Goal: Task Accomplishment & Management: Complete application form

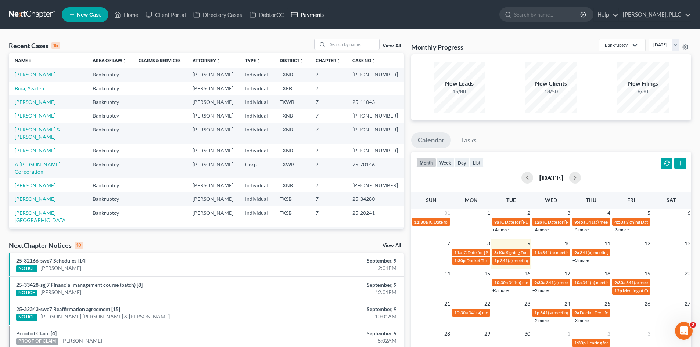
click at [315, 17] on link "Payments" at bounding box center [307, 14] width 41 height 13
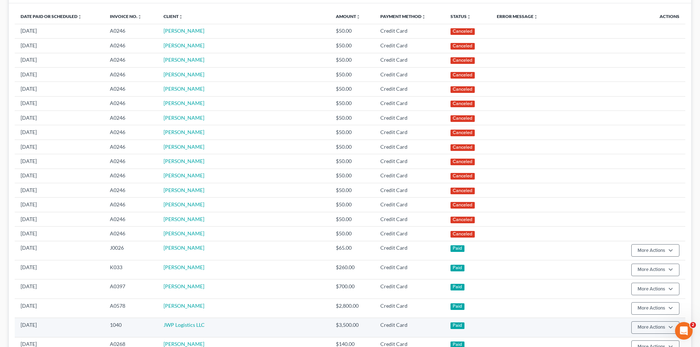
scroll to position [184, 0]
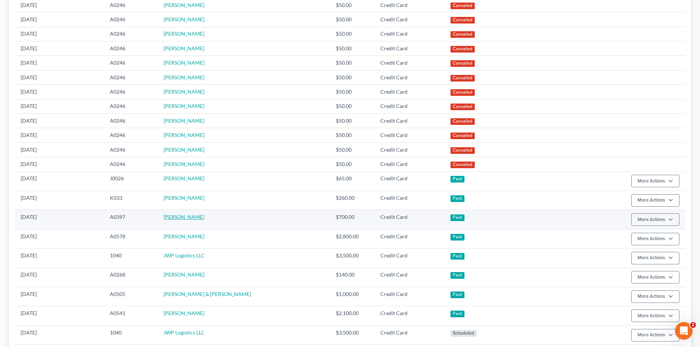
click at [192, 217] on link "[PERSON_NAME]" at bounding box center [183, 217] width 41 height 6
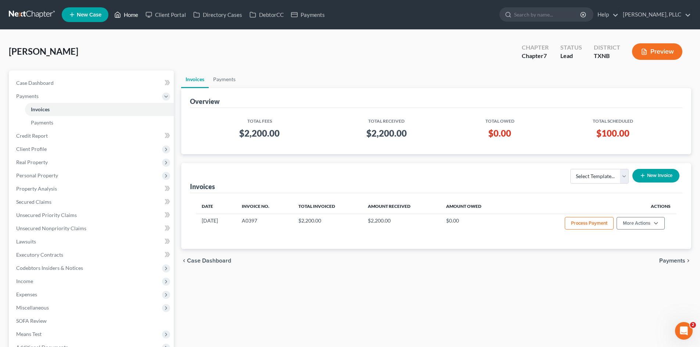
click at [130, 15] on link "Home" at bounding box center [126, 14] width 31 height 13
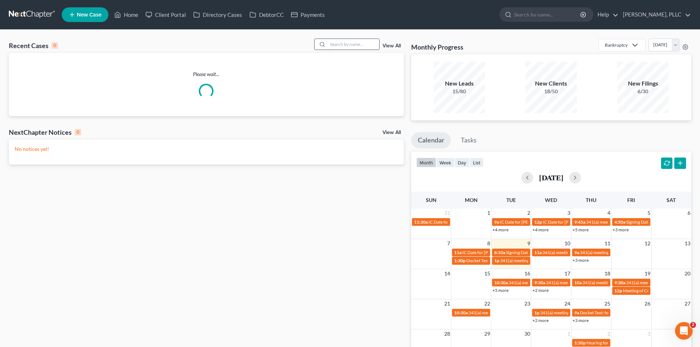
click at [365, 46] on input "search" at bounding box center [353, 44] width 51 height 11
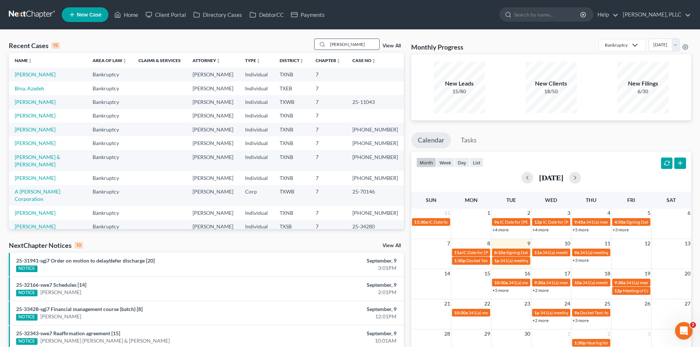
type input "[PERSON_NAME]"
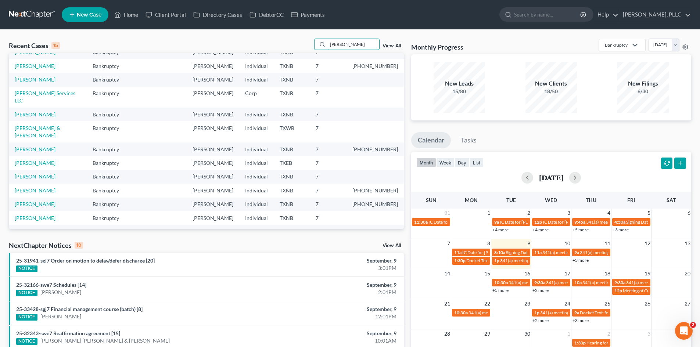
scroll to position [14, 0]
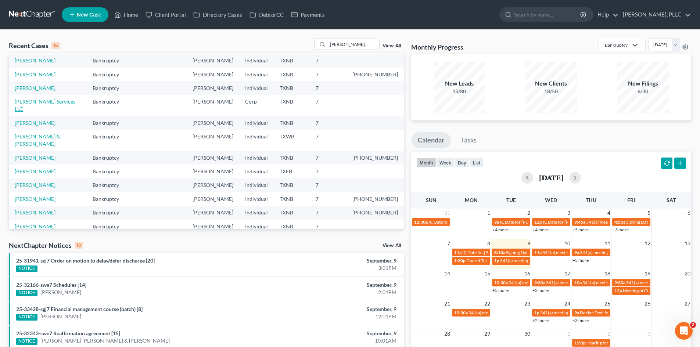
click at [55, 104] on link "[PERSON_NAME] Services LLC" at bounding box center [45, 105] width 61 height 14
select select "4"
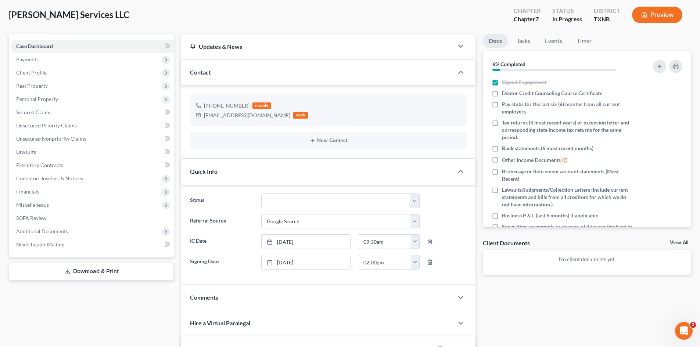
scroll to position [73, 0]
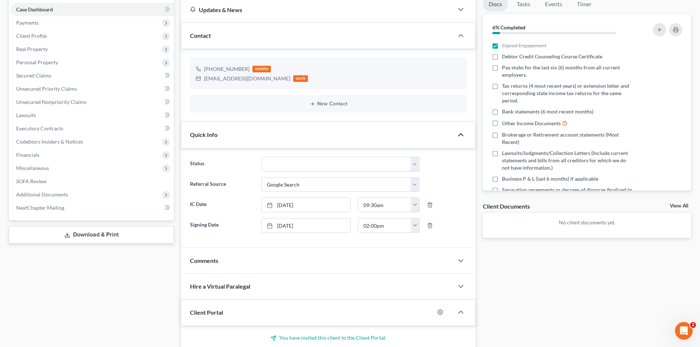
click at [458, 138] on icon "button" at bounding box center [460, 134] width 9 height 9
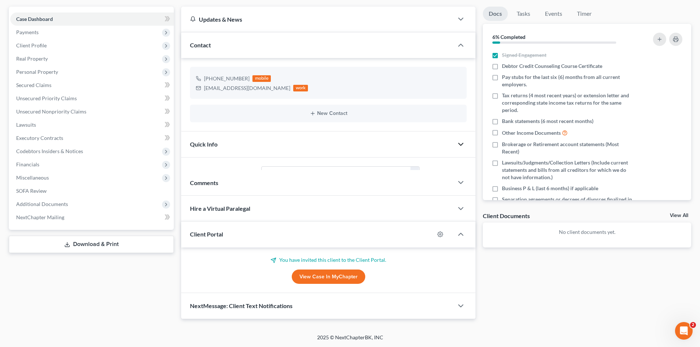
scroll to position [51, 0]
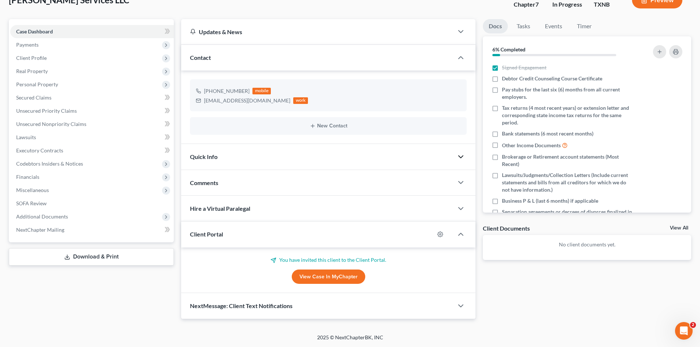
click at [463, 156] on polyline "button" at bounding box center [460, 157] width 4 height 2
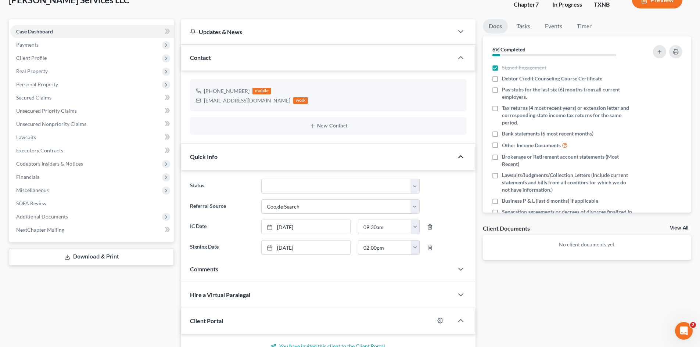
scroll to position [73, 0]
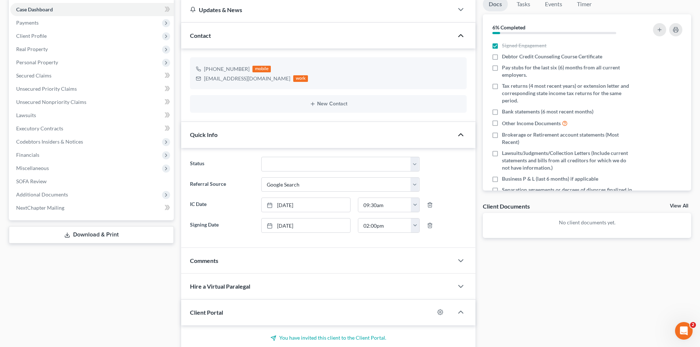
click at [457, 33] on icon "button" at bounding box center [460, 35] width 9 height 9
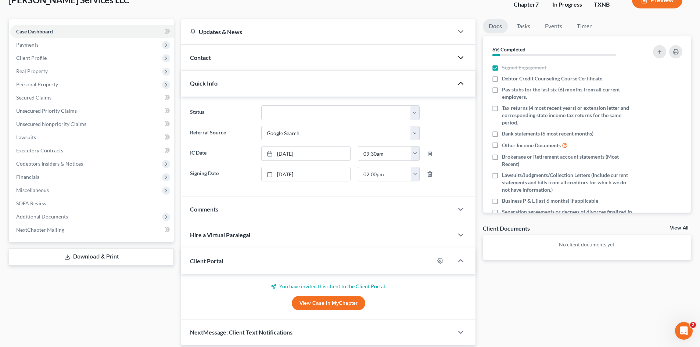
scroll to position [0, 0]
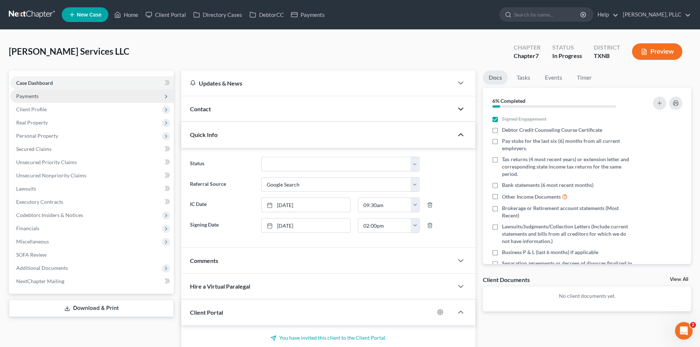
click at [40, 95] on span "Payments" at bounding box center [91, 96] width 163 height 13
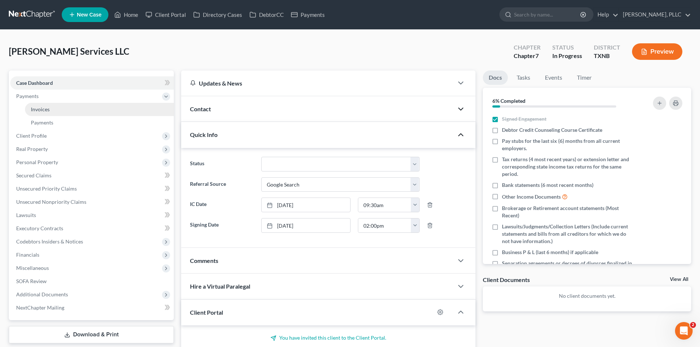
click at [72, 109] on link "Invoices" at bounding box center [99, 109] width 149 height 13
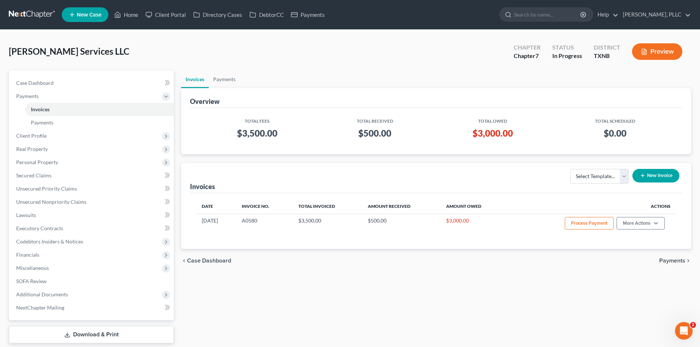
click at [420, 152] on div "Total Fees Total Received Total Owed Total Scheduled $3,500.00 $500.00 $3,000.0…" at bounding box center [436, 131] width 492 height 46
click at [4, 207] on div "[PERSON_NAME] Services LLC Upgraded Chapter Chapter 7 Status In [GEOGRAPHIC_DAT…" at bounding box center [350, 194] width 700 height 328
click at [129, 13] on link "Home" at bounding box center [126, 14] width 31 height 13
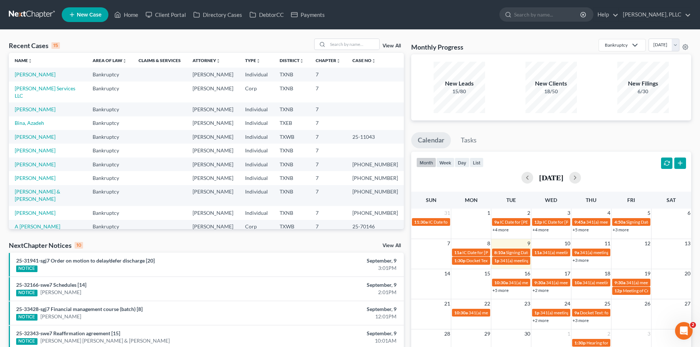
drag, startPoint x: 678, startPoint y: 166, endPoint x: 935, endPoint y: 162, distance: 256.3
click at [699, 162] on html "Home New Case Client Portal Directory Cases DebtorCC Payments [PERSON_NAME], PL…" at bounding box center [350, 264] width 700 height 528
drag, startPoint x: 332, startPoint y: 98, endPoint x: 375, endPoint y: 93, distance: 43.7
click at [346, 102] on td "7" at bounding box center [328, 109] width 37 height 14
click at [340, 49] on input "search" at bounding box center [353, 44] width 51 height 11
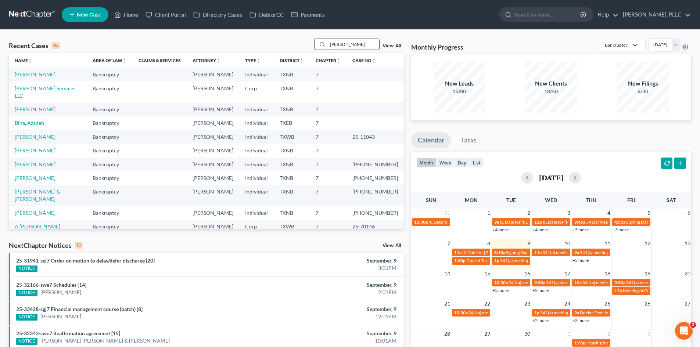
type input "[PERSON_NAME]"
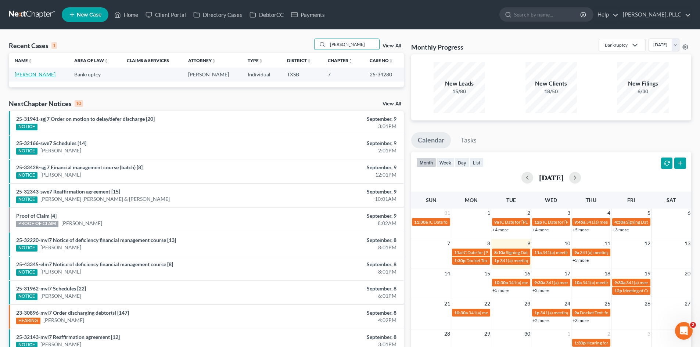
drag, startPoint x: 39, startPoint y: 72, endPoint x: 44, endPoint y: 71, distance: 5.5
click at [39, 72] on link "[PERSON_NAME]" at bounding box center [35, 74] width 41 height 6
select select "4"
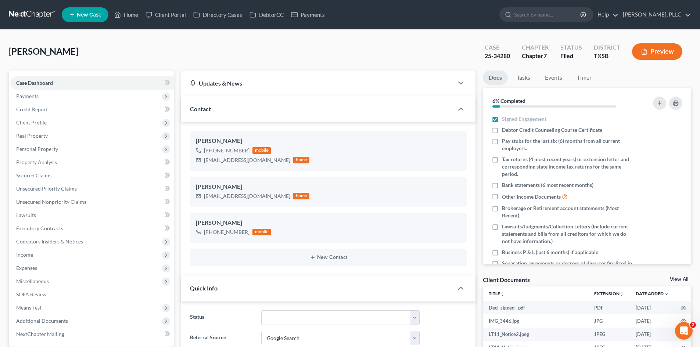
scroll to position [1468, 0]
click at [44, 259] on span "Income" at bounding box center [91, 254] width 163 height 13
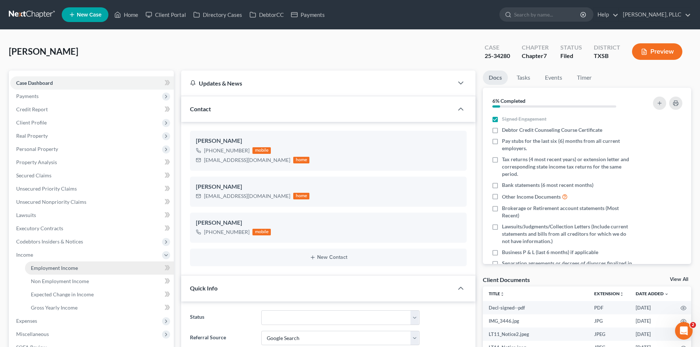
click at [39, 268] on span "Employment Income" at bounding box center [54, 268] width 47 height 6
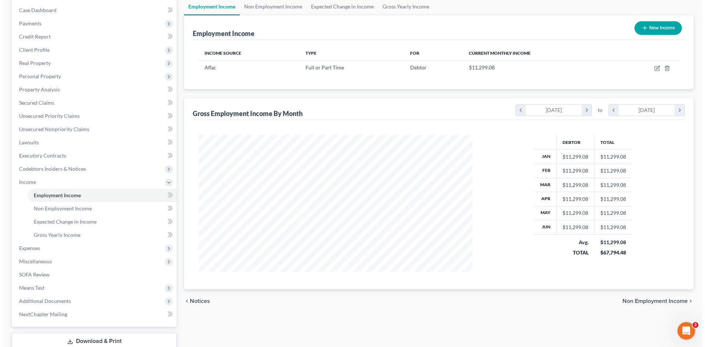
scroll to position [73, 0]
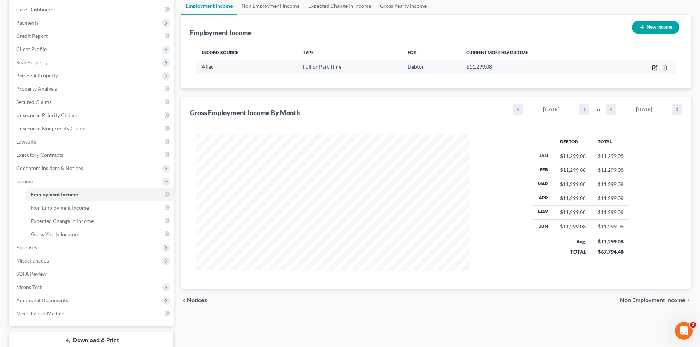
click at [652, 69] on icon "button" at bounding box center [654, 68] width 4 height 4
select select "0"
select select "10"
select select "1"
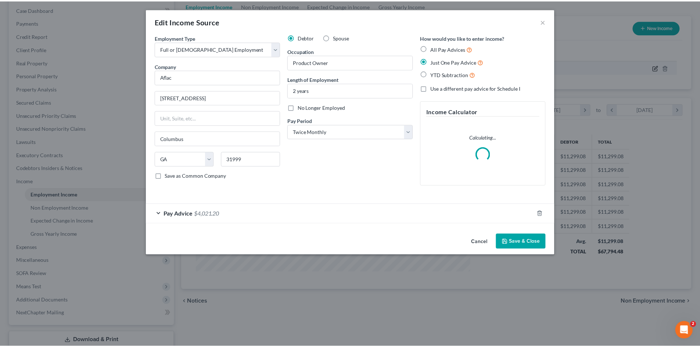
scroll to position [138, 291]
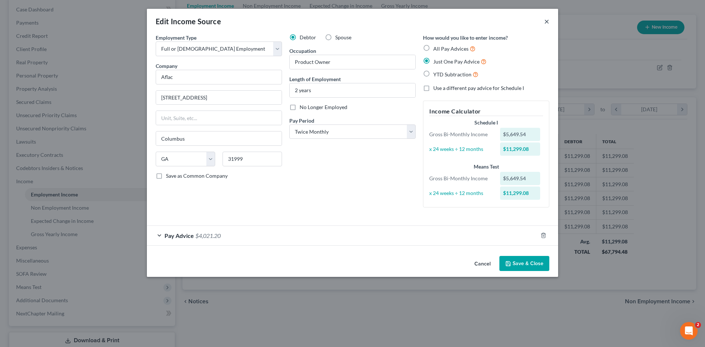
click at [546, 21] on button "×" at bounding box center [546, 21] width 5 height 9
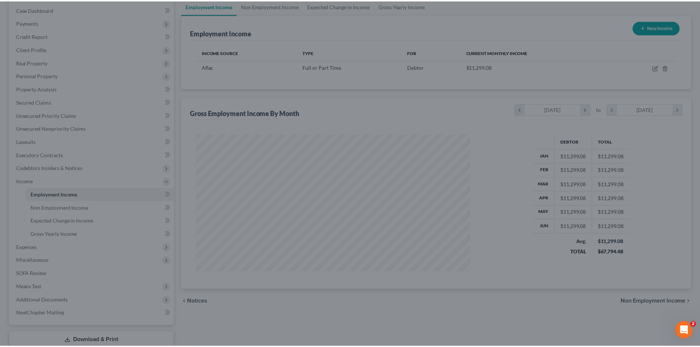
scroll to position [367076, 366924]
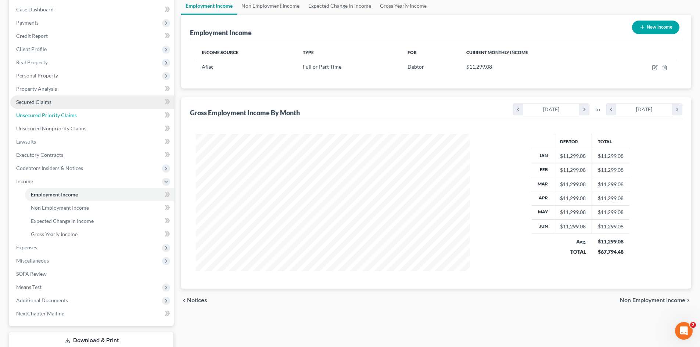
drag, startPoint x: 44, startPoint y: 114, endPoint x: 35, endPoint y: 105, distance: 12.7
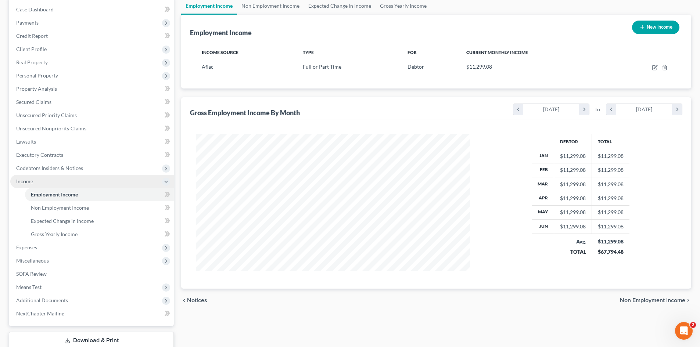
drag, startPoint x: 35, startPoint y: 105, endPoint x: 123, endPoint y: 181, distance: 116.7
click at [123, 181] on span "Income" at bounding box center [91, 181] width 163 height 13
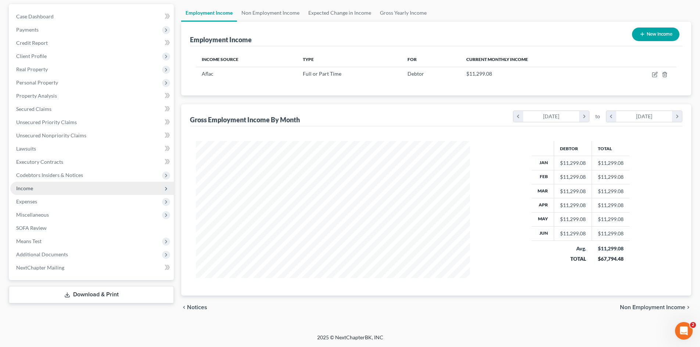
click at [72, 185] on span "Income" at bounding box center [91, 188] width 163 height 13
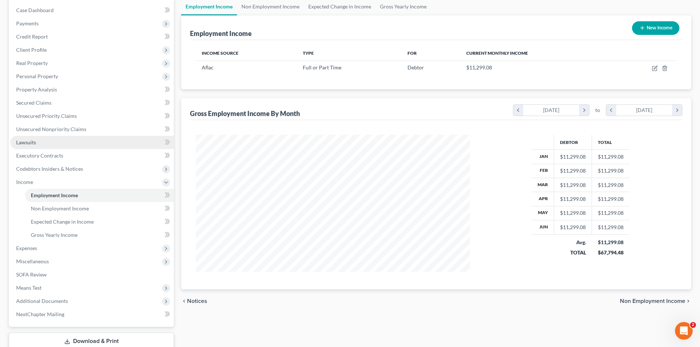
scroll to position [73, 0]
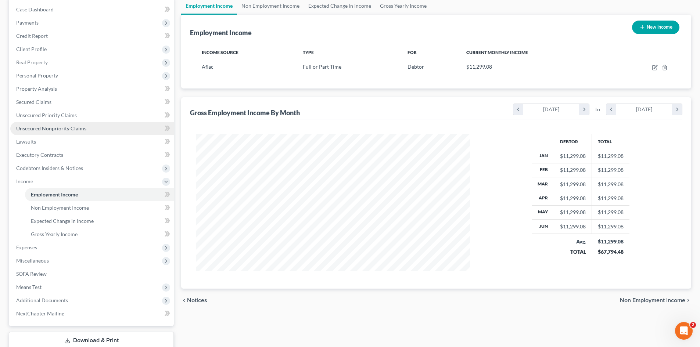
click at [59, 128] on span "Unsecured Nonpriority Claims" at bounding box center [51, 128] width 70 height 6
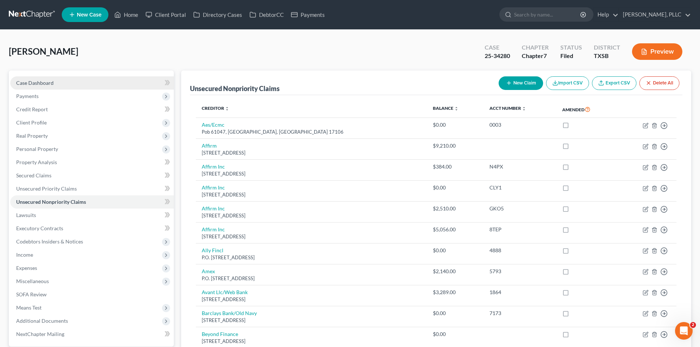
click at [72, 80] on link "Case Dashboard" at bounding box center [91, 82] width 163 height 13
select select "4"
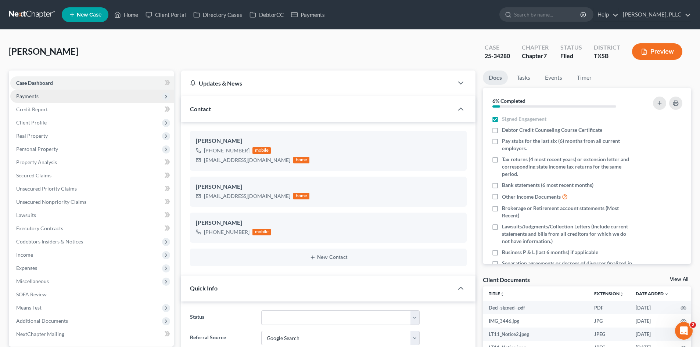
scroll to position [1468, 0]
click at [65, 98] on span "Payments" at bounding box center [91, 96] width 163 height 13
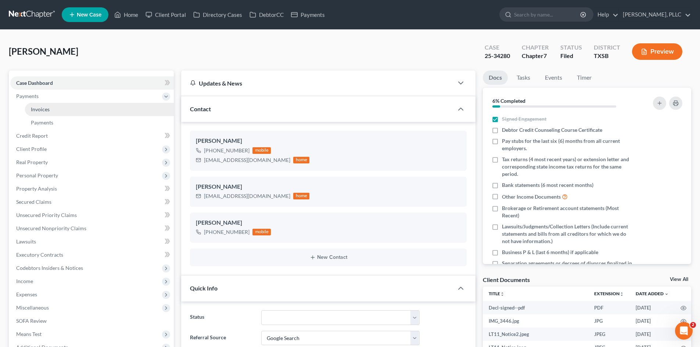
click at [58, 109] on link "Invoices" at bounding box center [99, 109] width 149 height 13
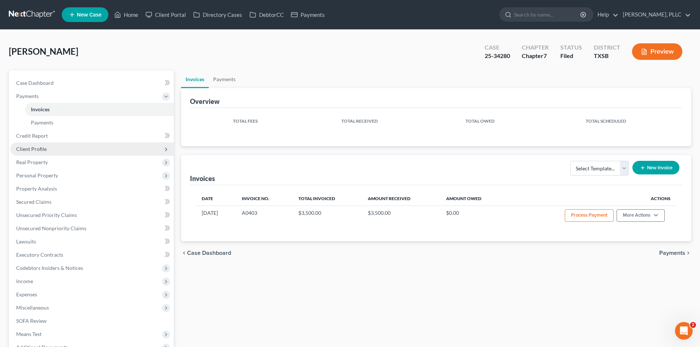
click at [36, 151] on span "Client Profile" at bounding box center [31, 149] width 30 height 6
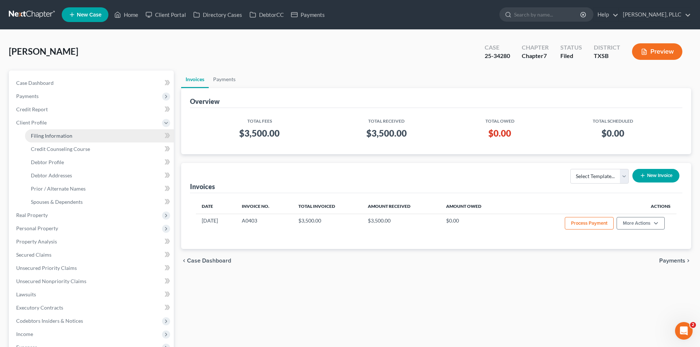
click at [50, 137] on span "Filing Information" at bounding box center [51, 136] width 41 height 6
select select "1"
select select "0"
select select "79"
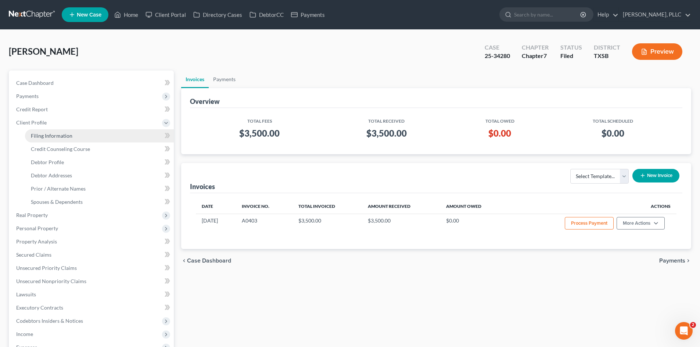
select select "2"
select select "45"
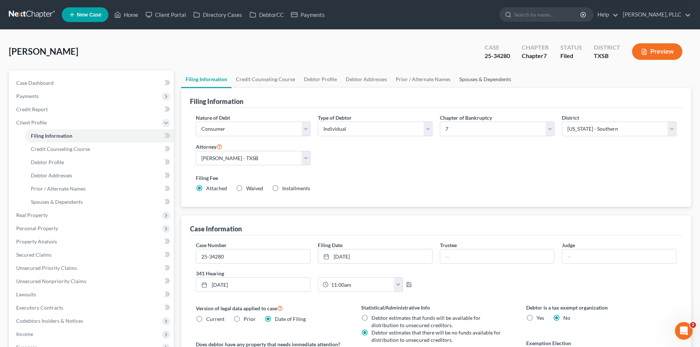
click at [483, 82] on link "Spouses & Dependents" at bounding box center [485, 80] width 61 height 18
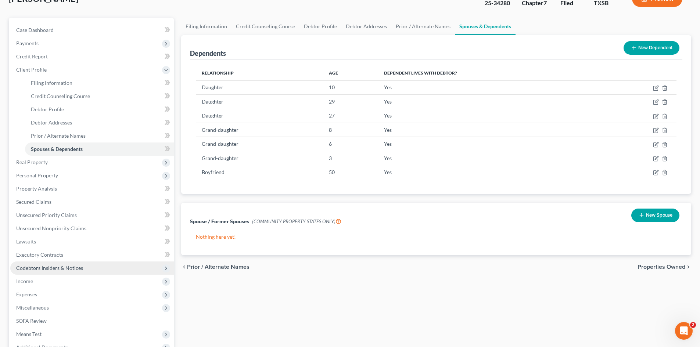
scroll to position [110, 0]
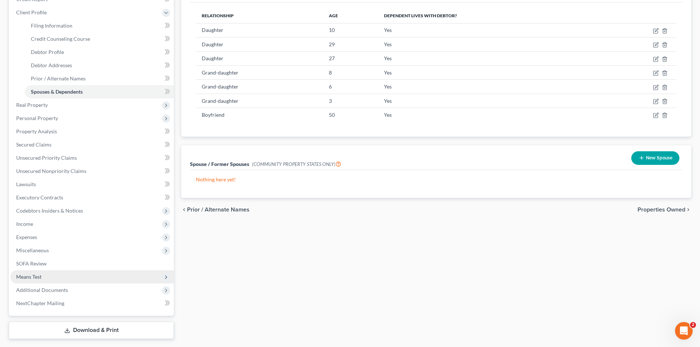
click at [43, 275] on span "Means Test" at bounding box center [91, 276] width 163 height 13
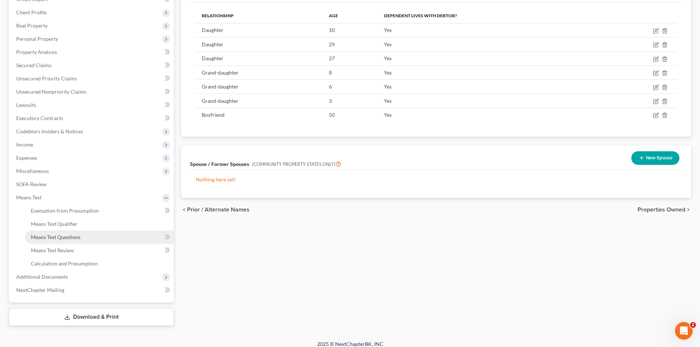
drag, startPoint x: 62, startPoint y: 236, endPoint x: 70, endPoint y: 232, distance: 9.5
click at [62, 236] on span "Means Test Questions" at bounding box center [56, 237] width 50 height 6
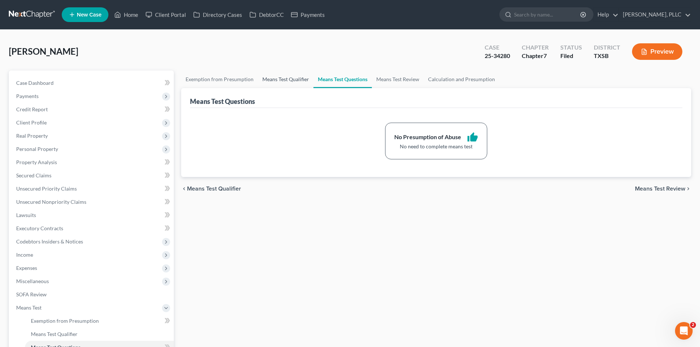
click at [299, 77] on link "Means Test Qualifier" at bounding box center [285, 80] width 55 height 18
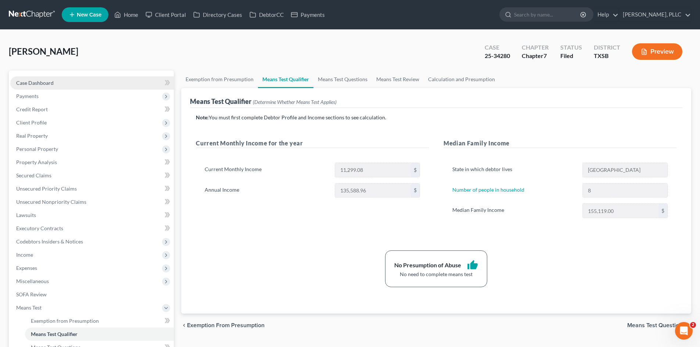
click at [55, 84] on link "Case Dashboard" at bounding box center [91, 82] width 163 height 13
select select "4"
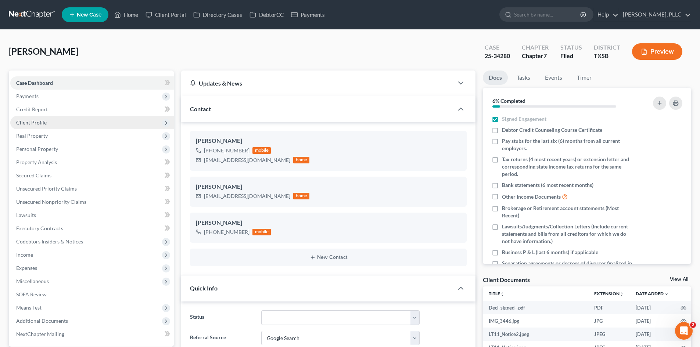
click at [41, 122] on span "Client Profile" at bounding box center [31, 122] width 30 height 6
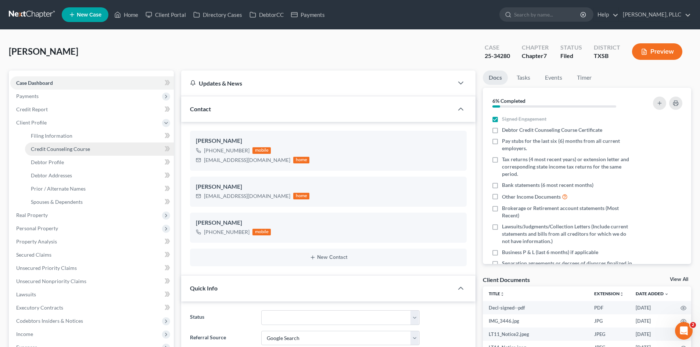
scroll to position [1468, 0]
click at [57, 137] on span "Filing Information" at bounding box center [51, 136] width 41 height 6
select select "1"
select select "0"
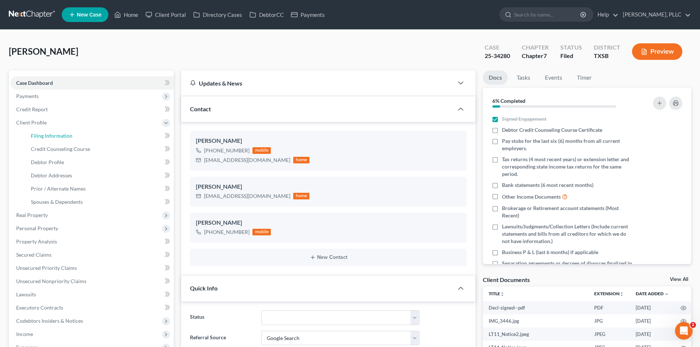
select select "79"
select select "2"
select select "45"
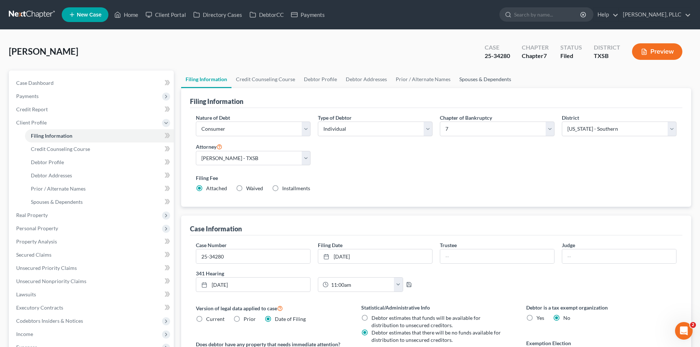
click at [471, 79] on link "Spouses & Dependents" at bounding box center [485, 80] width 61 height 18
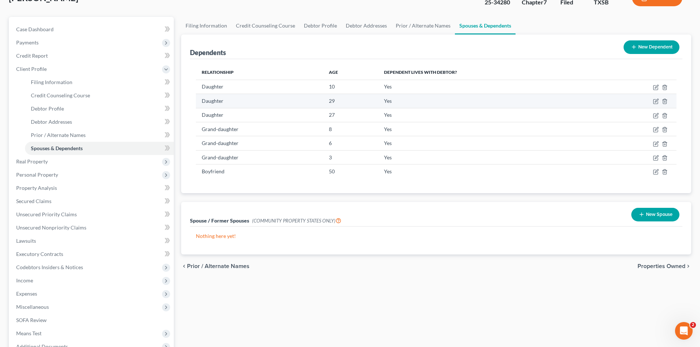
scroll to position [37, 0]
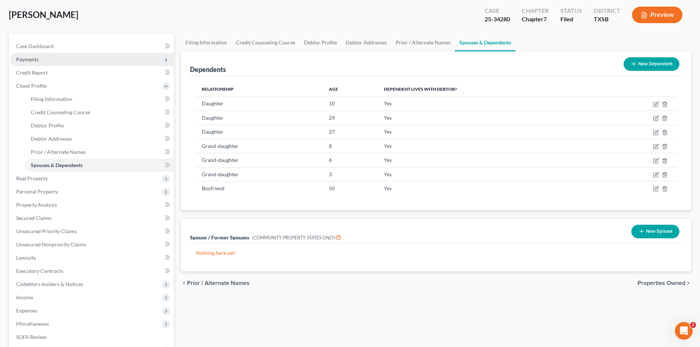
click at [46, 57] on span "Payments" at bounding box center [91, 59] width 163 height 13
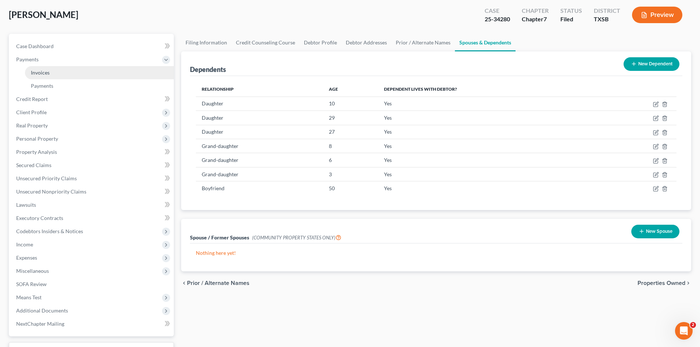
click at [56, 73] on link "Invoices" at bounding box center [99, 72] width 149 height 13
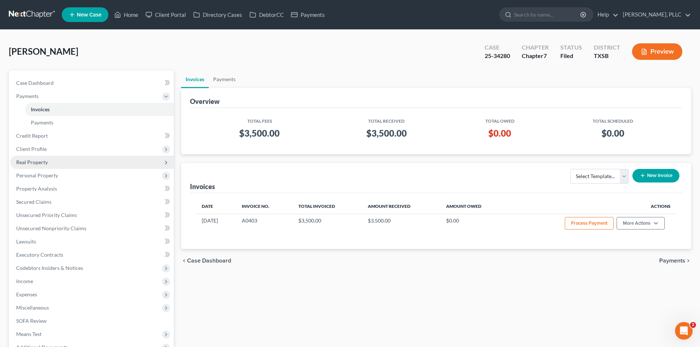
click at [79, 162] on span "Real Property" at bounding box center [91, 162] width 163 height 13
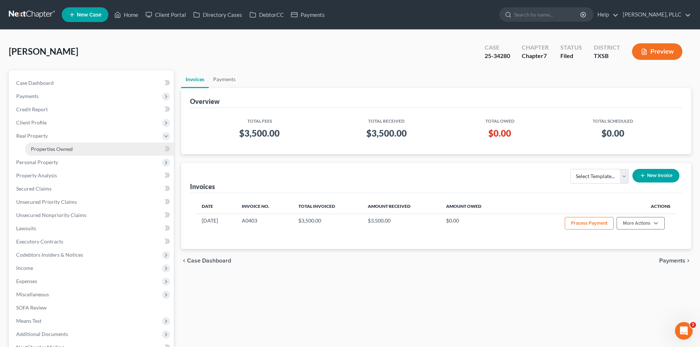
click at [76, 148] on link "Properties Owned" at bounding box center [99, 148] width 149 height 13
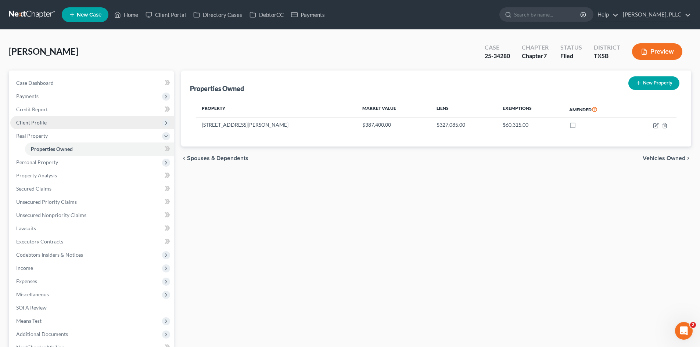
click at [44, 124] on span "Client Profile" at bounding box center [31, 122] width 30 height 6
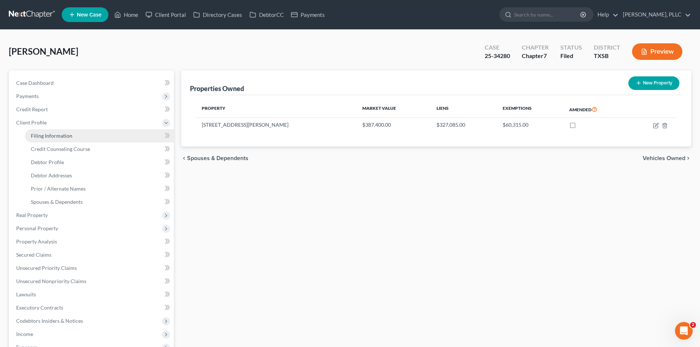
click at [63, 135] on span "Filing Information" at bounding box center [51, 136] width 41 height 6
select select "1"
select select "0"
select select "79"
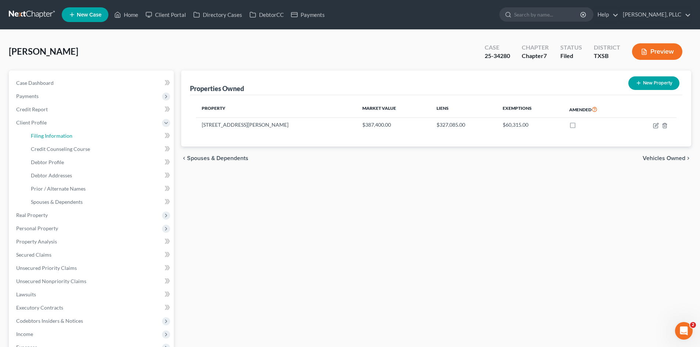
select select "2"
select select "45"
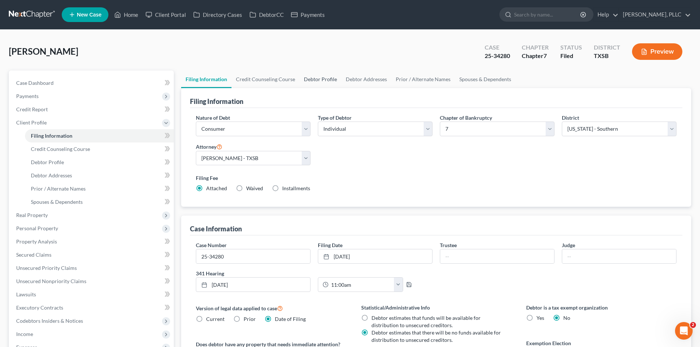
click at [323, 80] on link "Debtor Profile" at bounding box center [320, 80] width 42 height 18
select select "0"
select select "7"
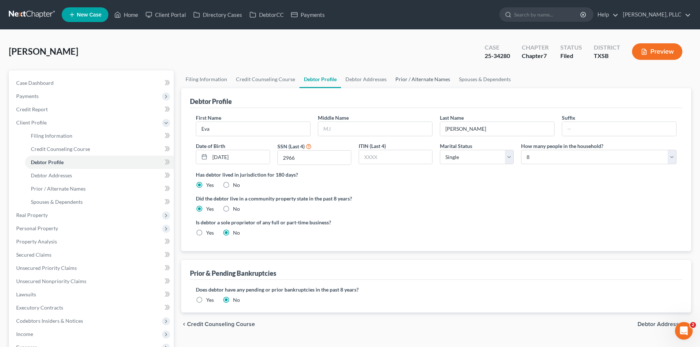
radio input "true"
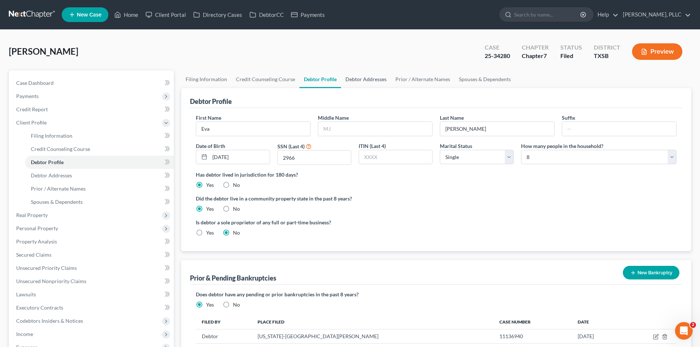
click at [361, 79] on link "Debtor Addresses" at bounding box center [366, 80] width 50 height 18
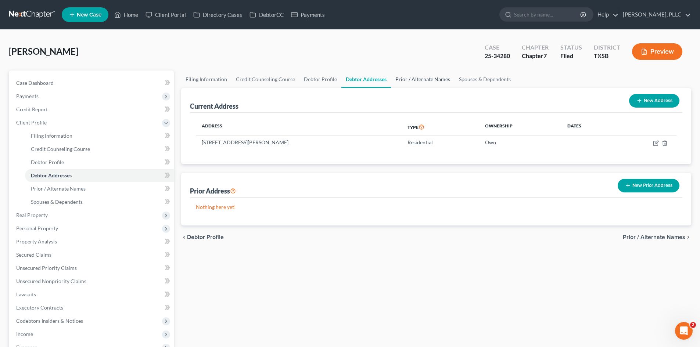
click at [412, 77] on link "Prior / Alternate Names" at bounding box center [423, 80] width 64 height 18
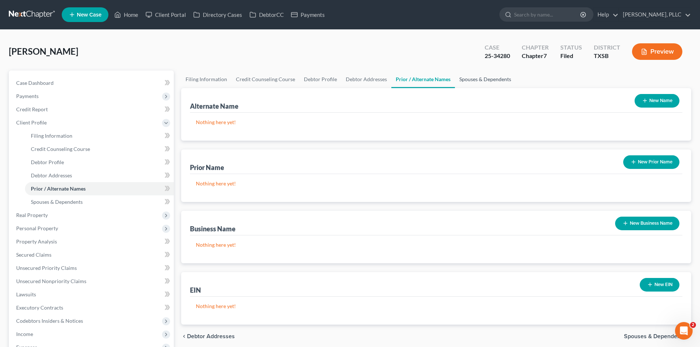
click at [465, 77] on link "Spouses & Dependents" at bounding box center [485, 80] width 61 height 18
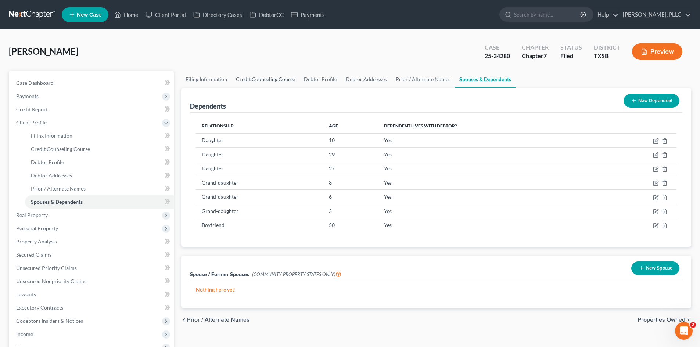
click at [282, 79] on link "Credit Counseling Course" at bounding box center [265, 80] width 68 height 18
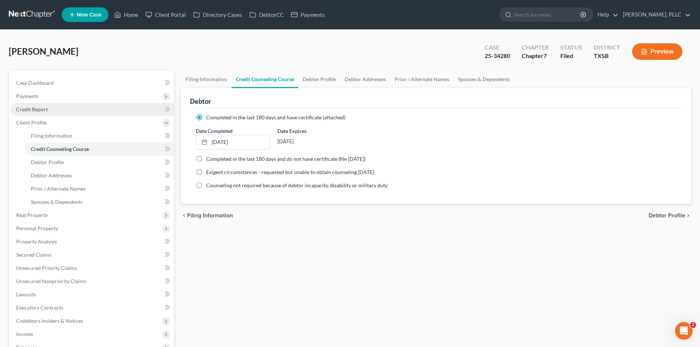
click at [45, 112] on span "Credit Report" at bounding box center [32, 109] width 32 height 6
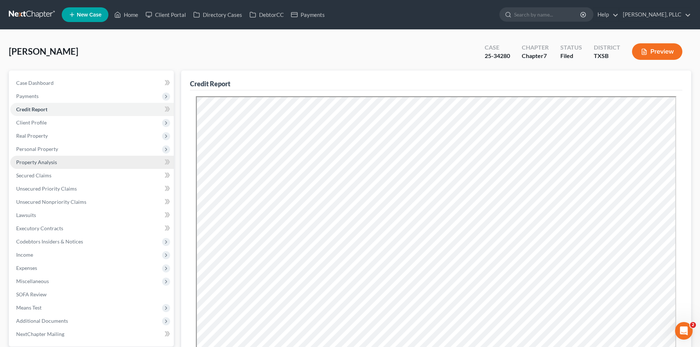
click at [57, 158] on link "Property Analysis" at bounding box center [91, 162] width 163 height 13
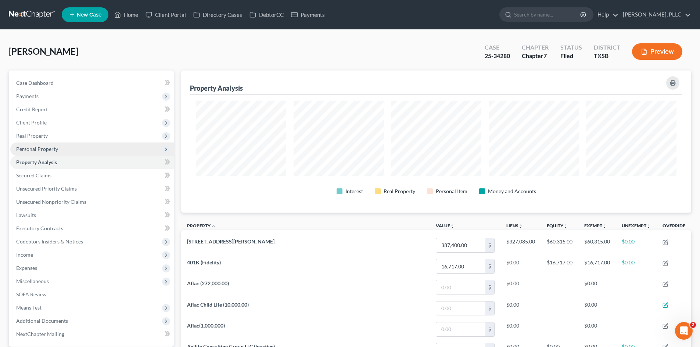
click at [52, 149] on span "Personal Property" at bounding box center [37, 149] width 42 height 6
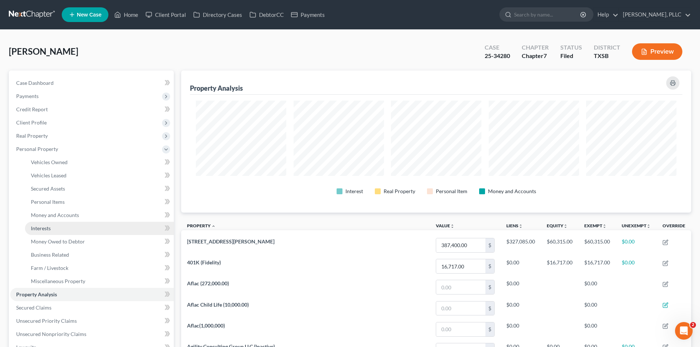
click at [73, 224] on link "Interests" at bounding box center [99, 228] width 149 height 13
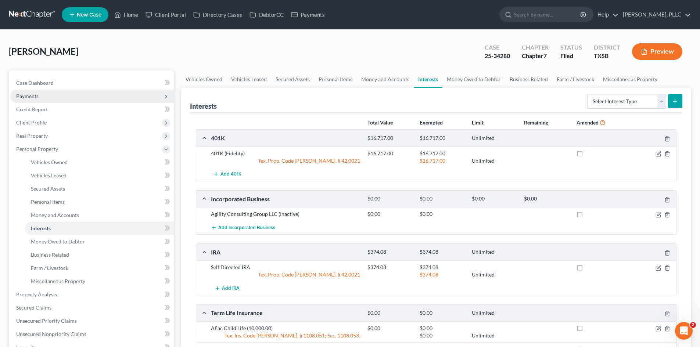
click at [29, 97] on span "Payments" at bounding box center [27, 96] width 22 height 6
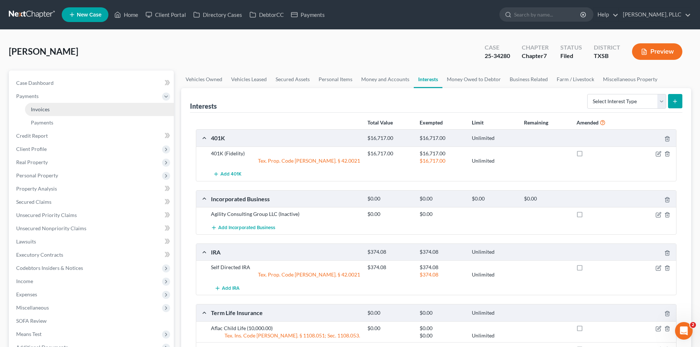
click at [72, 109] on link "Invoices" at bounding box center [99, 109] width 149 height 13
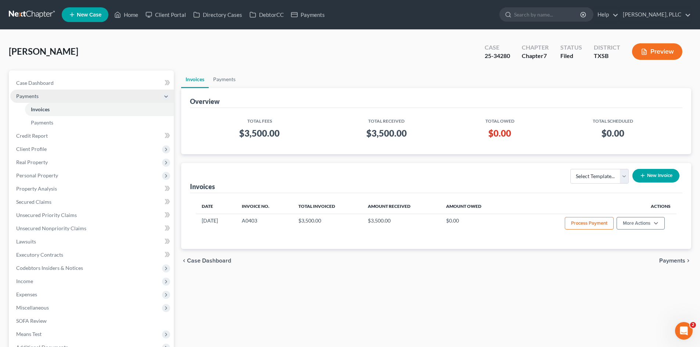
click at [64, 92] on span "Payments" at bounding box center [91, 96] width 163 height 13
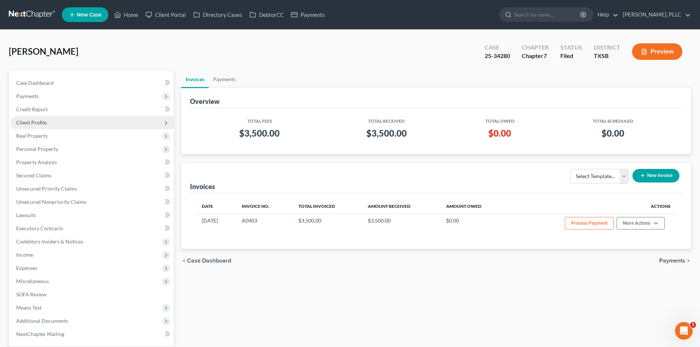
click at [73, 125] on span "Client Profile" at bounding box center [91, 122] width 163 height 13
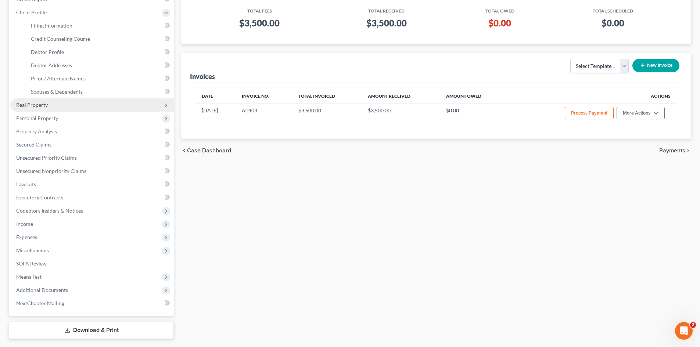
click at [65, 102] on span "Real Property" at bounding box center [91, 104] width 163 height 13
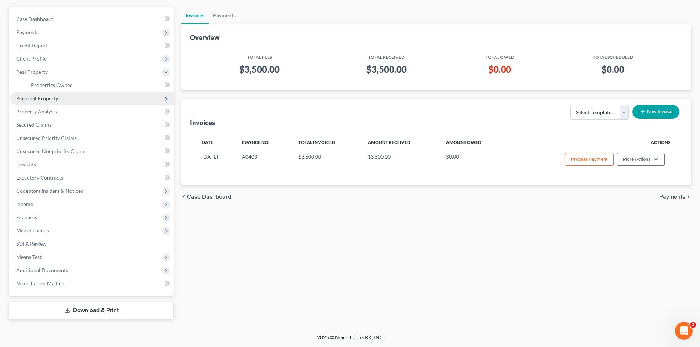
scroll to position [64, 0]
click at [76, 99] on span "Personal Property" at bounding box center [91, 98] width 163 height 13
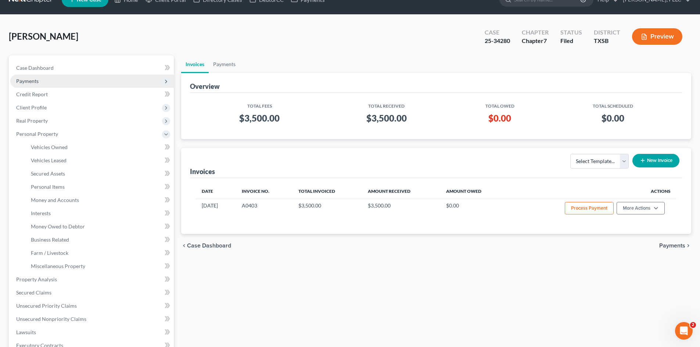
scroll to position [0, 0]
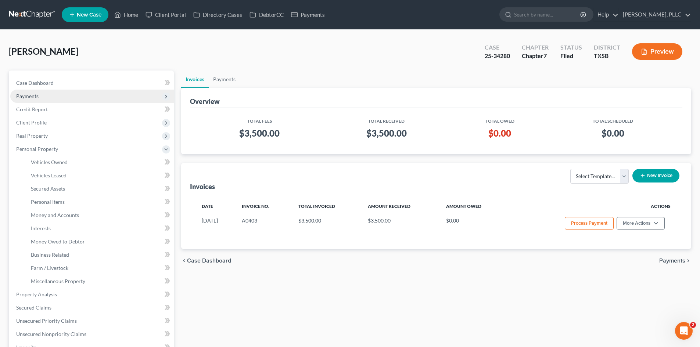
click at [55, 90] on span "Payments" at bounding box center [91, 96] width 163 height 13
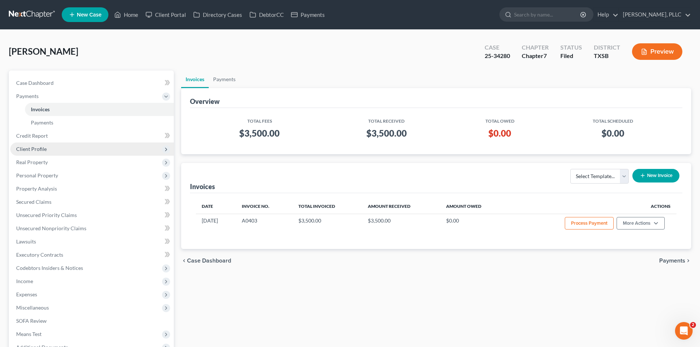
click at [56, 149] on span "Client Profile" at bounding box center [91, 148] width 163 height 13
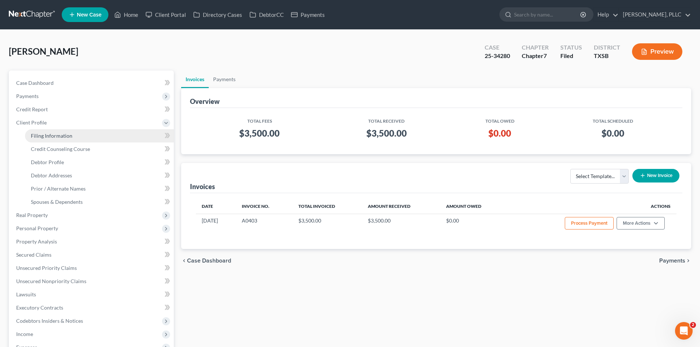
click at [74, 140] on link "Filing Information" at bounding box center [99, 135] width 149 height 13
select select "1"
select select "0"
select select "79"
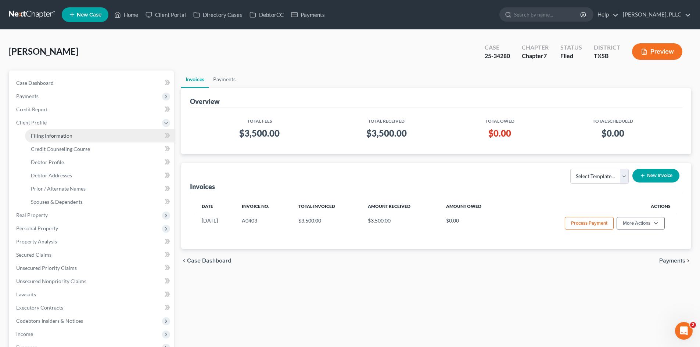
select select "2"
select select "45"
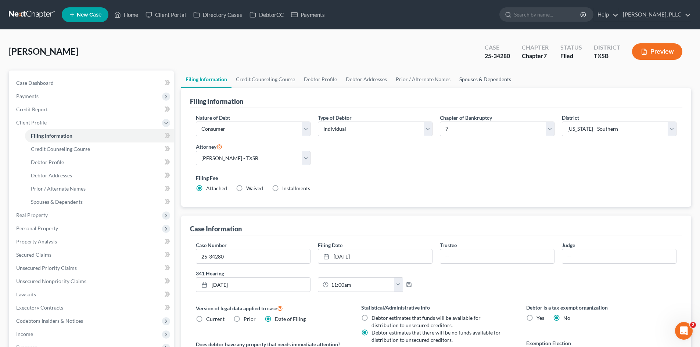
click at [482, 82] on link "Spouses & Dependents" at bounding box center [485, 80] width 61 height 18
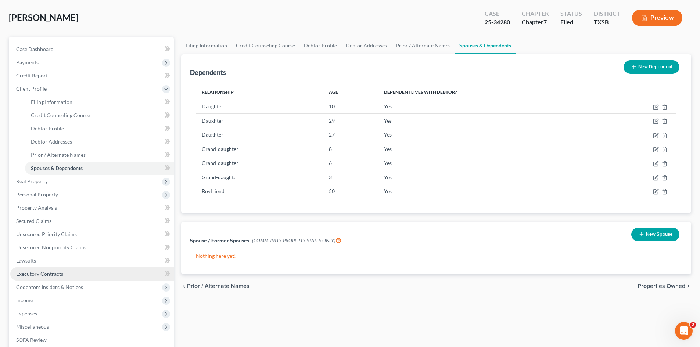
scroll to position [73, 0]
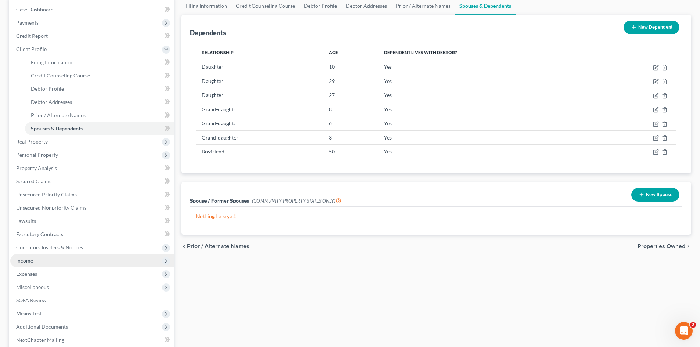
click at [61, 255] on span "Income" at bounding box center [91, 260] width 163 height 13
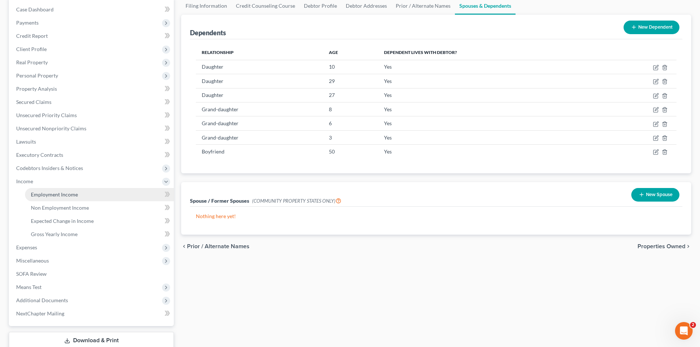
click at [84, 199] on link "Employment Income" at bounding box center [99, 194] width 149 height 13
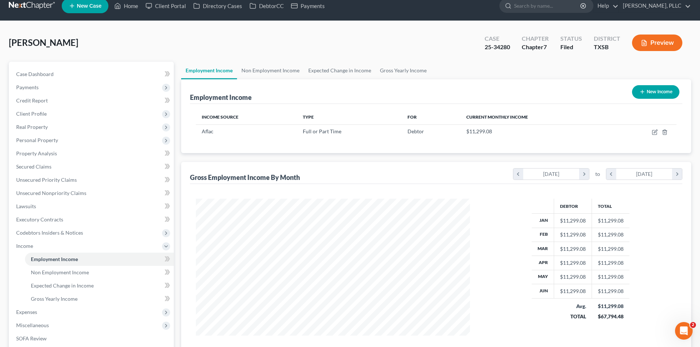
scroll to position [73, 0]
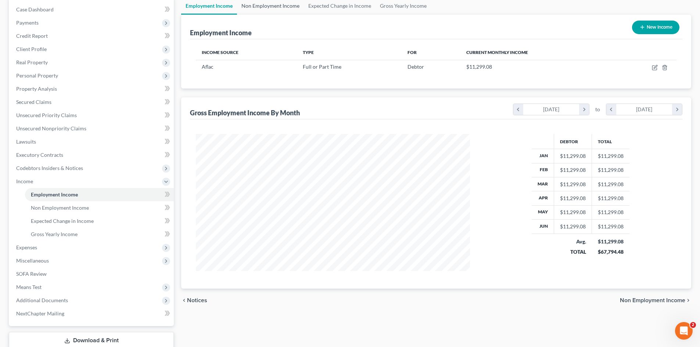
click at [285, 6] on link "Non Employment Income" at bounding box center [270, 6] width 67 height 18
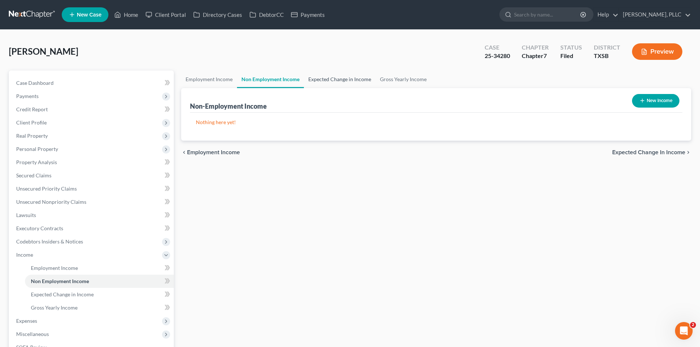
click at [323, 80] on link "Expected Change in Income" at bounding box center [340, 80] width 72 height 18
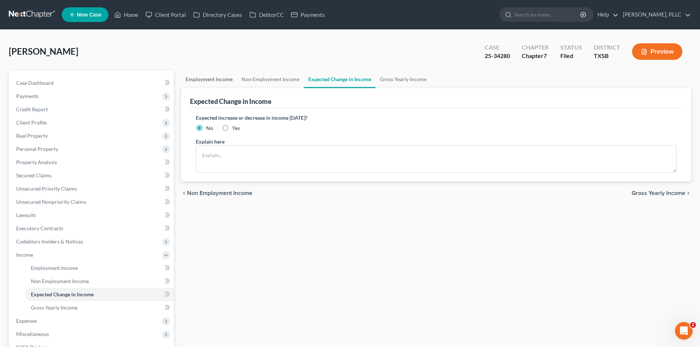
click at [220, 75] on link "Employment Income" at bounding box center [209, 80] width 56 height 18
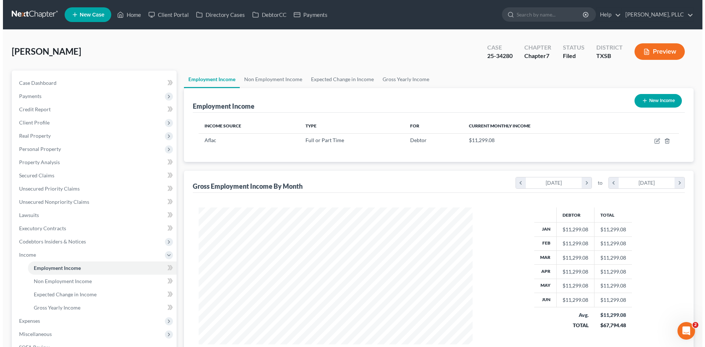
scroll to position [73, 0]
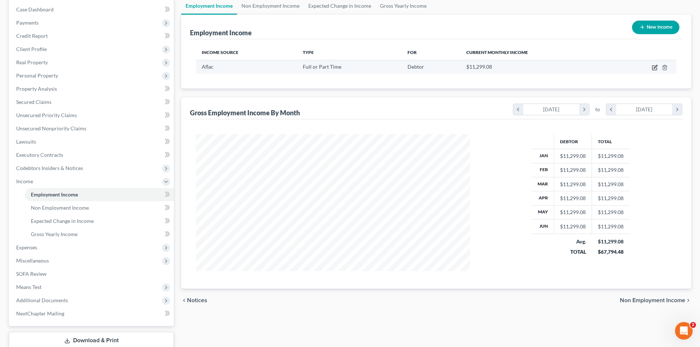
click at [653, 69] on icon "button" at bounding box center [654, 68] width 6 height 6
select select "0"
select select "10"
select select "1"
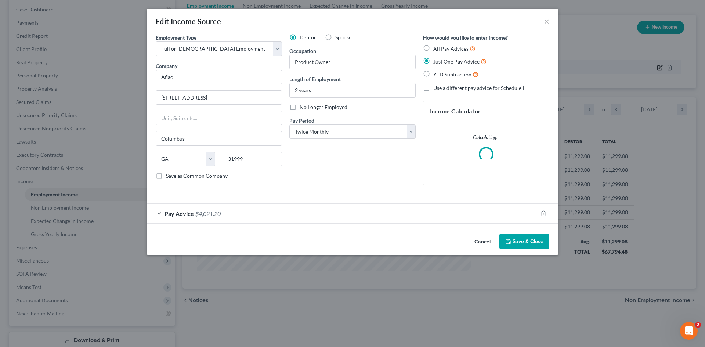
scroll to position [138, 291]
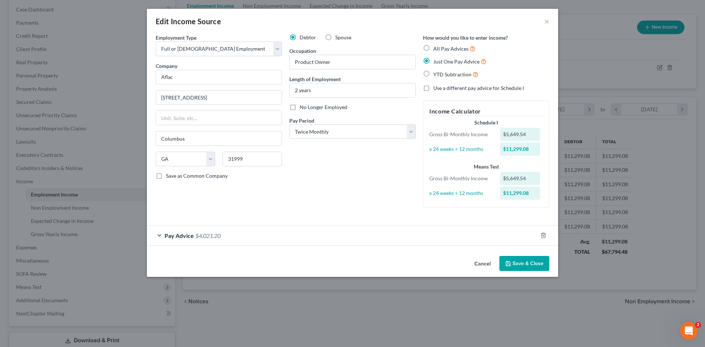
click at [301, 235] on div "Pay Advice $4,021.20" at bounding box center [342, 235] width 391 height 19
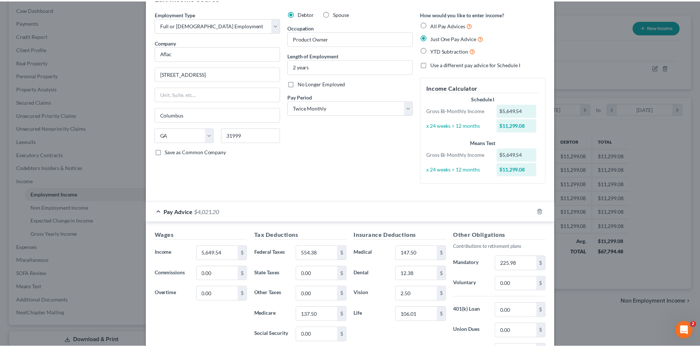
scroll to position [0, 0]
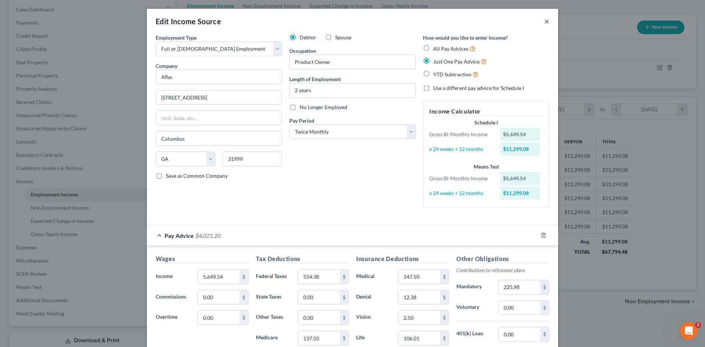
click at [544, 21] on button "×" at bounding box center [546, 21] width 5 height 9
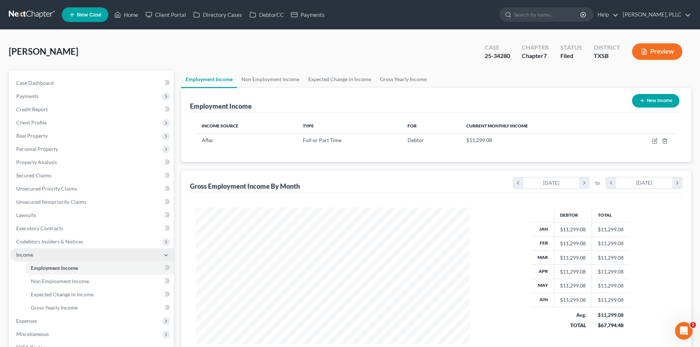
scroll to position [73, 0]
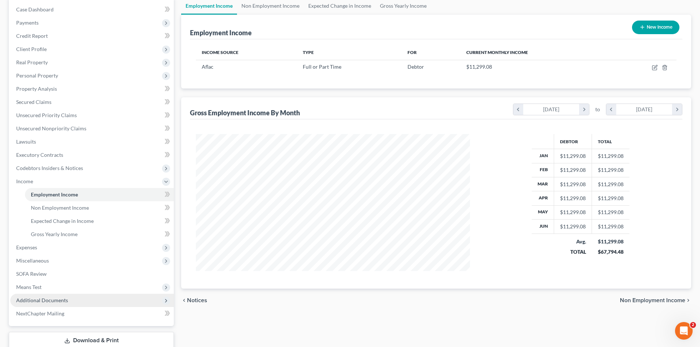
click at [63, 300] on span "Additional Documents" at bounding box center [42, 300] width 52 height 6
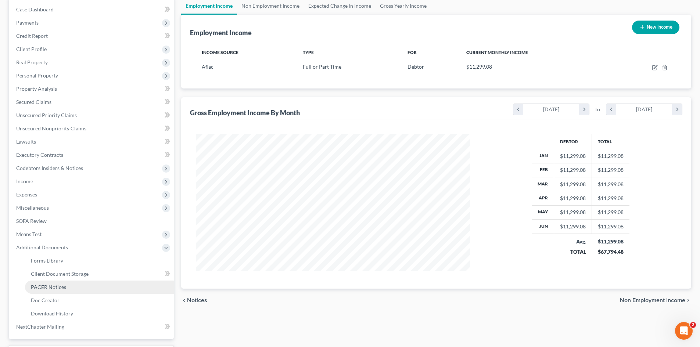
click at [56, 288] on span "PACER Notices" at bounding box center [48, 287] width 35 height 6
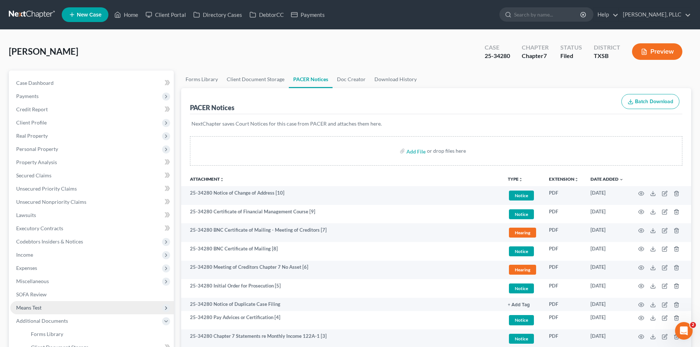
click at [40, 308] on span "Means Test" at bounding box center [28, 307] width 25 height 6
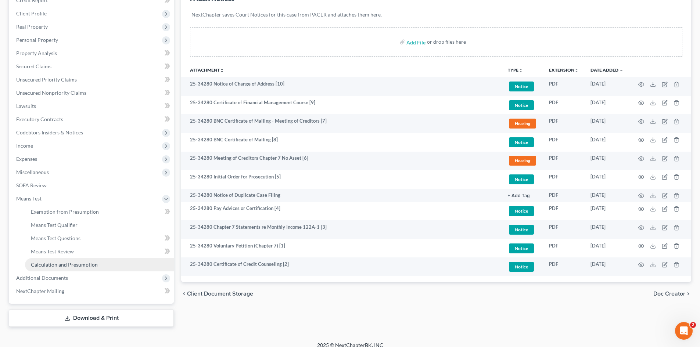
scroll to position [117, 0]
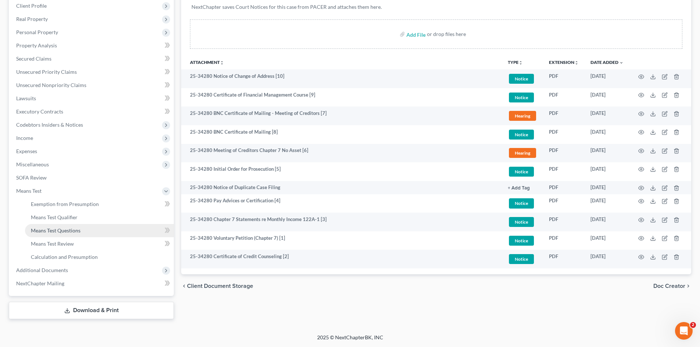
click at [51, 228] on span "Means Test Questions" at bounding box center [56, 230] width 50 height 6
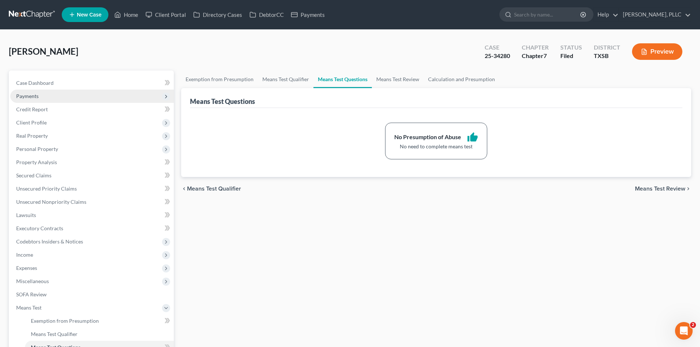
click at [42, 90] on span "Payments" at bounding box center [91, 96] width 163 height 13
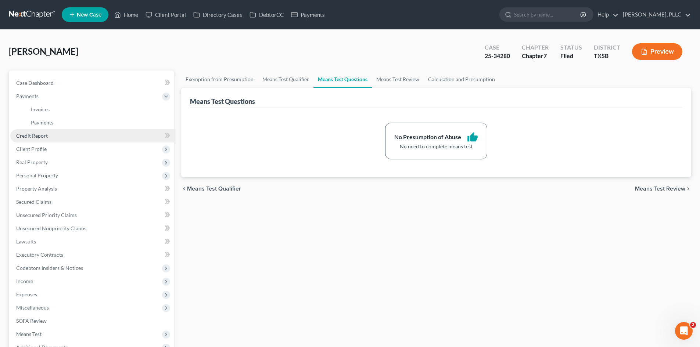
click at [51, 141] on link "Credit Report" at bounding box center [91, 135] width 163 height 13
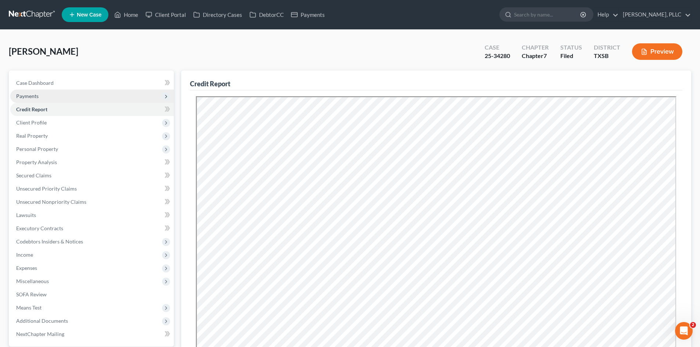
click at [46, 93] on span "Payments" at bounding box center [91, 96] width 163 height 13
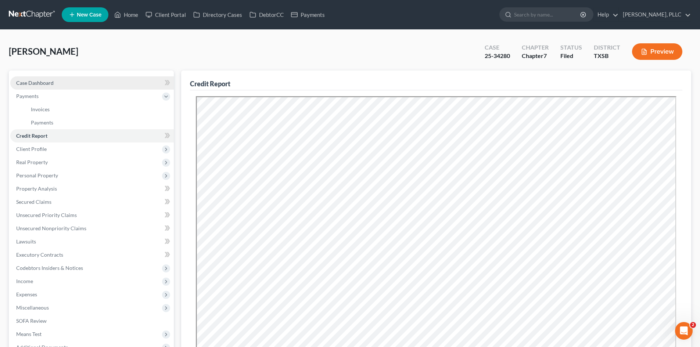
click at [35, 82] on span "Case Dashboard" at bounding box center [34, 83] width 37 height 6
select select "4"
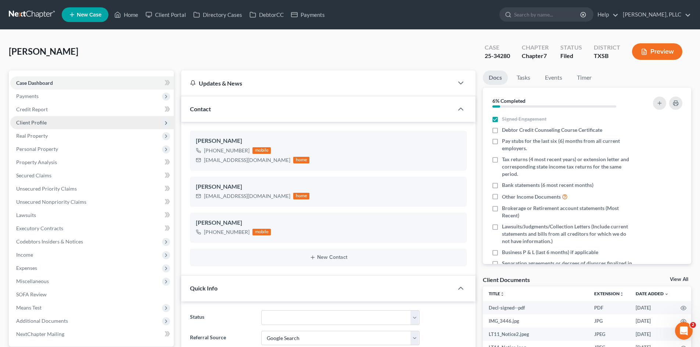
scroll to position [1468, 0]
click at [56, 119] on span "Client Profile" at bounding box center [91, 122] width 163 height 13
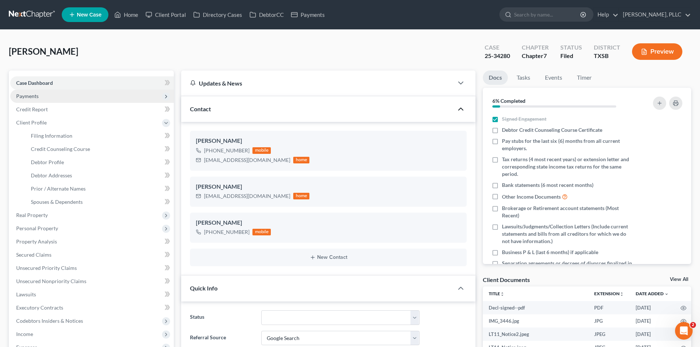
click at [462, 109] on polyline "button" at bounding box center [460, 109] width 4 height 2
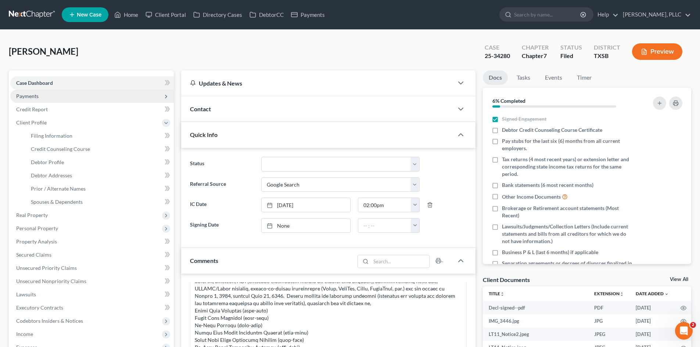
click at [81, 94] on span "Payments" at bounding box center [91, 96] width 163 height 13
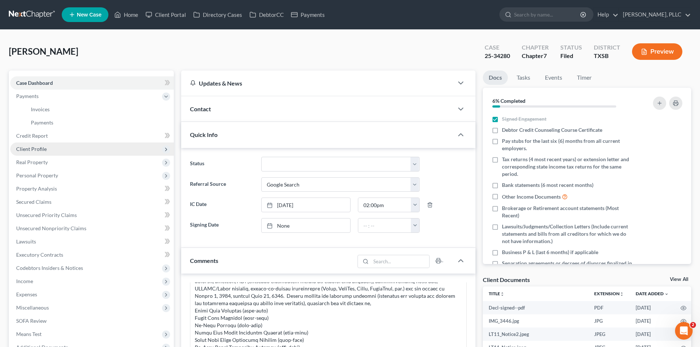
click at [25, 150] on span "Client Profile" at bounding box center [31, 149] width 30 height 6
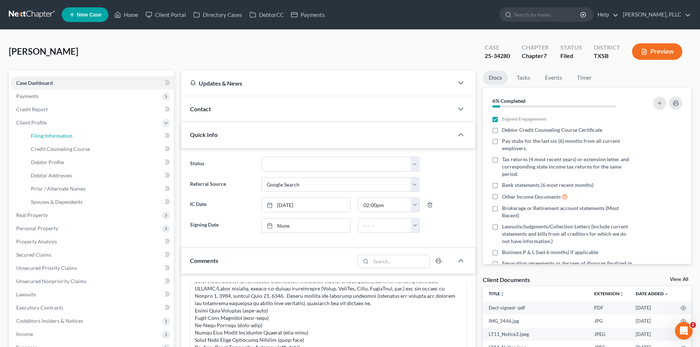
click at [43, 133] on span "Filing Information" at bounding box center [51, 136] width 41 height 6
select select "1"
select select "0"
select select "79"
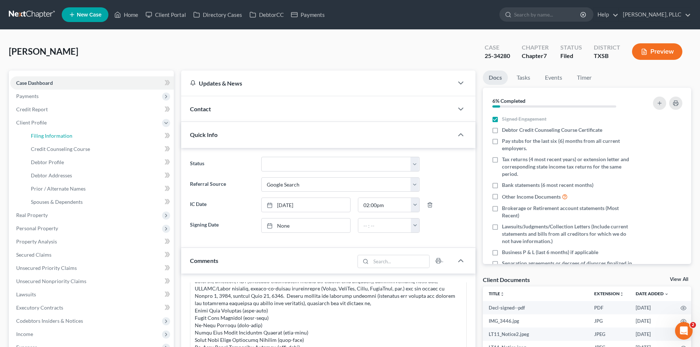
select select "2"
select select "45"
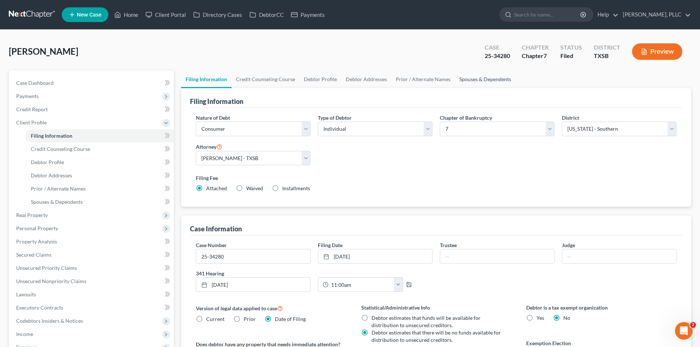
click at [476, 77] on link "Spouses & Dependents" at bounding box center [485, 80] width 61 height 18
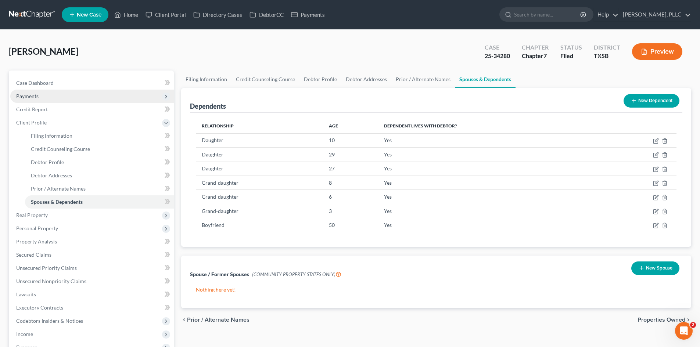
click at [35, 97] on span "Payments" at bounding box center [27, 96] width 22 height 6
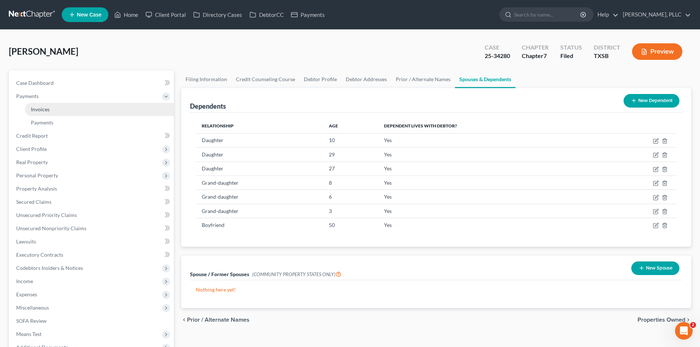
click at [75, 108] on link "Invoices" at bounding box center [99, 109] width 149 height 13
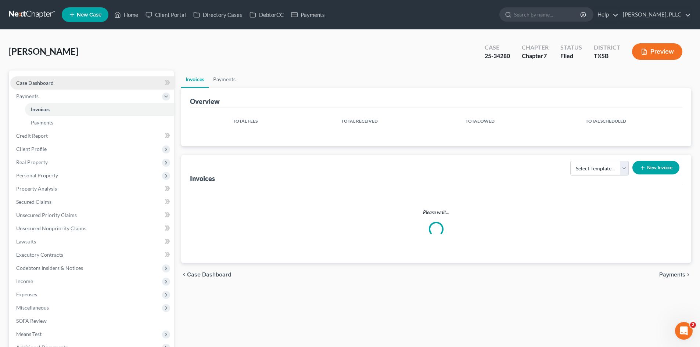
click at [42, 85] on span "Case Dashboard" at bounding box center [34, 83] width 37 height 6
select select "4"
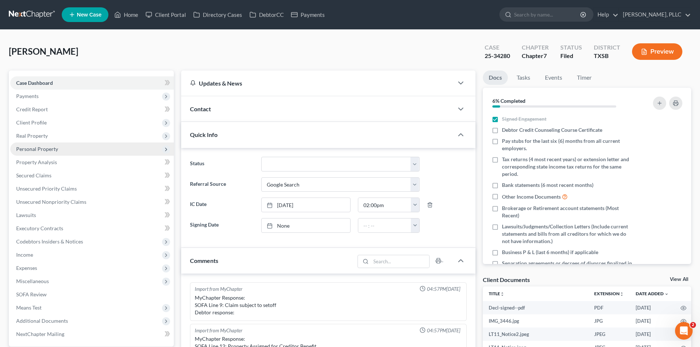
scroll to position [1468, 0]
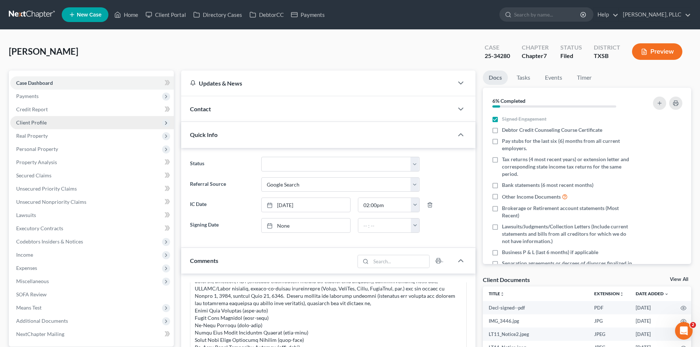
click at [34, 118] on span "Client Profile" at bounding box center [91, 122] width 163 height 13
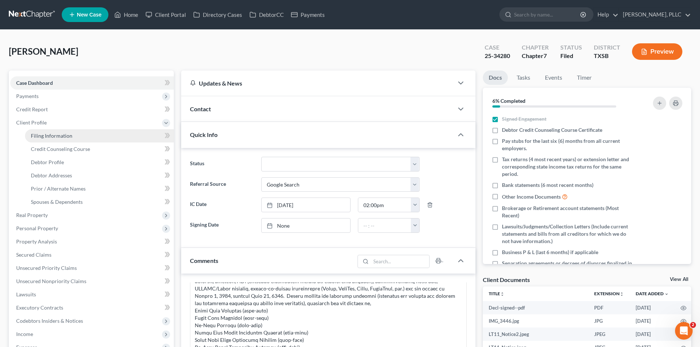
click at [48, 131] on link "Filing Information" at bounding box center [99, 135] width 149 height 13
select select "1"
select select "0"
select select "79"
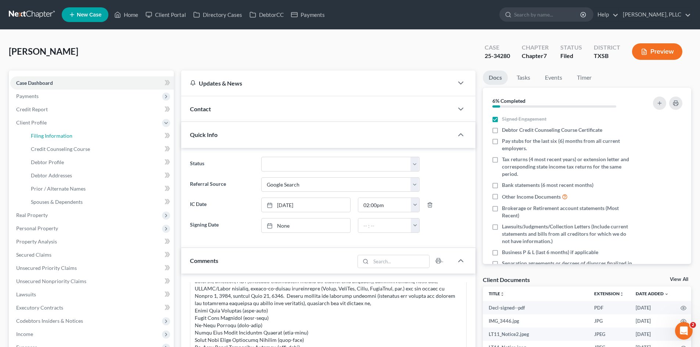
select select "2"
select select "45"
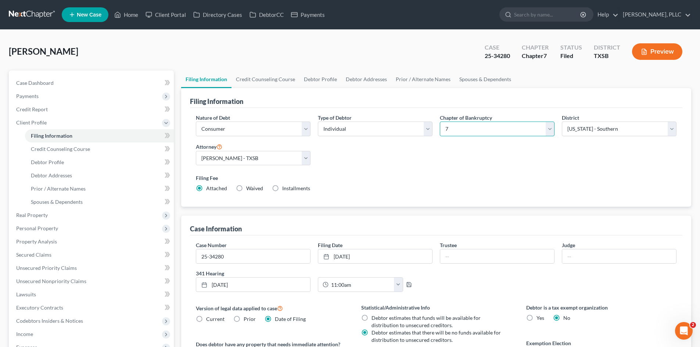
click at [510, 132] on select "Select 7 11 12 13" at bounding box center [497, 129] width 115 height 15
click at [590, 151] on div "Nature of Debt Select Business Consumer Other Nature of Business Select Clearin…" at bounding box center [436, 156] width 488 height 84
click at [235, 82] on link "Credit Counseling Course" at bounding box center [265, 80] width 68 height 18
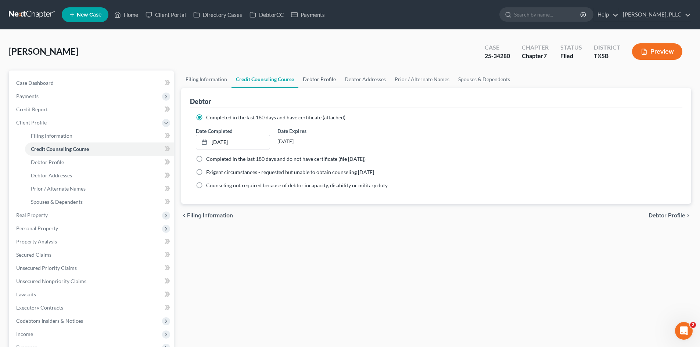
click at [316, 77] on link "Debtor Profile" at bounding box center [319, 80] width 42 height 18
select select "0"
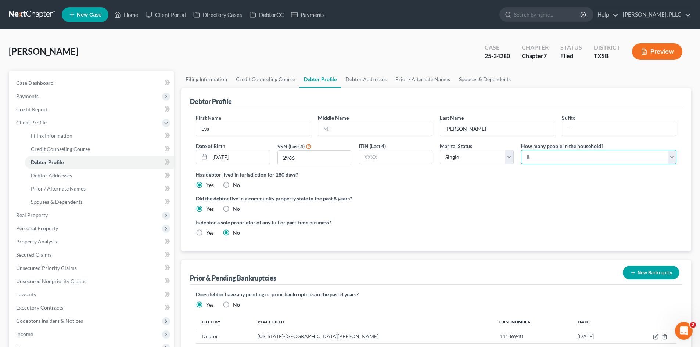
click at [550, 158] on select "Select 1 2 3 4 5 6 7 8 9 10 11 12 13 14 15 16 17 18 19 20" at bounding box center [598, 157] width 155 height 15
select select "6"
click at [521, 150] on select "Select 1 2 3 4 5 6 7 8 9 10 11 12 13 14 15 16 17 18 19 20" at bounding box center [598, 157] width 155 height 15
click at [489, 218] on div "Is debtor a sole proprietor of any full or part-time business? Yes No" at bounding box center [436, 230] width 488 height 24
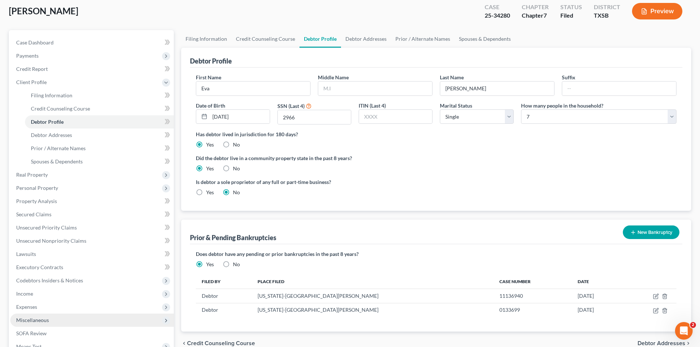
scroll to position [73, 0]
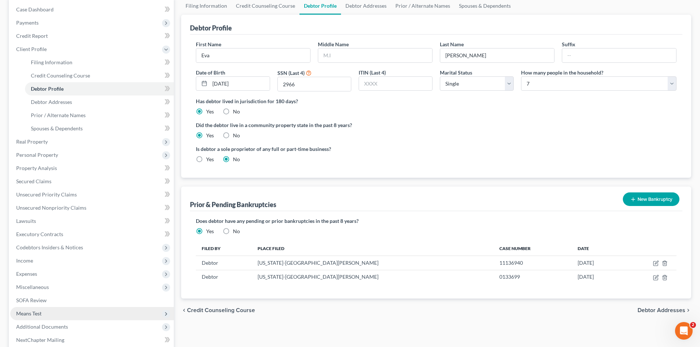
click at [35, 312] on span "Means Test" at bounding box center [28, 313] width 25 height 6
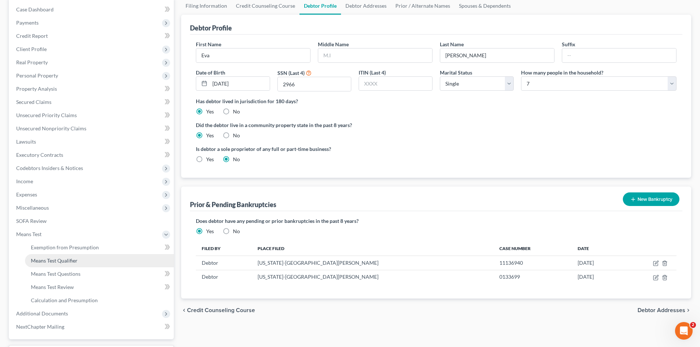
click at [72, 263] on span "Means Test Qualifier" at bounding box center [54, 260] width 47 height 6
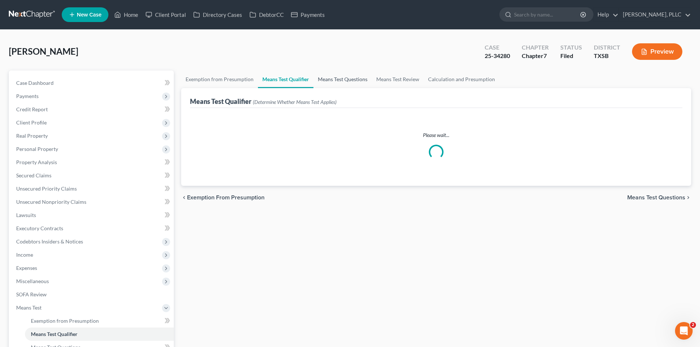
click at [347, 80] on link "Means Test Questions" at bounding box center [342, 80] width 58 height 18
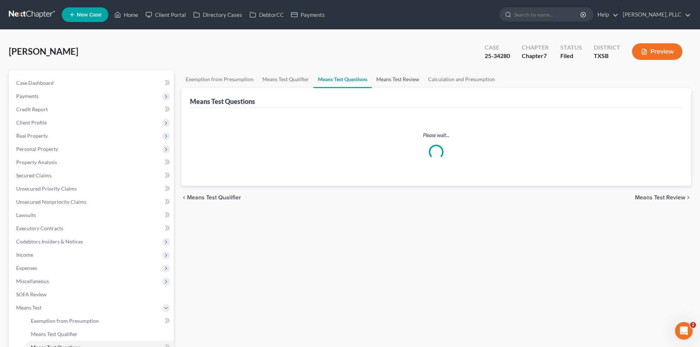
click at [413, 78] on link "Means Test Review" at bounding box center [398, 80] width 52 height 18
click at [472, 82] on link "Calculation and Presumption" at bounding box center [461, 80] width 76 height 18
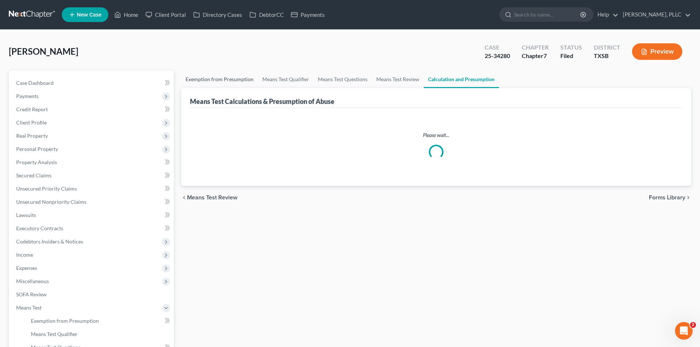
click at [247, 84] on link "Exemption from Presumption" at bounding box center [219, 80] width 77 height 18
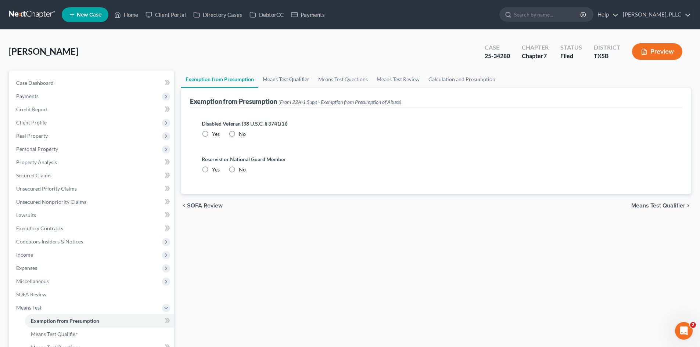
radio input "true"
click at [301, 79] on link "Means Test Qualifier" at bounding box center [285, 80] width 55 height 18
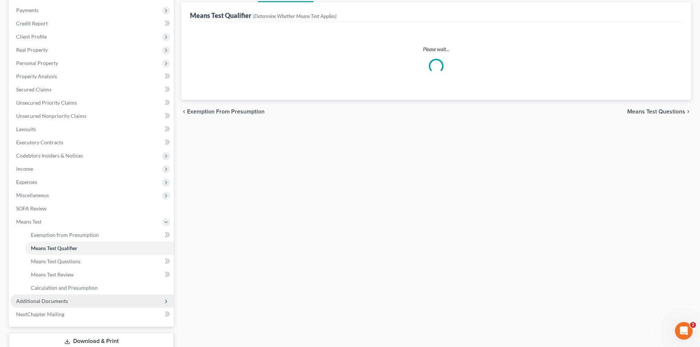
scroll to position [110, 0]
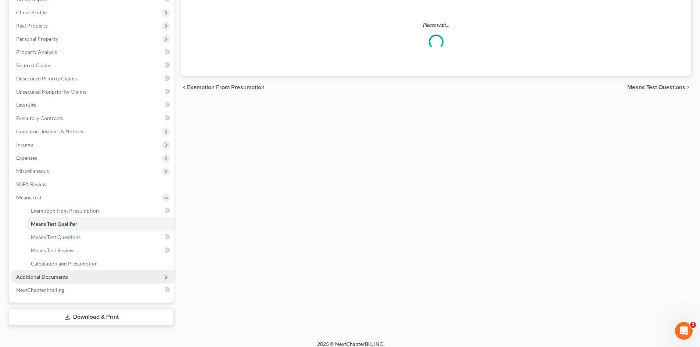
click at [61, 278] on span "Additional Documents" at bounding box center [42, 277] width 52 height 6
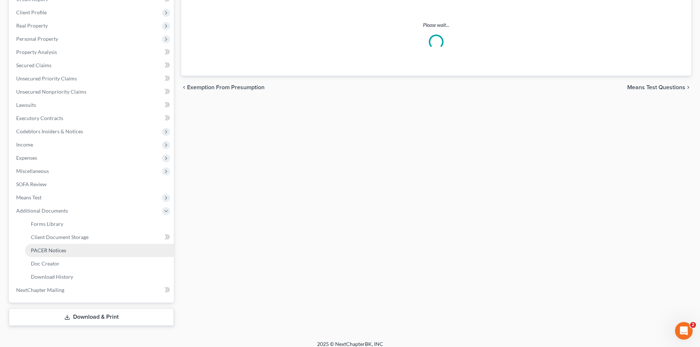
click at [58, 255] on link "PACER Notices" at bounding box center [99, 250] width 149 height 13
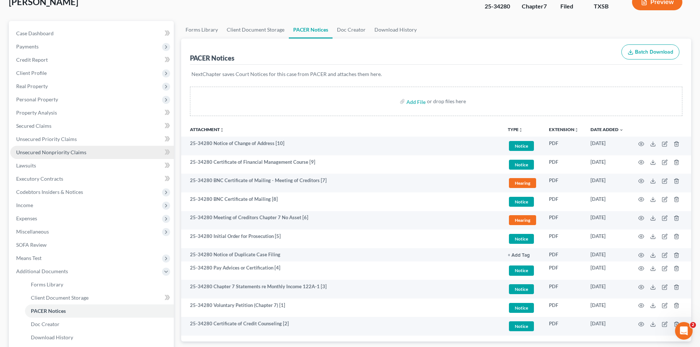
scroll to position [37, 0]
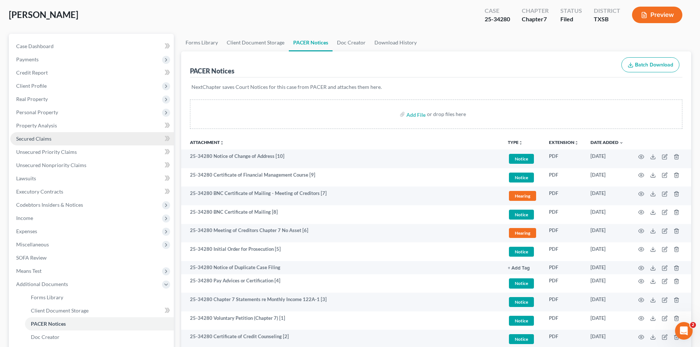
click at [46, 137] on span "Secured Claims" at bounding box center [33, 139] width 35 height 6
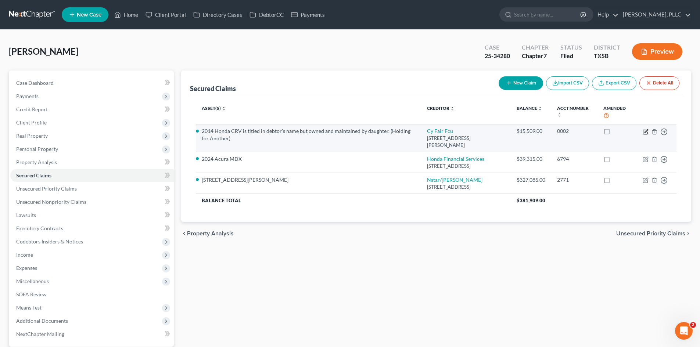
click at [646, 132] on icon "button" at bounding box center [645, 130] width 3 height 3
select select "45"
select select "2"
select select "0"
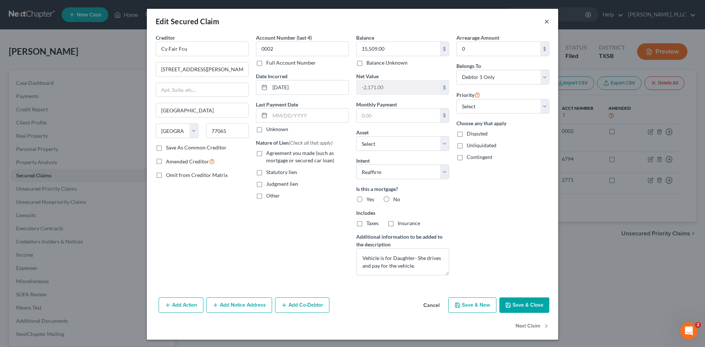
click at [544, 22] on button "×" at bounding box center [546, 21] width 5 height 9
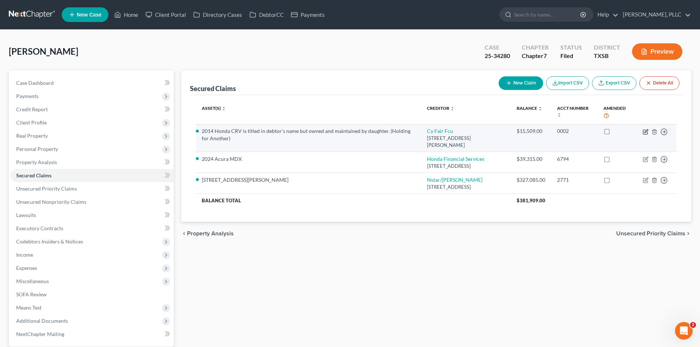
click at [645, 133] on icon "button" at bounding box center [645, 132] width 6 height 6
select select "45"
select select "20"
select select "2"
select select "0"
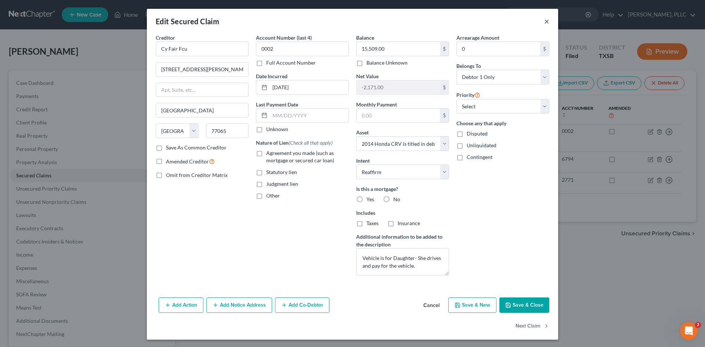
click at [544, 23] on button "×" at bounding box center [546, 21] width 5 height 9
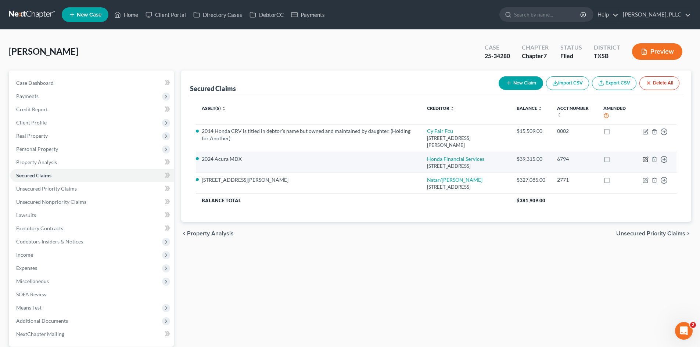
click at [643, 156] on icon "button" at bounding box center [645, 159] width 6 height 6
select select "45"
select select "22"
select select "2"
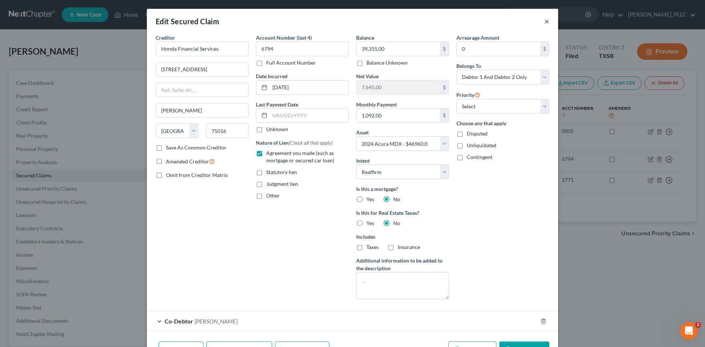
click at [544, 22] on button "×" at bounding box center [546, 21] width 5 height 9
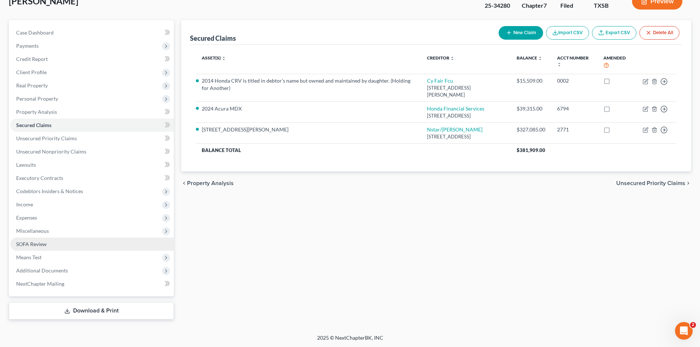
scroll to position [51, 0]
click at [49, 251] on span "Means Test" at bounding box center [91, 256] width 163 height 13
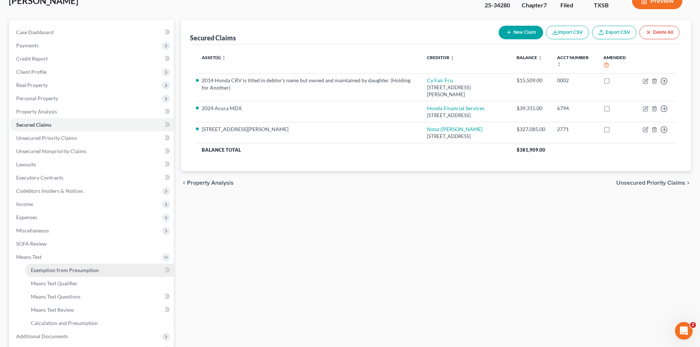
click at [55, 270] on span "Exemption from Presumption" at bounding box center [65, 270] width 68 height 6
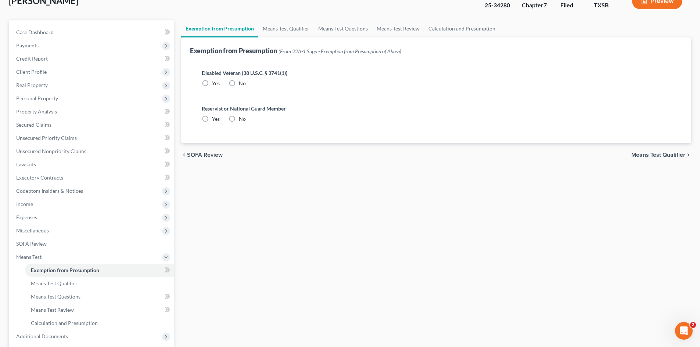
radio input "true"
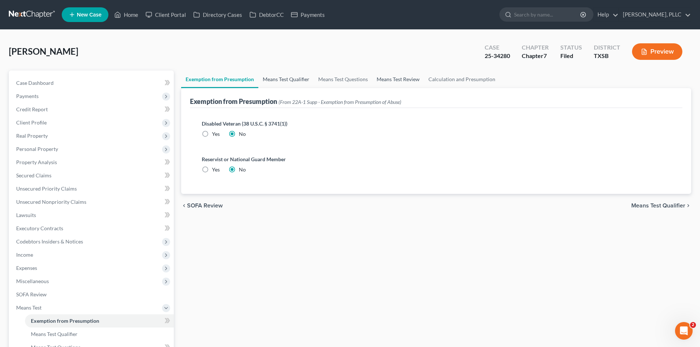
click at [282, 83] on link "Means Test Qualifier" at bounding box center [285, 80] width 55 height 18
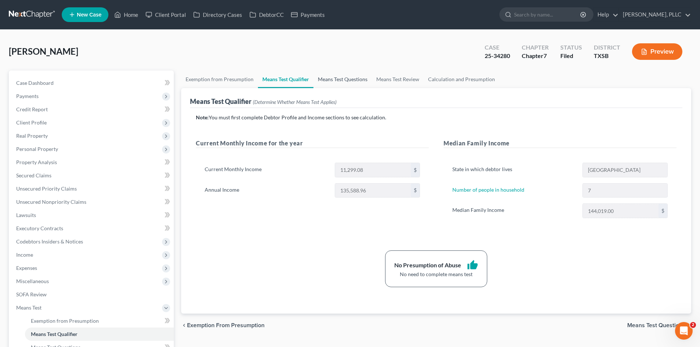
click at [357, 76] on link "Means Test Questions" at bounding box center [342, 80] width 58 height 18
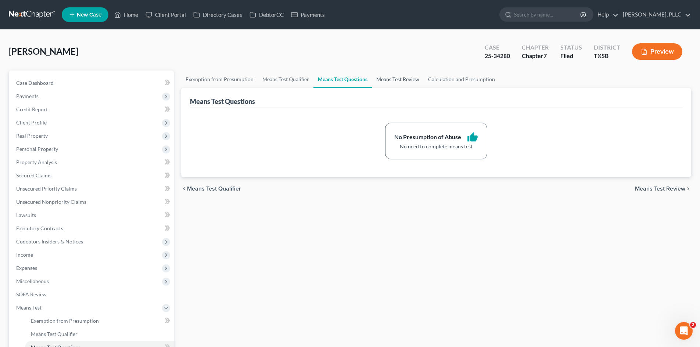
click at [382, 76] on link "Means Test Review" at bounding box center [398, 80] width 52 height 18
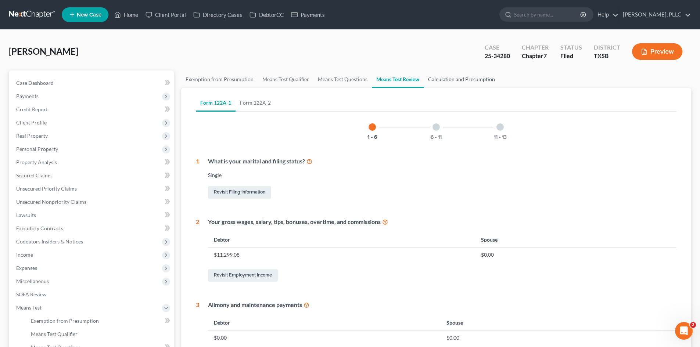
click at [464, 83] on link "Calculation and Presumption" at bounding box center [461, 80] width 76 height 18
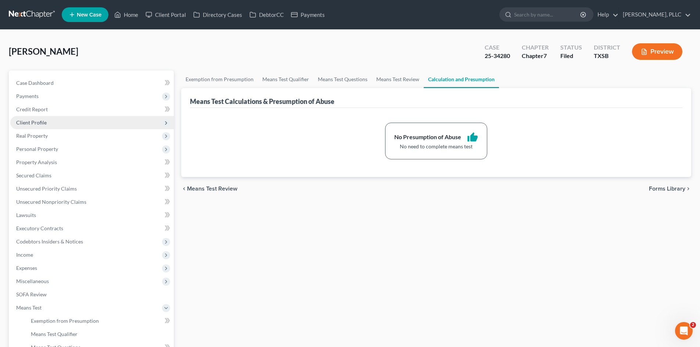
click at [48, 119] on span "Client Profile" at bounding box center [91, 122] width 163 height 13
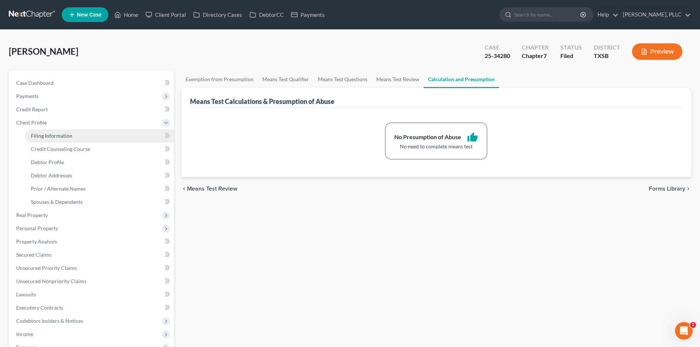
click at [51, 134] on span "Filing Information" at bounding box center [51, 136] width 41 height 6
select select "1"
select select "0"
select select "79"
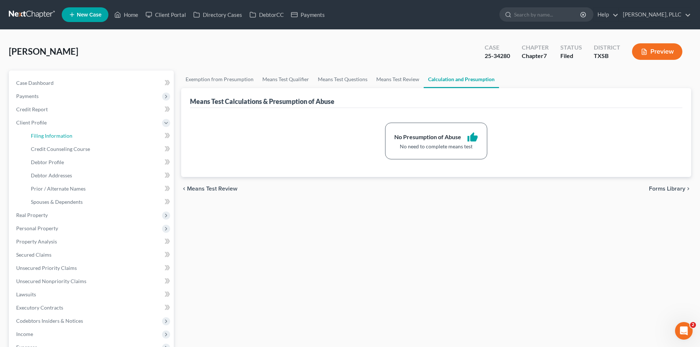
select select "2"
select select "45"
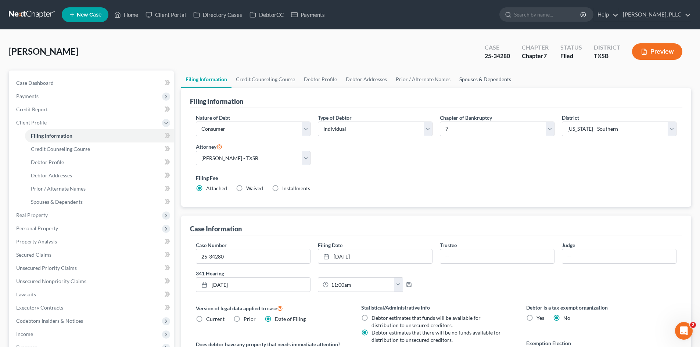
click at [462, 80] on link "Spouses & Dependents" at bounding box center [485, 80] width 61 height 18
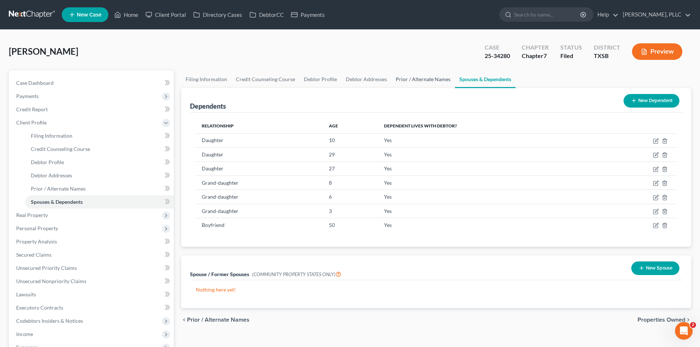
click at [408, 80] on link "Prior / Alternate Names" at bounding box center [423, 80] width 64 height 18
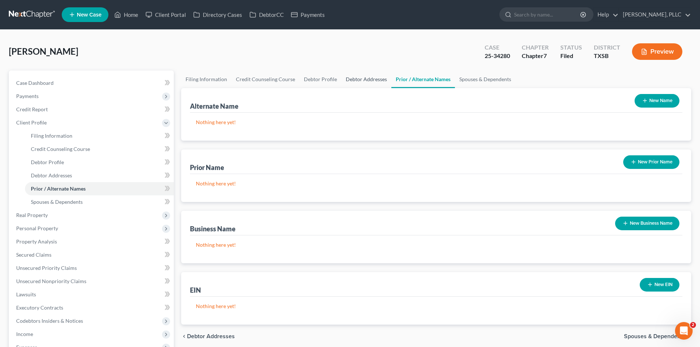
click at [341, 82] on link "Debtor Addresses" at bounding box center [366, 80] width 50 height 18
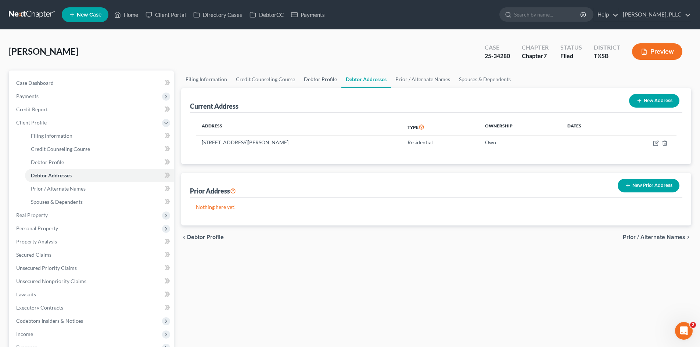
click at [327, 79] on link "Debtor Profile" at bounding box center [320, 80] width 42 height 18
select select "0"
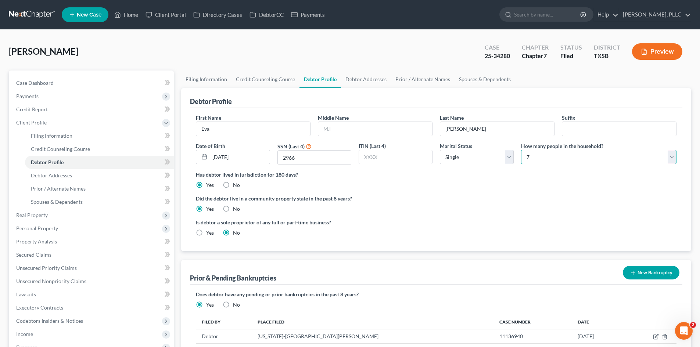
drag, startPoint x: 608, startPoint y: 157, endPoint x: 556, endPoint y: 158, distance: 52.5
click at [608, 157] on select "Select 1 2 3 4 5 6 7 8 9 10 11 12 13 14 15 16 17 18 19 20" at bounding box center [598, 157] width 155 height 15
select select "7"
click at [521, 150] on select "Select 1 2 3 4 5 6 7 8 9 10 11 12 13 14 15 16 17 18 19 20" at bounding box center [598, 157] width 155 height 15
click at [398, 63] on div "[PERSON_NAME] Upgraded Case 25-34280 Chapter Chapter 7 Status [GEOGRAPHIC_DATA]…" at bounding box center [350, 55] width 682 height 32
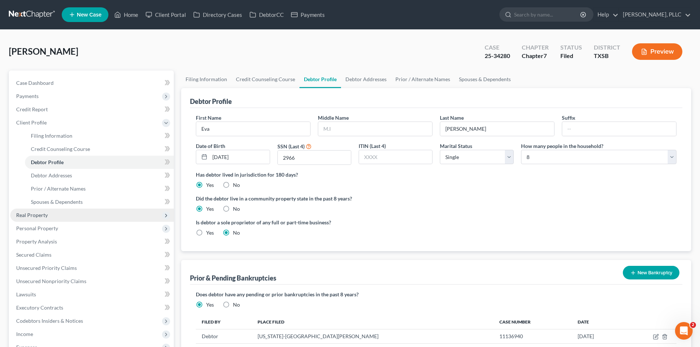
click at [35, 220] on span "Real Property" at bounding box center [91, 215] width 163 height 13
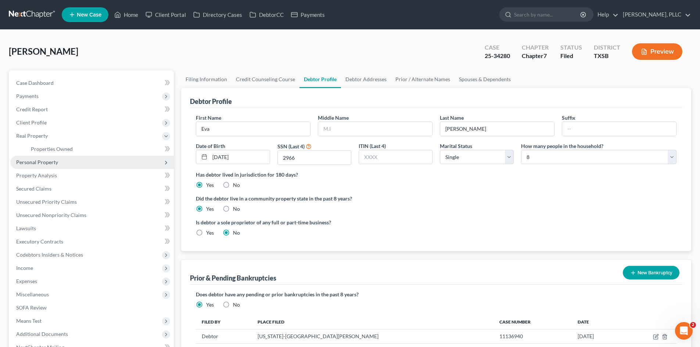
click at [52, 157] on span "Personal Property" at bounding box center [91, 162] width 163 height 13
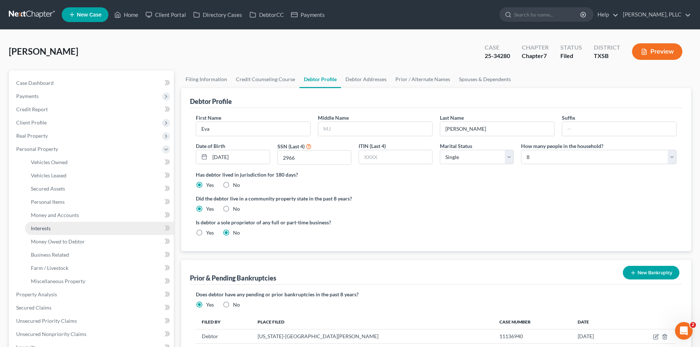
click at [58, 224] on link "Interests" at bounding box center [99, 228] width 149 height 13
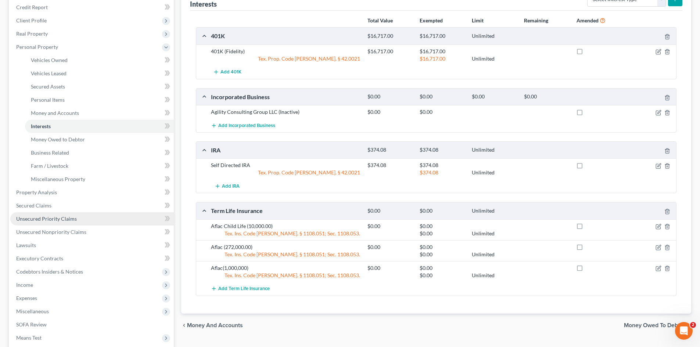
scroll to position [110, 0]
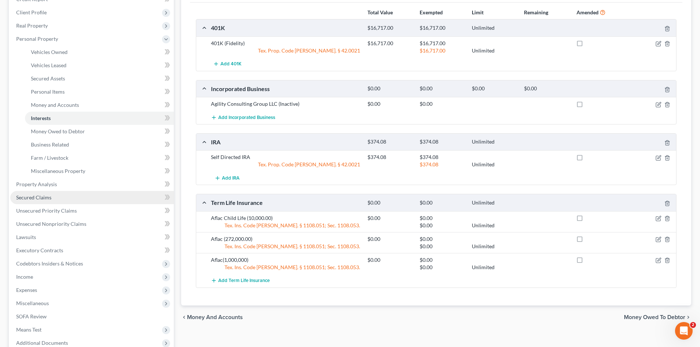
click at [31, 194] on span "Secured Claims" at bounding box center [33, 197] width 35 height 6
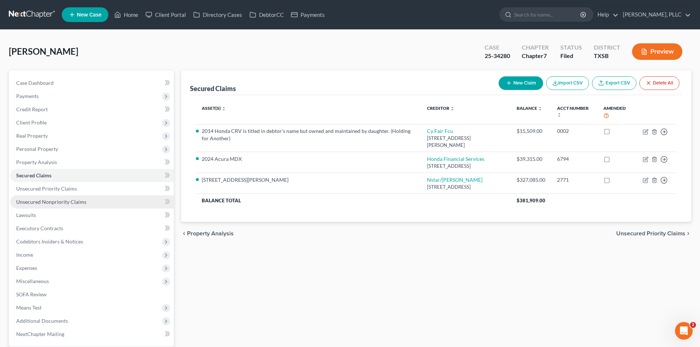
click at [41, 205] on link "Unsecured Nonpriority Claims" at bounding box center [91, 201] width 163 height 13
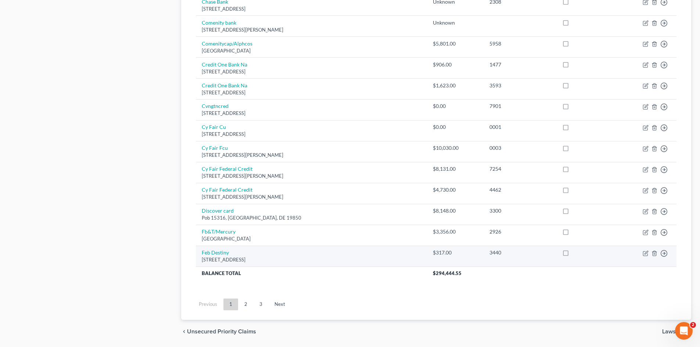
scroll to position [503, 0]
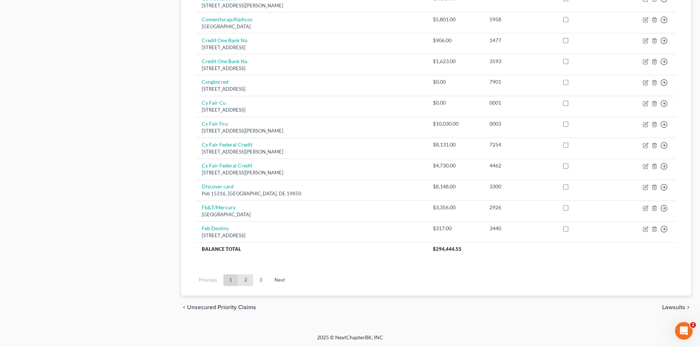
click at [247, 279] on link "2" at bounding box center [245, 280] width 15 height 12
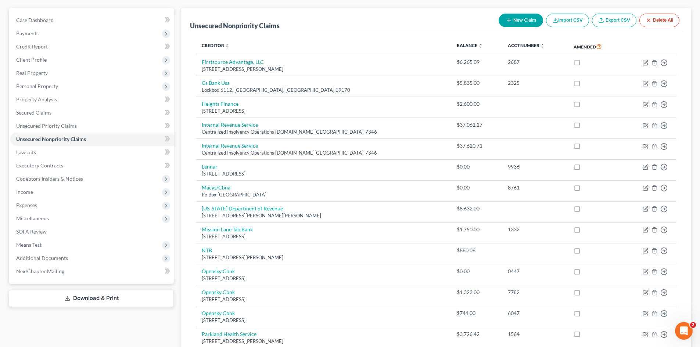
scroll to position [62, 0]
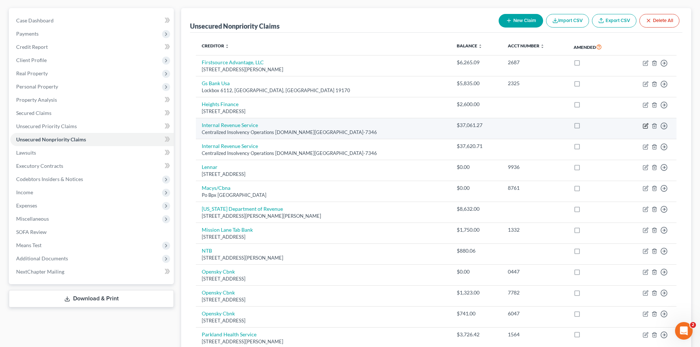
click at [646, 126] on icon "button" at bounding box center [645, 124] width 3 height 3
select select "39"
select select "0"
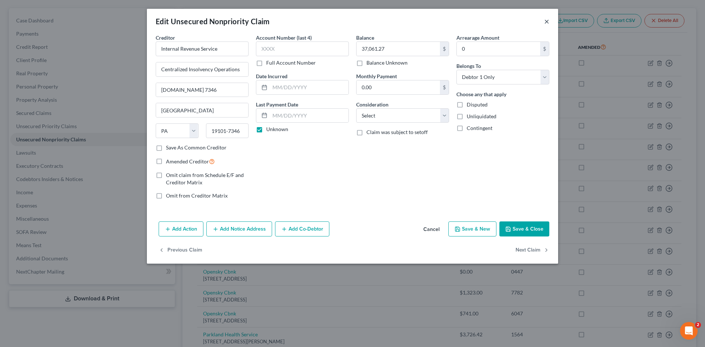
click at [545, 23] on button "×" at bounding box center [546, 21] width 5 height 9
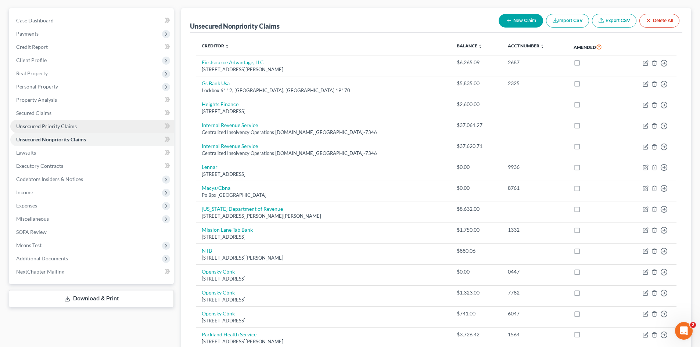
click at [77, 120] on link "Unsecured Priority Claims" at bounding box center [91, 126] width 163 height 13
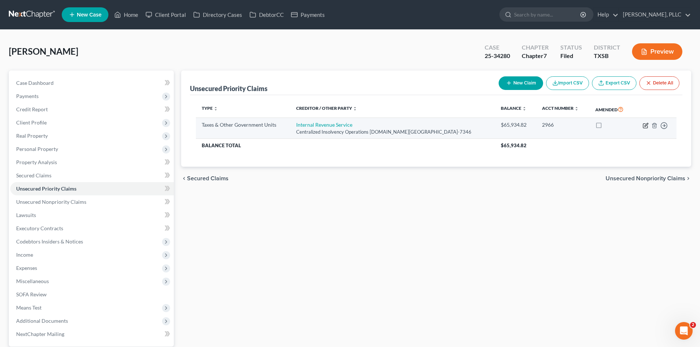
click at [644, 127] on icon "button" at bounding box center [645, 126] width 6 height 6
select select "0"
select select "39"
select select "0"
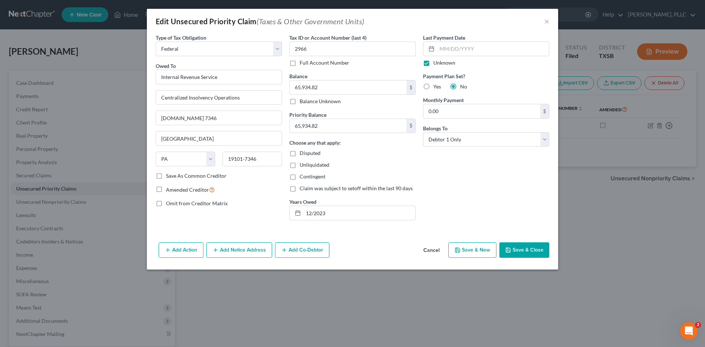
click at [541, 22] on div "Edit Unsecured Priority Claim (Taxes & Other Government Units) ×" at bounding box center [352, 21] width 411 height 25
click at [545, 21] on button "×" at bounding box center [546, 21] width 5 height 9
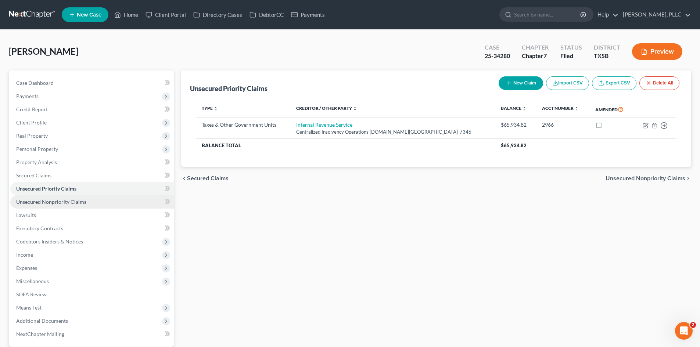
click at [82, 198] on link "Unsecured Nonpriority Claims" at bounding box center [91, 201] width 163 height 13
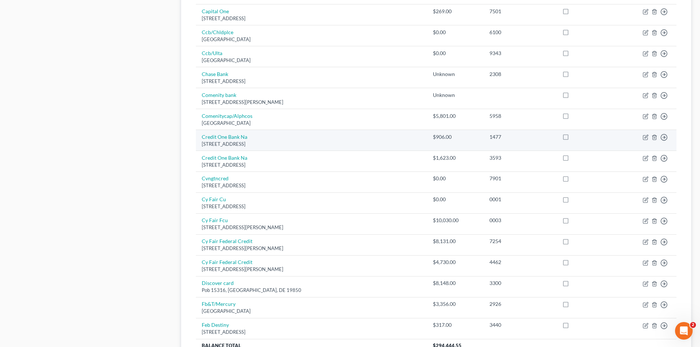
scroll to position [503, 0]
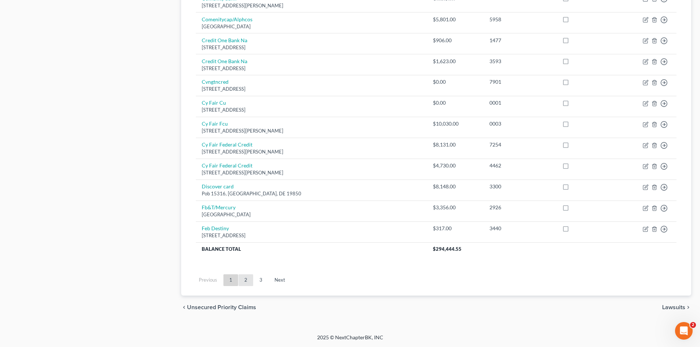
click at [250, 281] on link "2" at bounding box center [245, 280] width 15 height 12
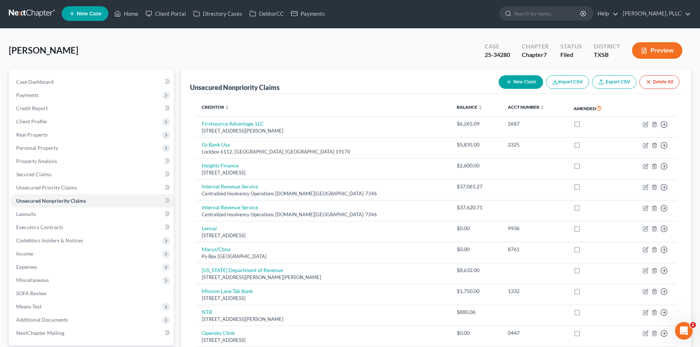
scroll to position [0, 0]
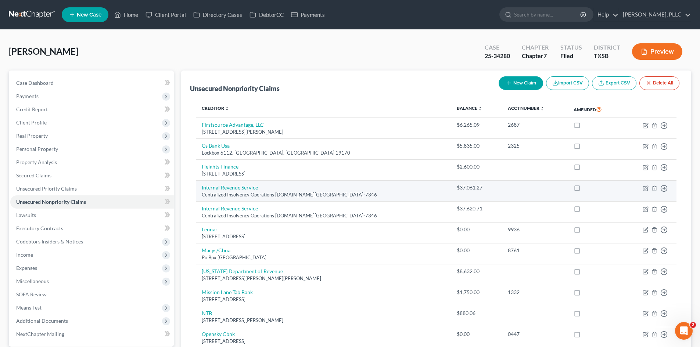
click at [643, 192] on td "Move to D Move to E Move to G Move to Notice Only" at bounding box center [649, 191] width 54 height 21
click at [643, 188] on icon "button" at bounding box center [645, 188] width 6 height 6
select select "39"
select select "0"
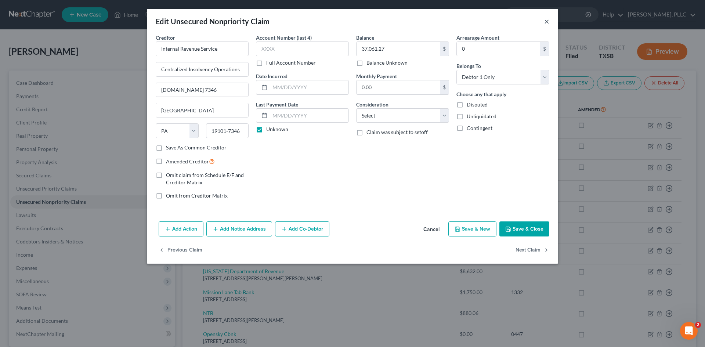
click at [547, 21] on button "×" at bounding box center [546, 21] width 5 height 9
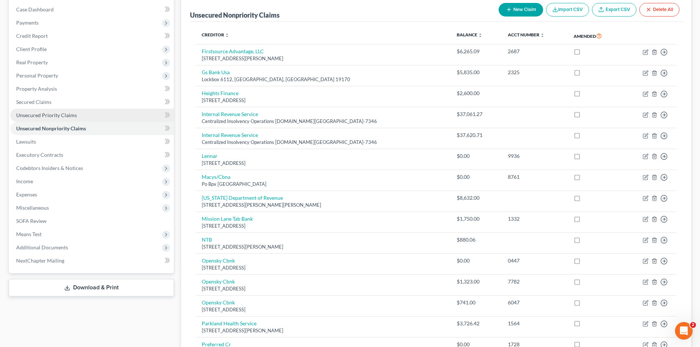
click at [45, 112] on span "Unsecured Priority Claims" at bounding box center [46, 115] width 61 height 6
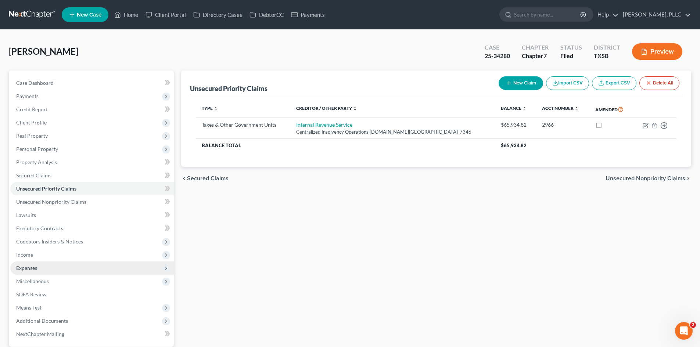
click at [28, 274] on span "Expenses" at bounding box center [91, 267] width 163 height 13
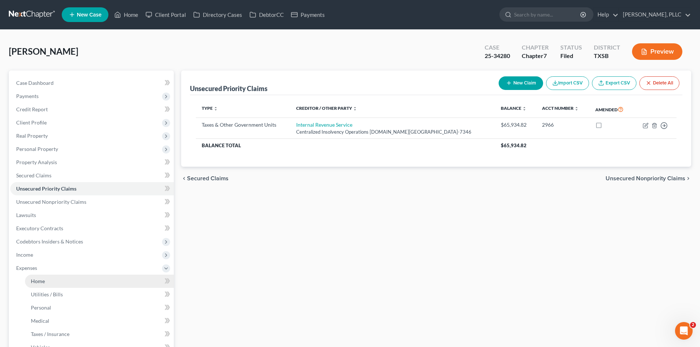
click at [84, 280] on link "Home" at bounding box center [99, 281] width 149 height 13
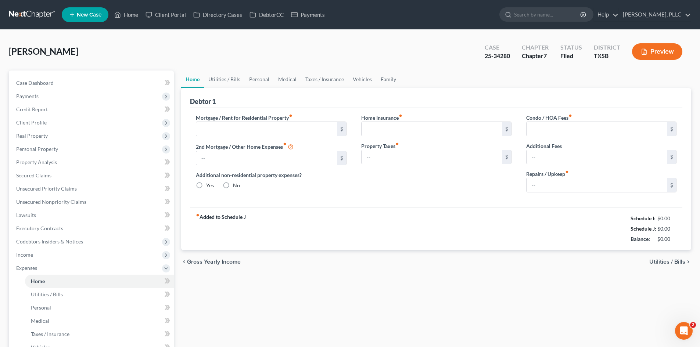
type input "2,854.40"
type input "0.00"
radio input "true"
type input "0.00"
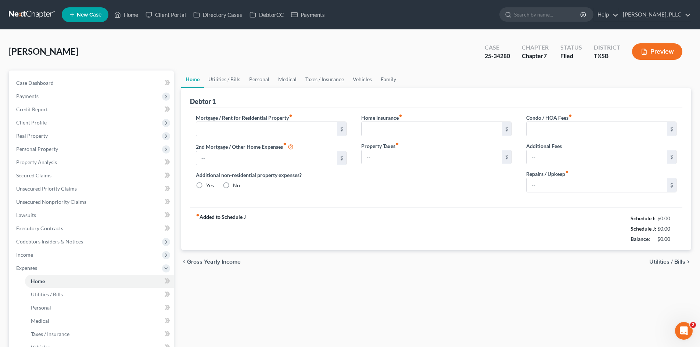
type input "85.00"
type input "0.00"
drag, startPoint x: 69, startPoint y: 204, endPoint x: 179, endPoint y: 188, distance: 111.2
click at [69, 204] on span "Unsecured Nonpriority Claims" at bounding box center [51, 202] width 70 height 6
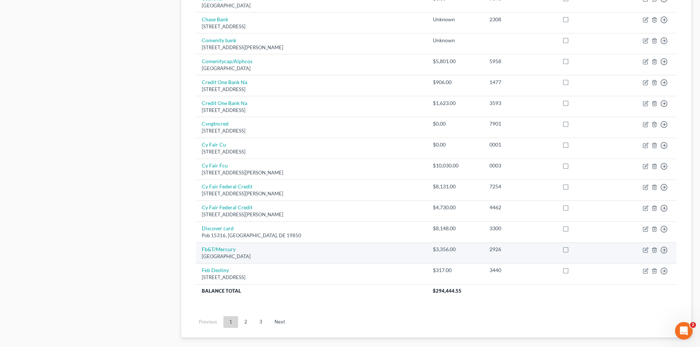
scroll to position [503, 0]
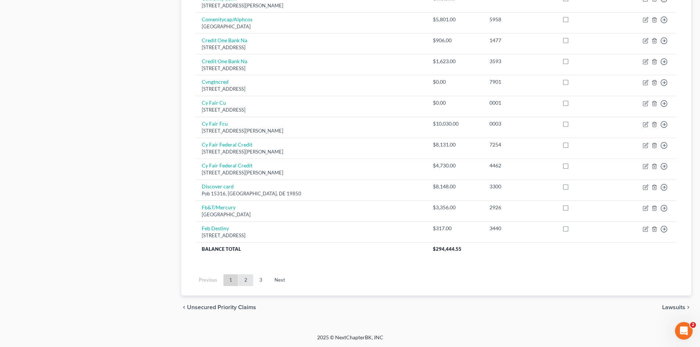
click at [245, 283] on link "2" at bounding box center [245, 280] width 15 height 12
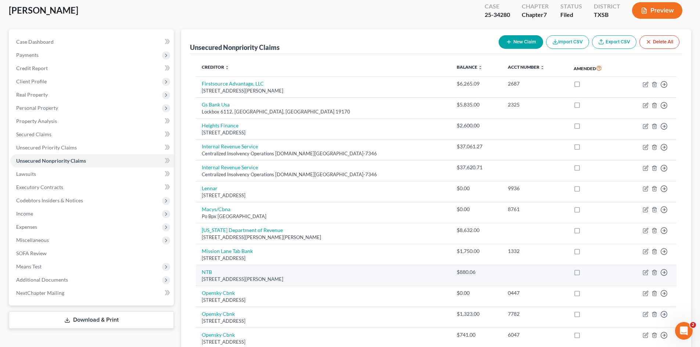
scroll to position [110, 0]
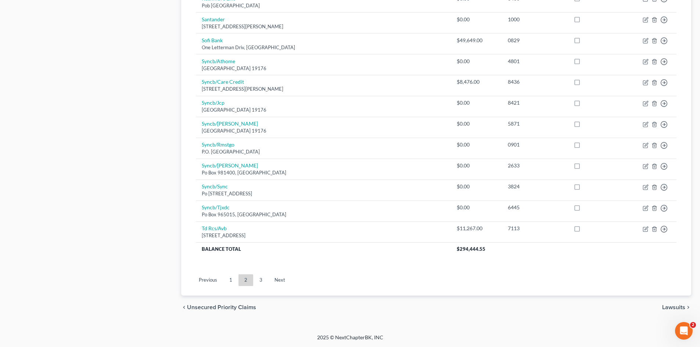
click at [256, 279] on link "3" at bounding box center [260, 280] width 15 height 12
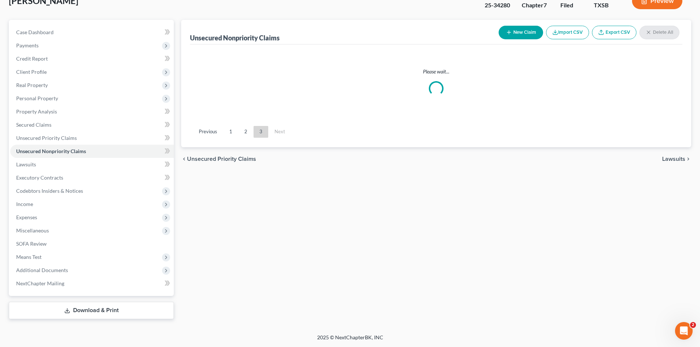
scroll to position [51, 0]
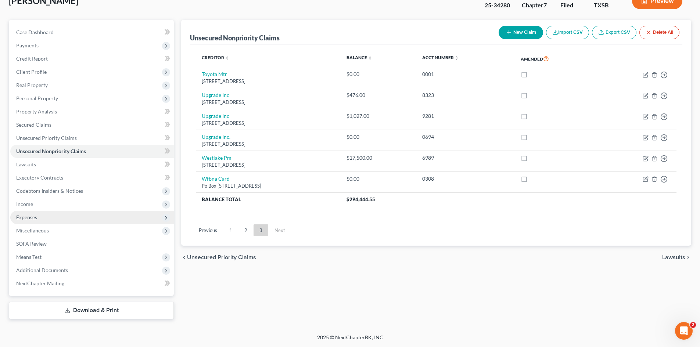
click at [50, 220] on span "Expenses" at bounding box center [91, 217] width 163 height 13
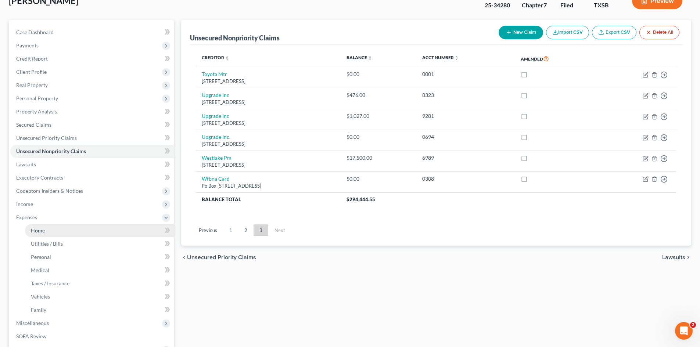
click at [60, 233] on link "Home" at bounding box center [99, 230] width 149 height 13
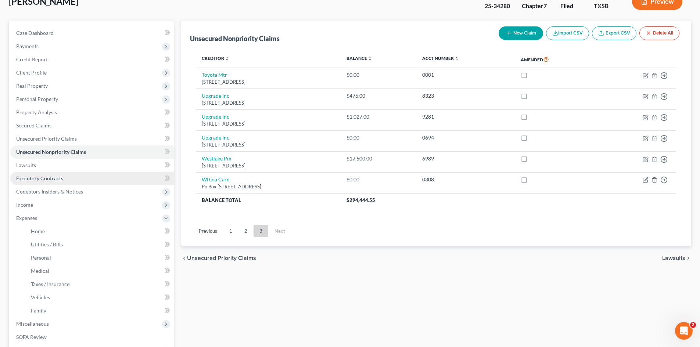
scroll to position [2, 0]
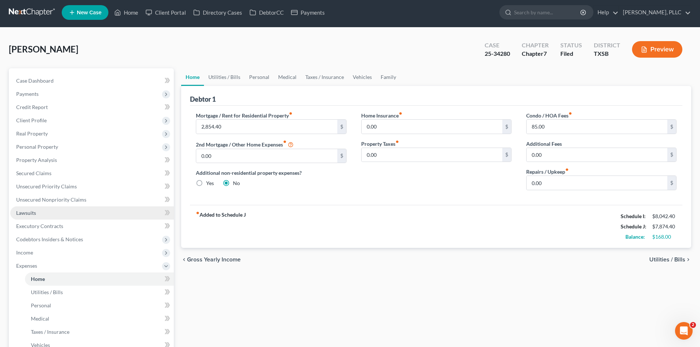
drag, startPoint x: 53, startPoint y: 221, endPoint x: 60, endPoint y: 218, distance: 7.8
click at [53, 221] on ul "Case Dashboard Payments Invoices Payments Payments Credit Report Client Profile" at bounding box center [91, 252] width 163 height 357
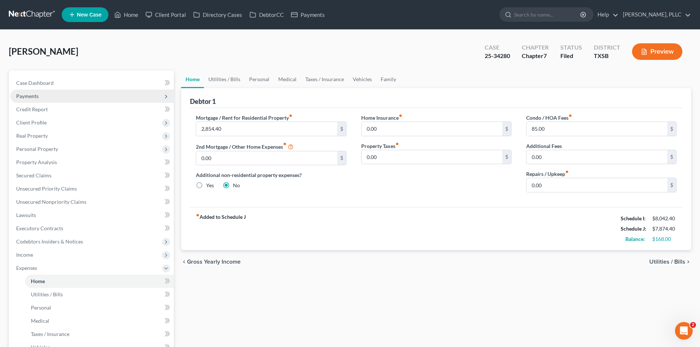
click at [53, 101] on span "Payments" at bounding box center [91, 96] width 163 height 13
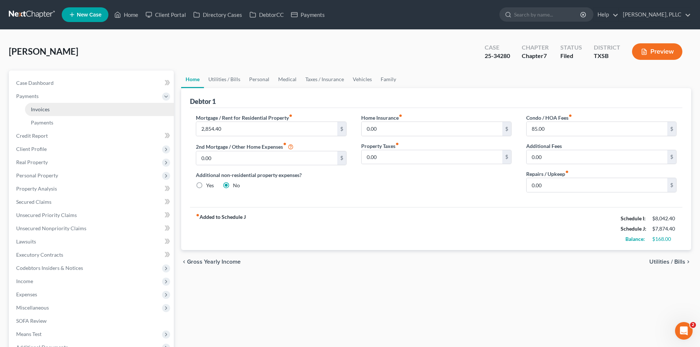
click at [55, 109] on link "Invoices" at bounding box center [99, 109] width 149 height 13
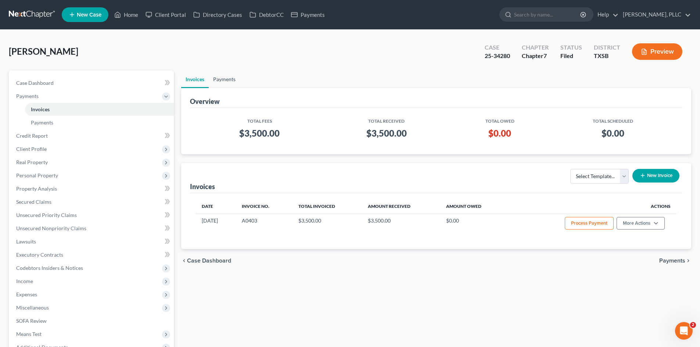
click at [217, 84] on link "Payments" at bounding box center [224, 80] width 31 height 18
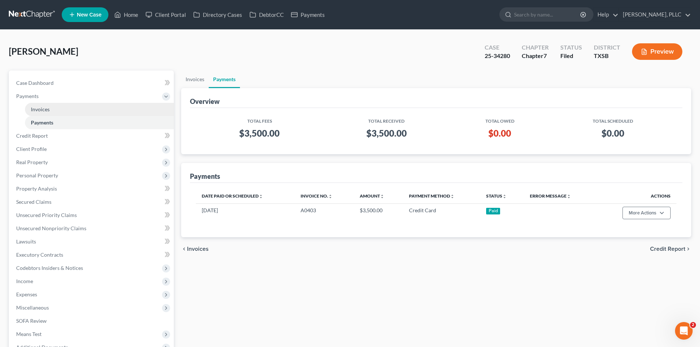
click at [50, 106] on link "Invoices" at bounding box center [99, 109] width 149 height 13
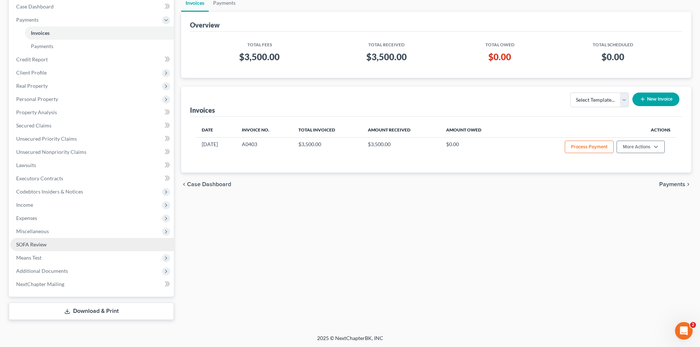
scroll to position [77, 0]
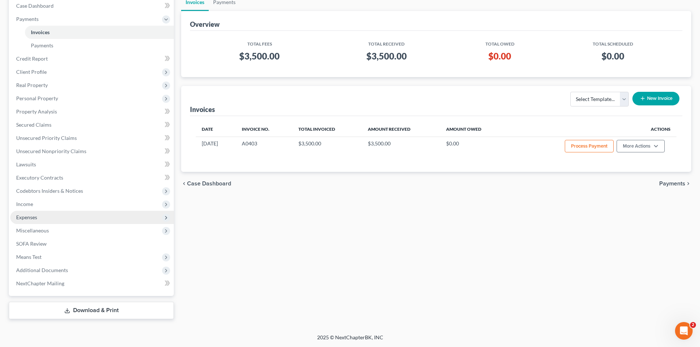
click at [37, 220] on span "Expenses" at bounding box center [91, 217] width 163 height 13
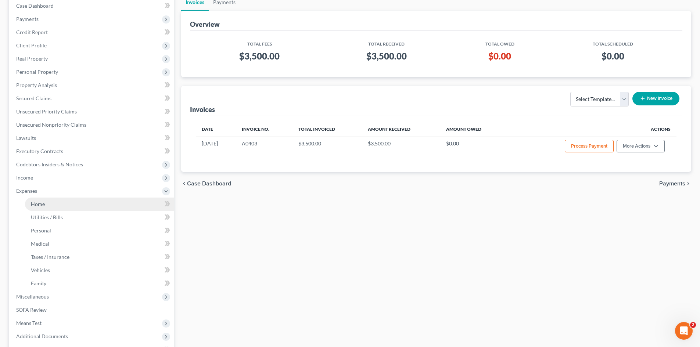
click at [83, 201] on link "Home" at bounding box center [99, 204] width 149 height 13
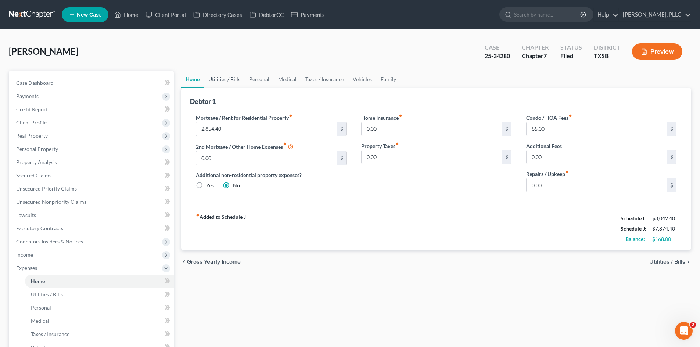
click at [221, 81] on link "Utilities / Bills" at bounding box center [224, 80] width 41 height 18
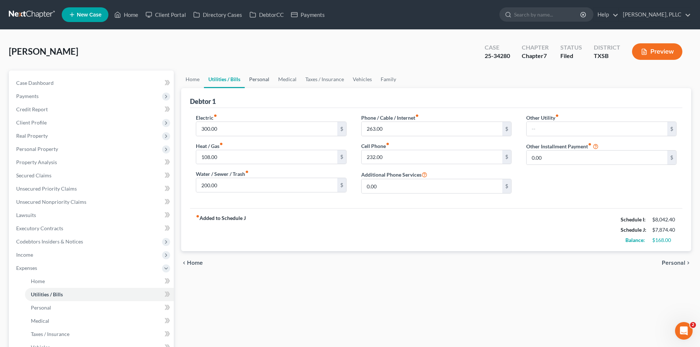
click at [260, 80] on link "Personal" at bounding box center [259, 80] width 29 height 18
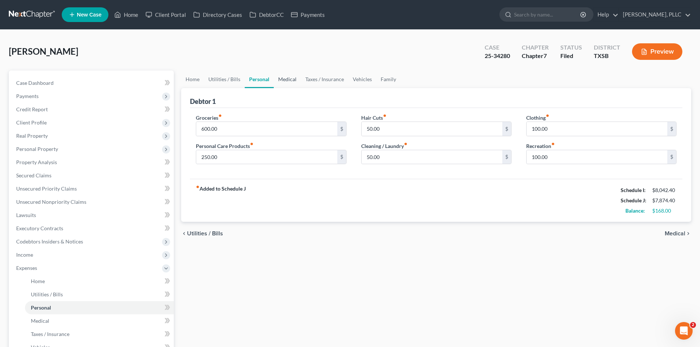
click at [287, 79] on link "Medical" at bounding box center [287, 80] width 27 height 18
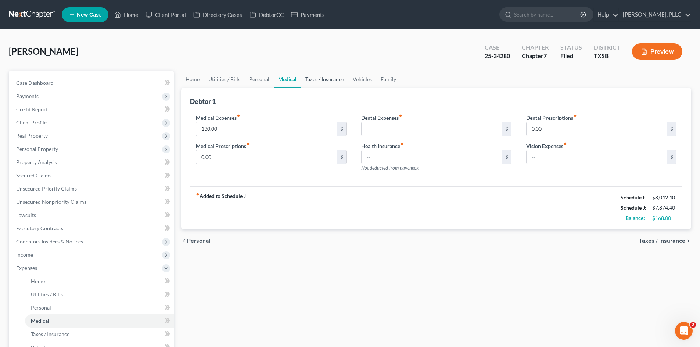
click at [332, 78] on link "Taxes / Insurance" at bounding box center [324, 80] width 47 height 18
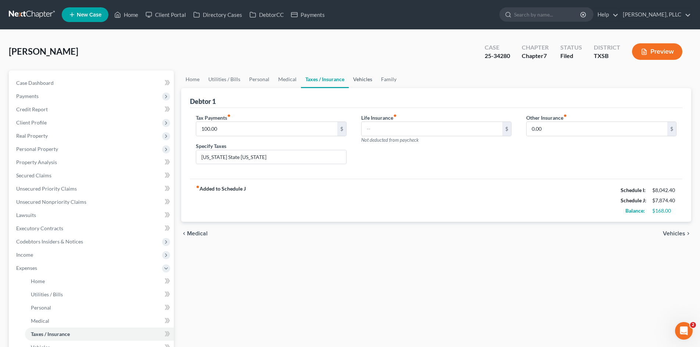
click at [372, 78] on link "Vehicles" at bounding box center [362, 80] width 28 height 18
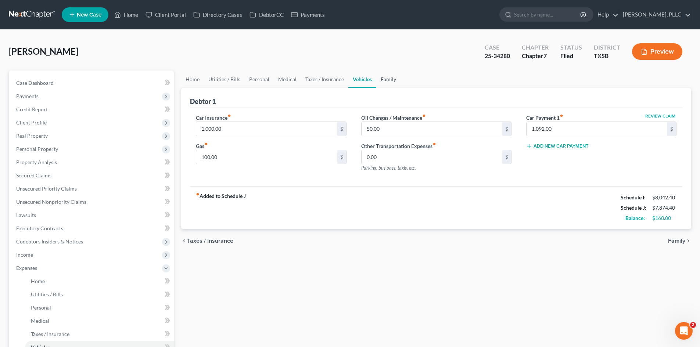
click at [389, 84] on link "Family" at bounding box center [388, 80] width 24 height 18
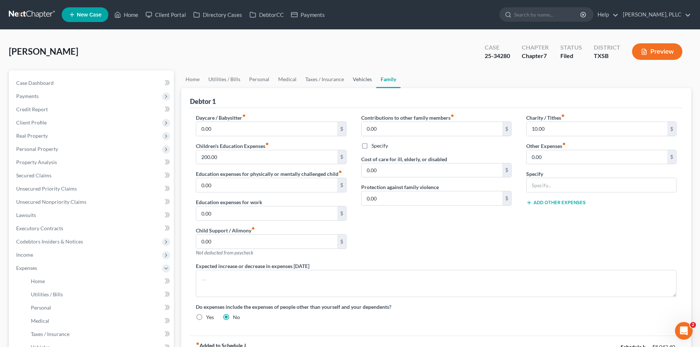
click at [355, 83] on link "Vehicles" at bounding box center [362, 80] width 28 height 18
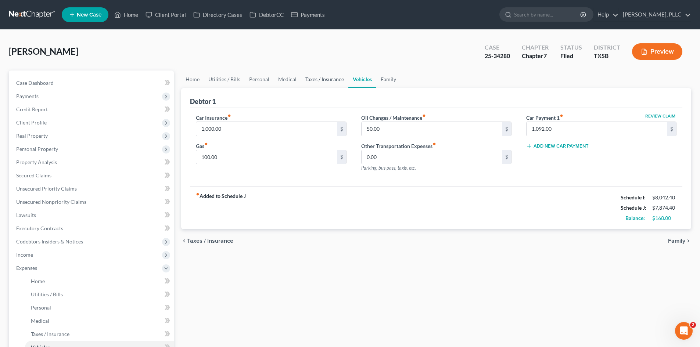
click at [320, 80] on link "Taxes / Insurance" at bounding box center [324, 80] width 47 height 18
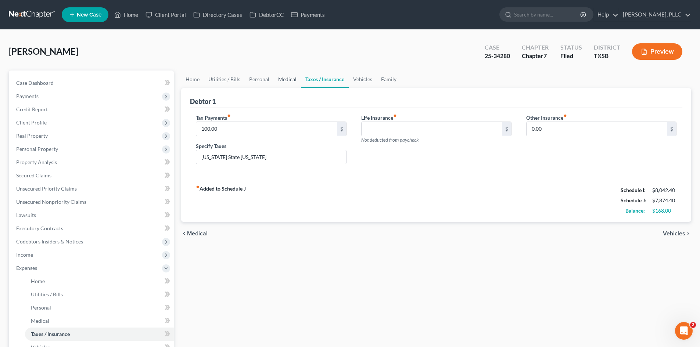
click at [281, 81] on link "Medical" at bounding box center [287, 80] width 27 height 18
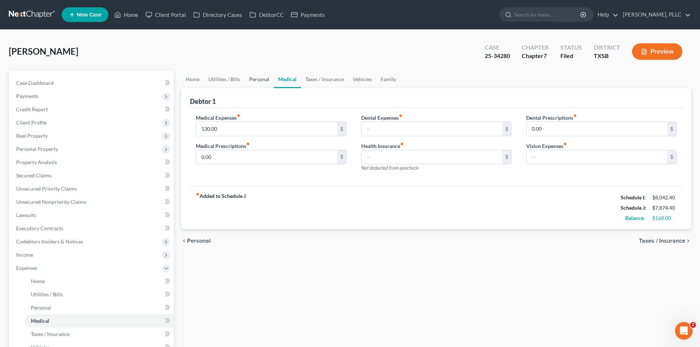
click at [255, 80] on link "Personal" at bounding box center [259, 80] width 29 height 18
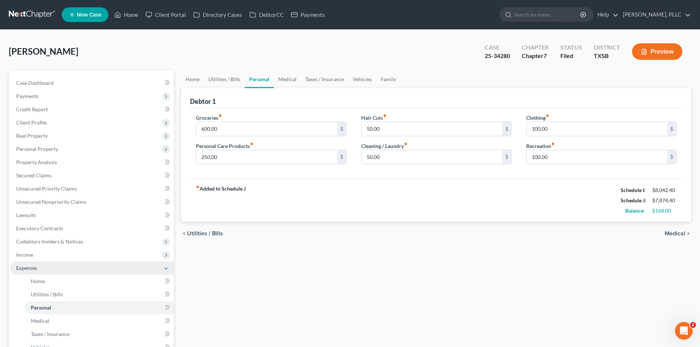
click at [66, 269] on span "Expenses" at bounding box center [91, 267] width 163 height 13
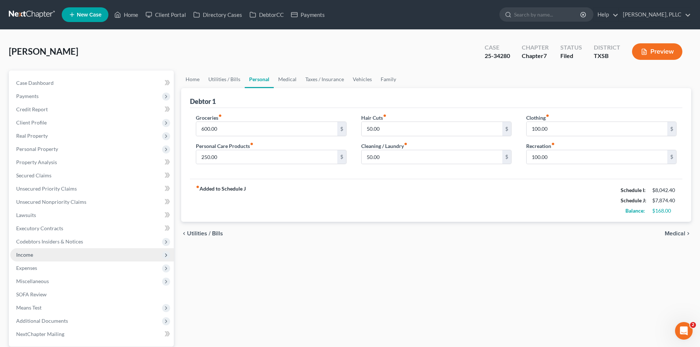
click at [53, 254] on span "Income" at bounding box center [91, 254] width 163 height 13
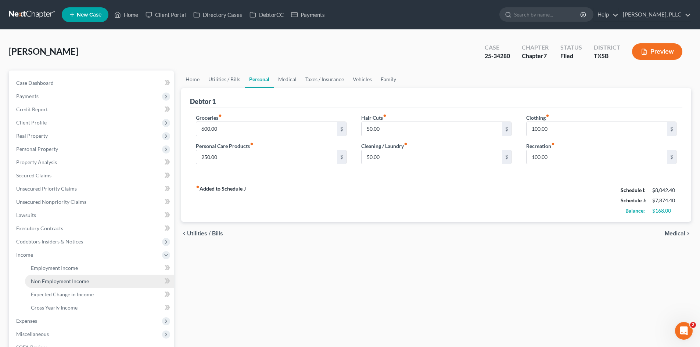
click at [74, 277] on link "Non Employment Income" at bounding box center [99, 281] width 149 height 13
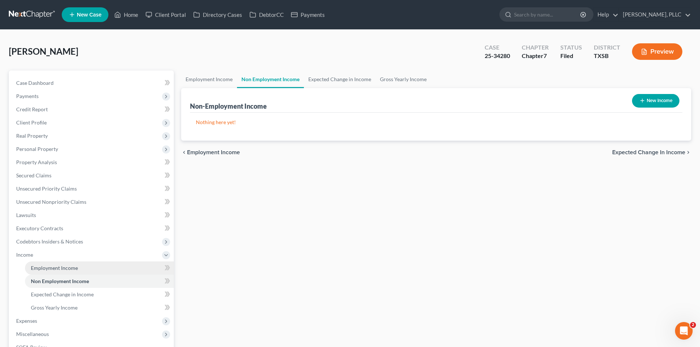
click at [68, 271] on span "Employment Income" at bounding box center [54, 268] width 47 height 6
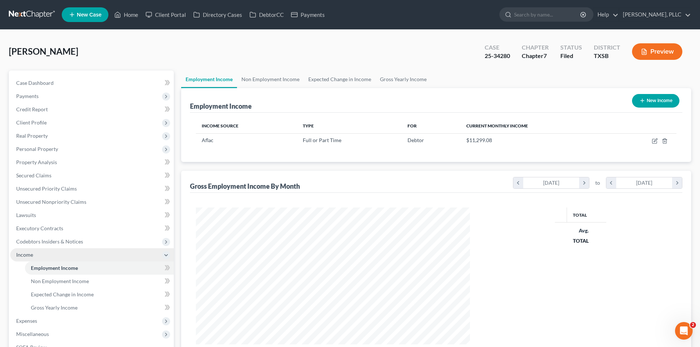
scroll to position [137, 289]
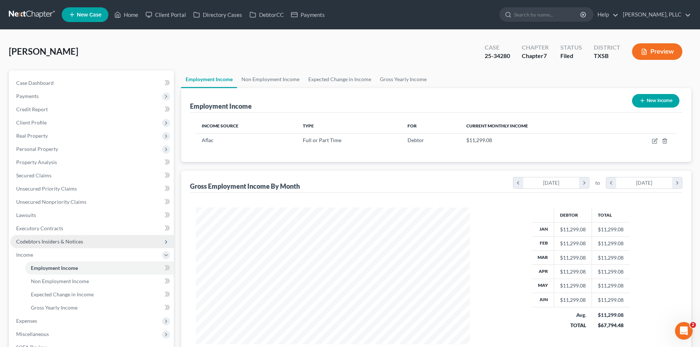
click at [79, 239] on span "Codebtors Insiders & Notices" at bounding box center [49, 241] width 67 height 6
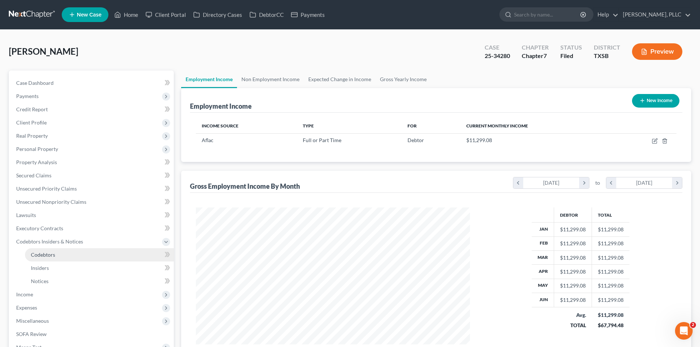
click at [75, 253] on link "Codebtors" at bounding box center [99, 254] width 149 height 13
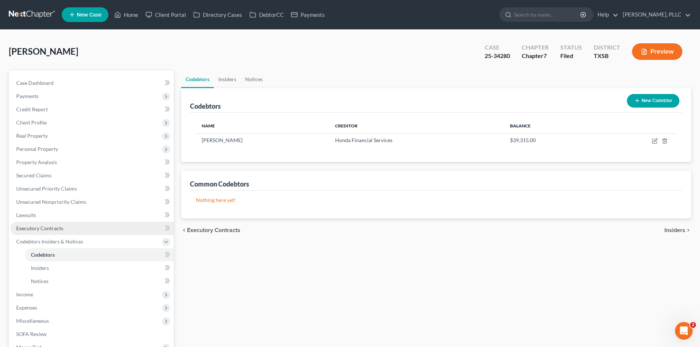
click at [63, 230] on link "Executory Contracts" at bounding box center [91, 228] width 163 height 13
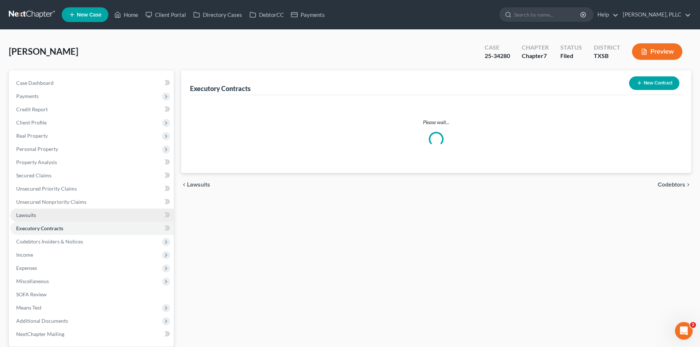
click at [47, 214] on link "Lawsuits" at bounding box center [91, 215] width 163 height 13
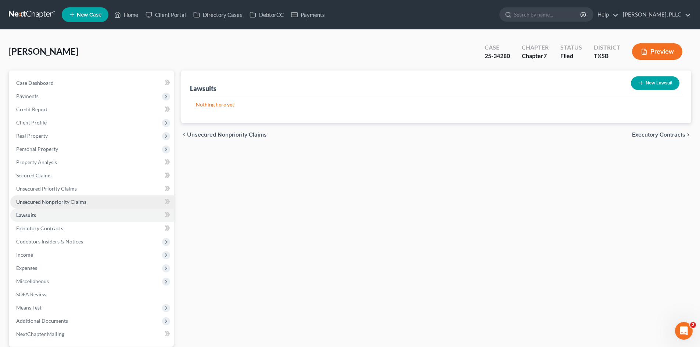
click at [52, 199] on span "Unsecured Nonpriority Claims" at bounding box center [51, 202] width 70 height 6
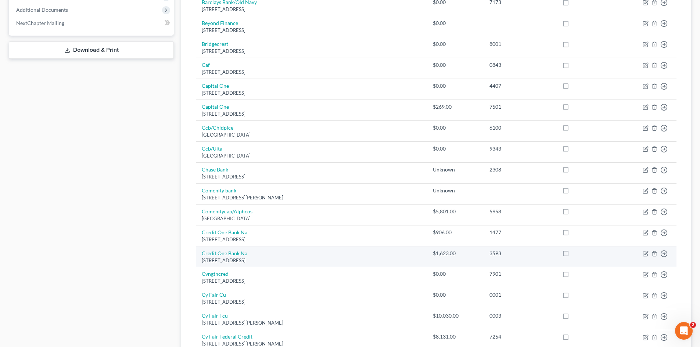
scroll to position [477, 0]
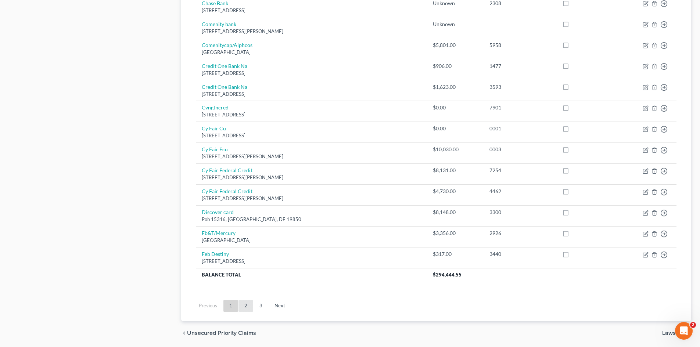
click at [244, 304] on link "2" at bounding box center [245, 306] width 15 height 12
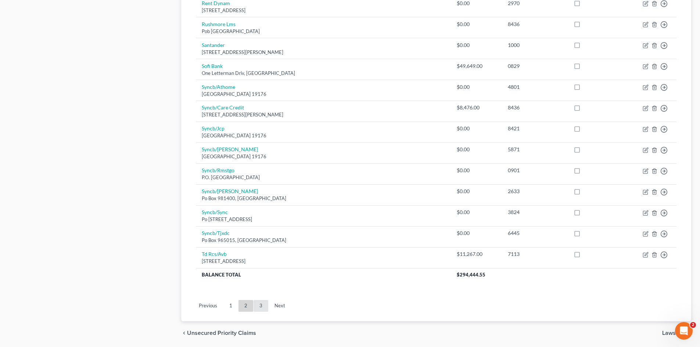
click at [256, 304] on link "3" at bounding box center [260, 306] width 15 height 12
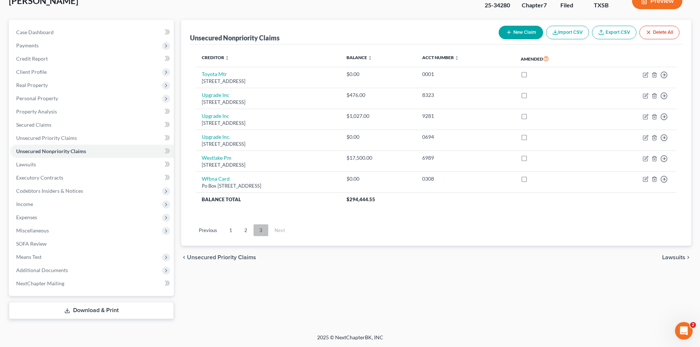
scroll to position [51, 0]
click at [242, 230] on link "2" at bounding box center [245, 230] width 15 height 12
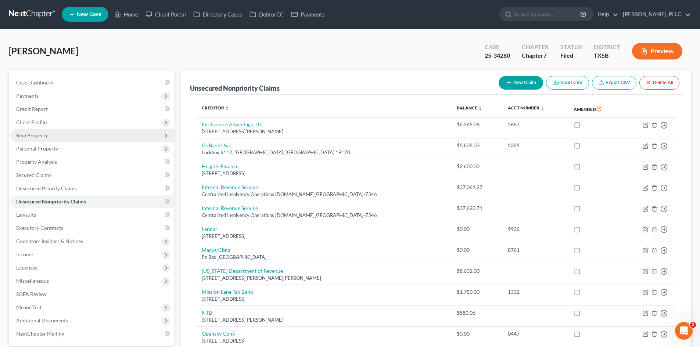
scroll to position [0, 0]
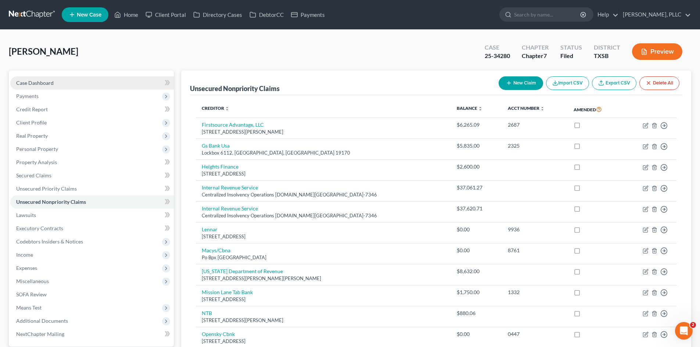
click at [81, 77] on link "Case Dashboard" at bounding box center [91, 82] width 163 height 13
select select "4"
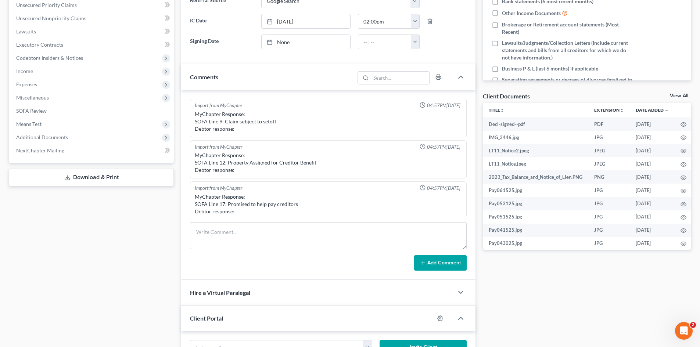
scroll to position [1468, 0]
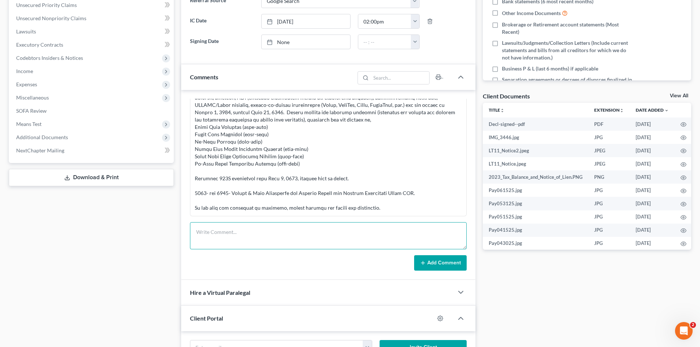
click at [314, 224] on textarea at bounding box center [328, 235] width 277 height 27
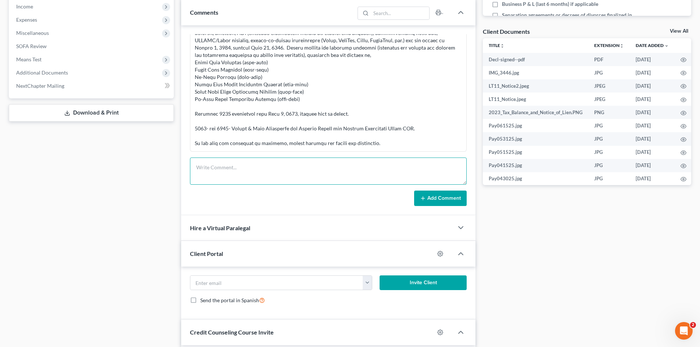
scroll to position [257, 0]
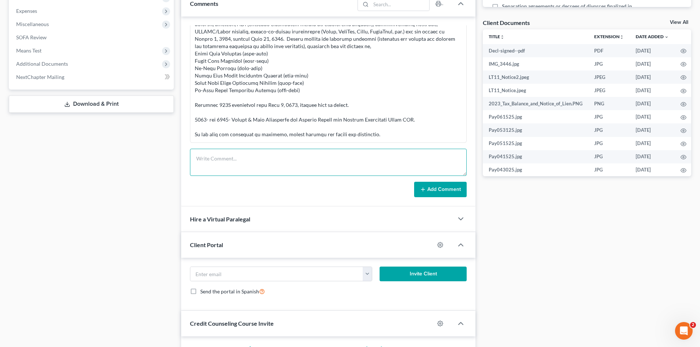
click at [252, 162] on textarea at bounding box center [328, 162] width 277 height 27
type textarea "341 prepped"
click at [444, 187] on button "Add Comment" at bounding box center [440, 189] width 53 height 15
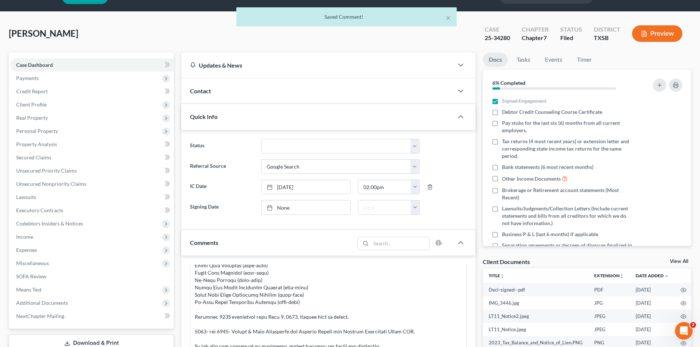
scroll to position [0, 0]
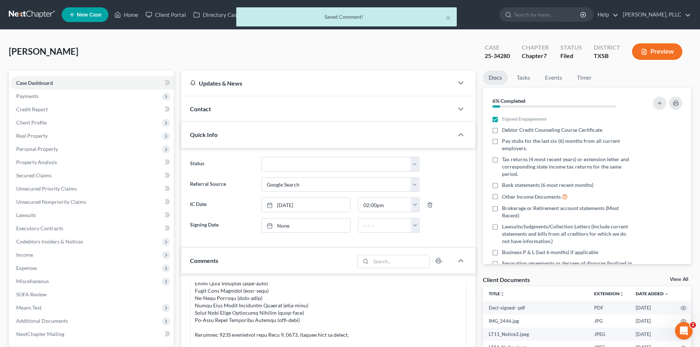
click at [120, 17] on div "× Saved Comment!" at bounding box center [346, 18] width 700 height 23
click at [131, 14] on div "× Saved Comment!" at bounding box center [346, 18] width 700 height 23
click at [447, 18] on button "×" at bounding box center [447, 17] width 5 height 9
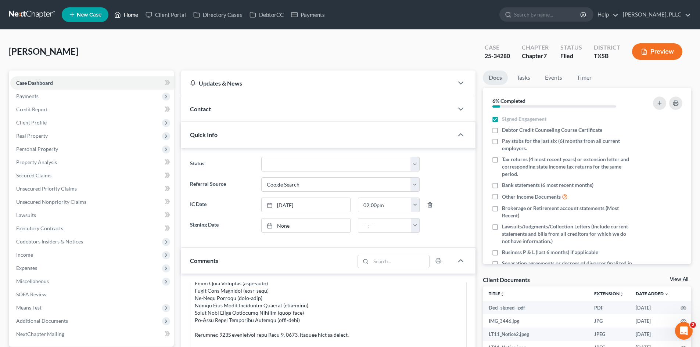
click at [141, 11] on link "Home" at bounding box center [126, 14] width 31 height 13
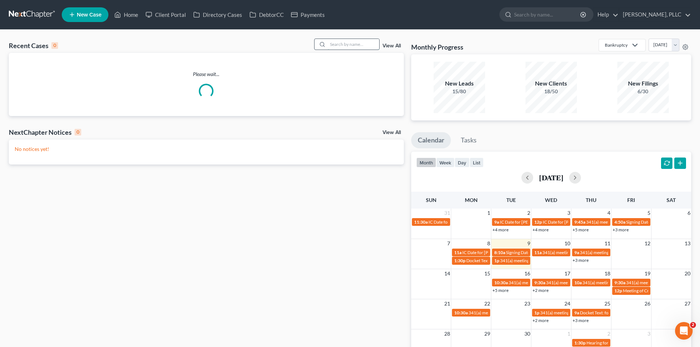
click at [342, 45] on input "search" at bounding box center [353, 44] width 51 height 11
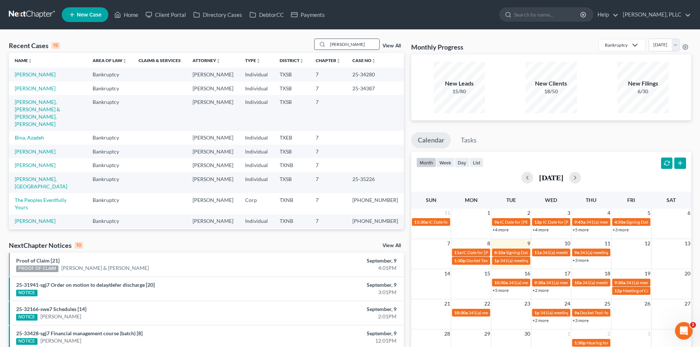
type input "[PERSON_NAME]"
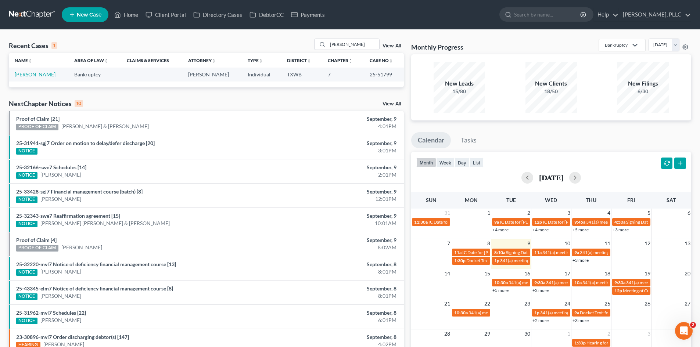
click at [30, 73] on link "[PERSON_NAME]" at bounding box center [35, 74] width 41 height 6
select select "4"
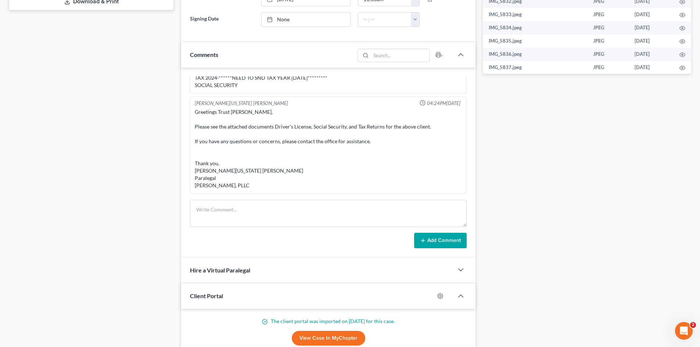
scroll to position [367, 0]
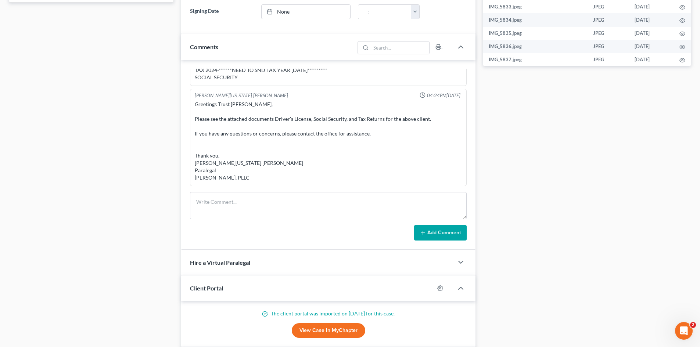
click at [95, 181] on div "Case Dashboard Payments Invoices Payments Payments Credit Report Client Profile" at bounding box center [91, 66] width 172 height 727
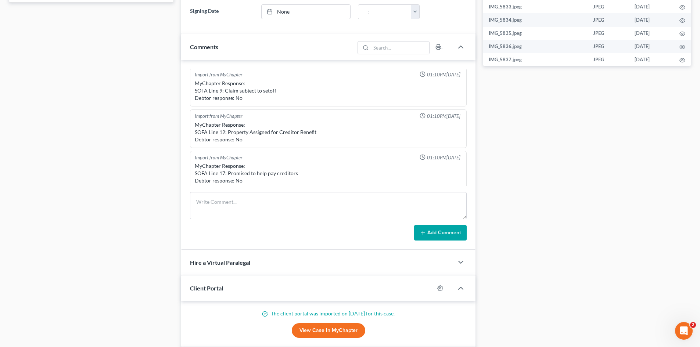
scroll to position [1038, 0]
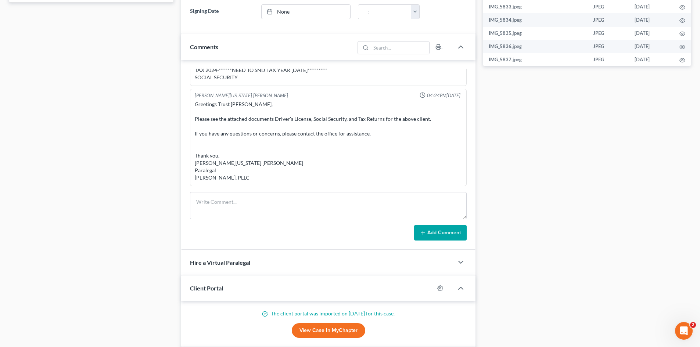
click at [545, 158] on div "Docs Tasks Events Timer 0% Completed Nothing here yet! Signed Engagement Debtor…" at bounding box center [587, 66] width 216 height 727
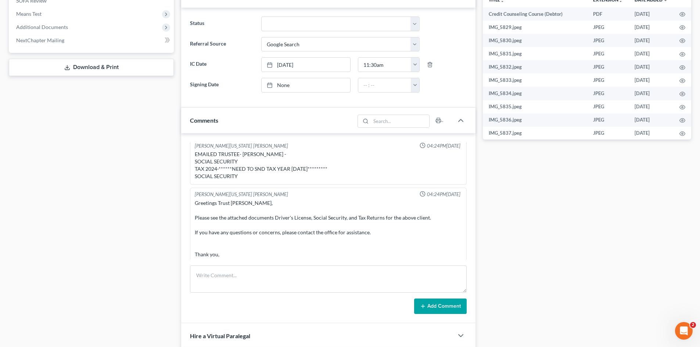
scroll to position [1001, 0]
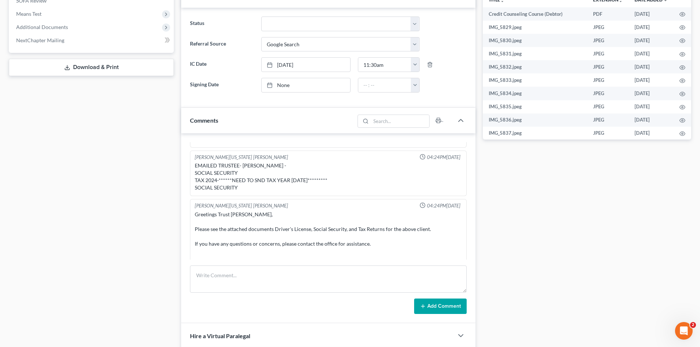
click at [158, 227] on div "Case Dashboard Payments Invoices Payments Payments Credit Report Client Profile" at bounding box center [91, 140] width 172 height 727
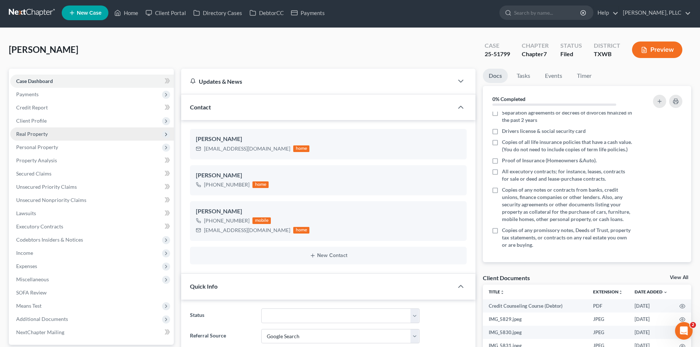
scroll to position [0, 0]
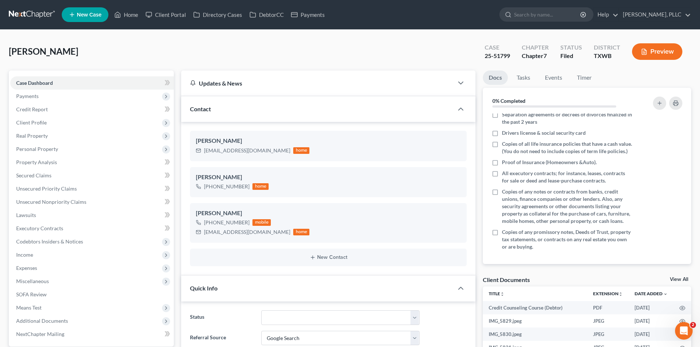
drag, startPoint x: 80, startPoint y: 54, endPoint x: 29, endPoint y: 56, distance: 50.4
copy span "[PERSON_NAME]"
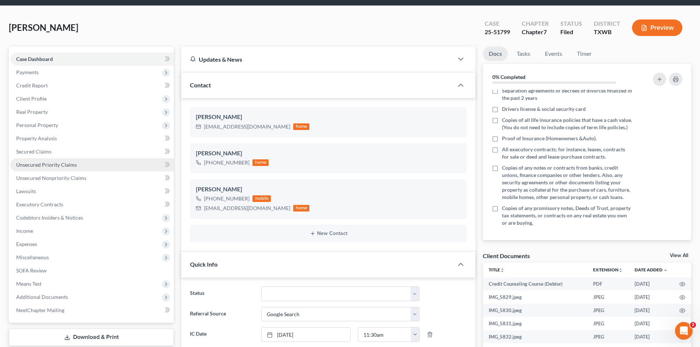
scroll to position [37, 0]
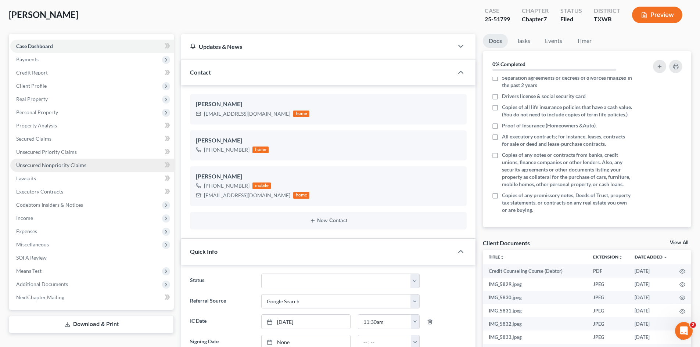
click at [62, 168] on link "Unsecured Nonpriority Claims" at bounding box center [91, 165] width 163 height 13
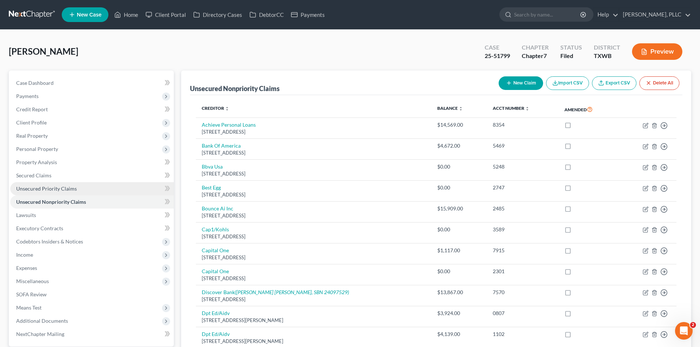
click at [112, 194] on link "Unsecured Priority Claims" at bounding box center [91, 188] width 163 height 13
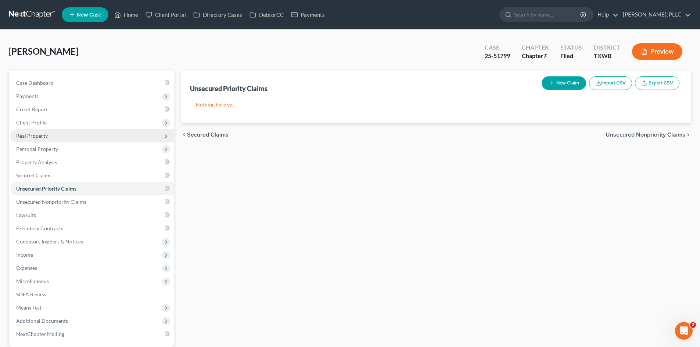
click at [36, 132] on span "Real Property" at bounding box center [91, 135] width 163 height 13
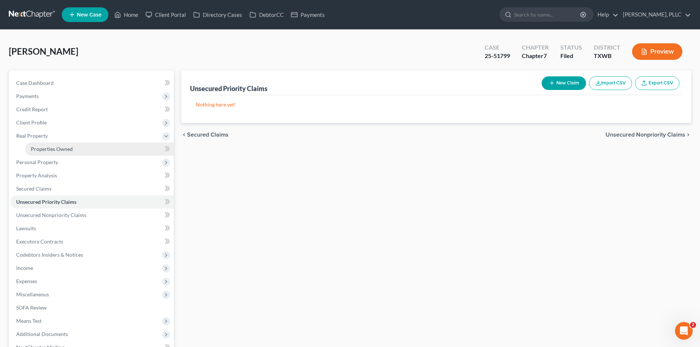
click at [66, 149] on span "Properties Owned" at bounding box center [52, 149] width 42 height 6
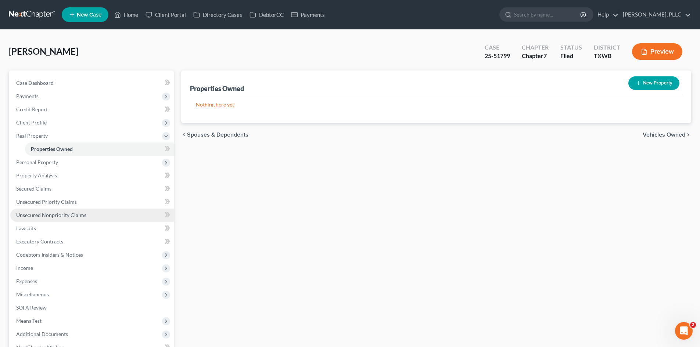
click at [50, 216] on span "Unsecured Nonpriority Claims" at bounding box center [51, 215] width 70 height 6
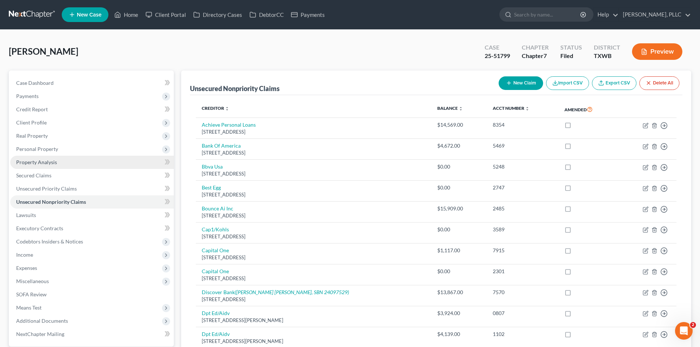
click at [37, 165] on span "Property Analysis" at bounding box center [36, 162] width 41 height 6
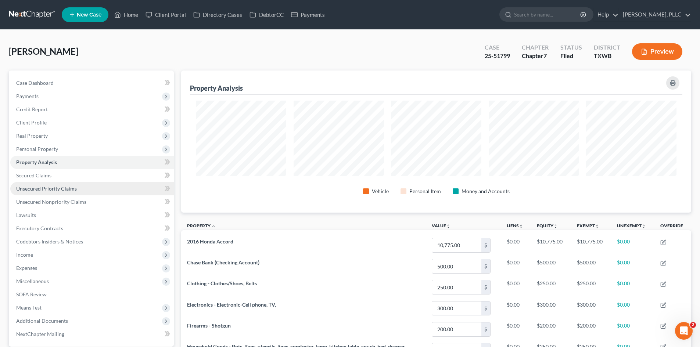
click at [59, 185] on span "Unsecured Priority Claims" at bounding box center [46, 188] width 61 height 6
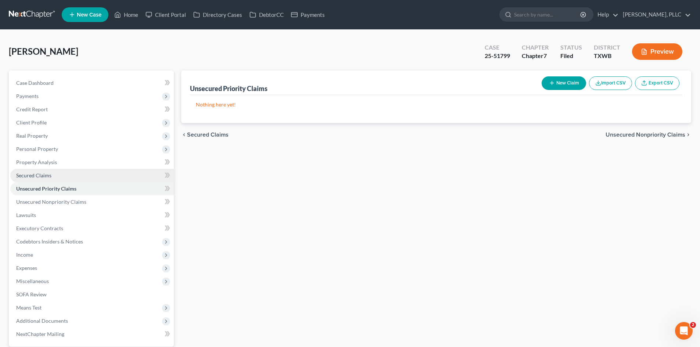
click at [54, 175] on link "Secured Claims" at bounding box center [91, 175] width 163 height 13
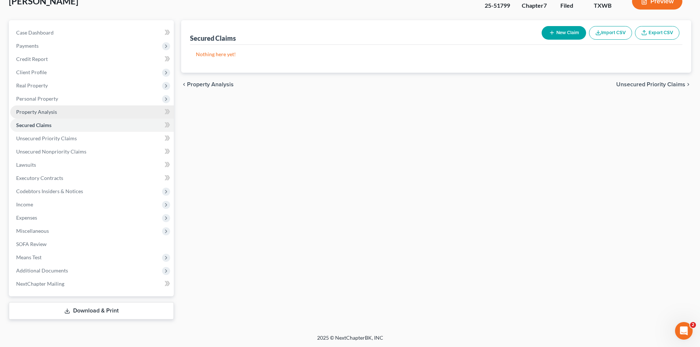
scroll to position [51, 0]
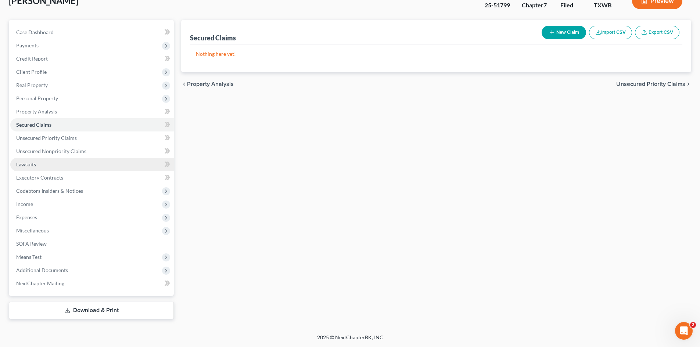
click at [50, 166] on link "Lawsuits" at bounding box center [91, 164] width 163 height 13
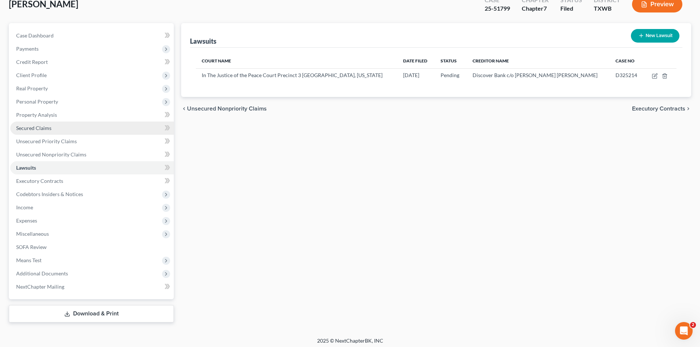
scroll to position [51, 0]
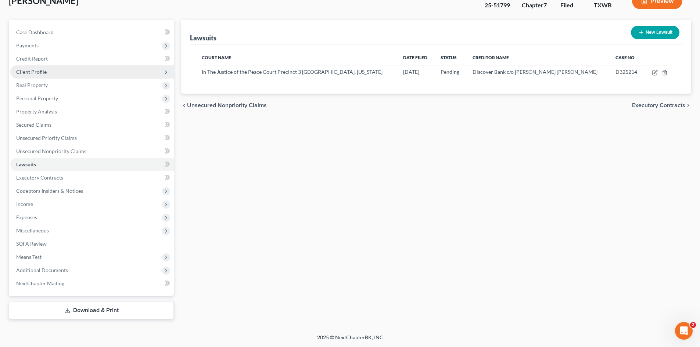
click at [78, 78] on span "Client Profile" at bounding box center [91, 71] width 163 height 13
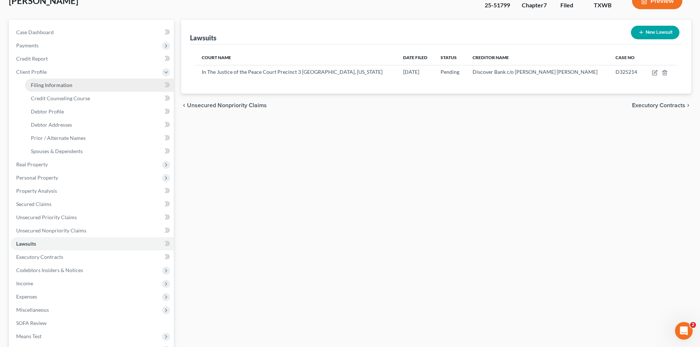
click at [71, 85] on span "Filing Information" at bounding box center [51, 85] width 41 height 6
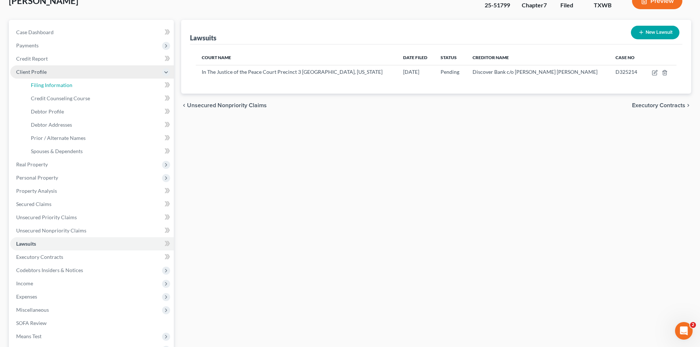
select select "1"
select select "0"
select select "80"
select select "3"
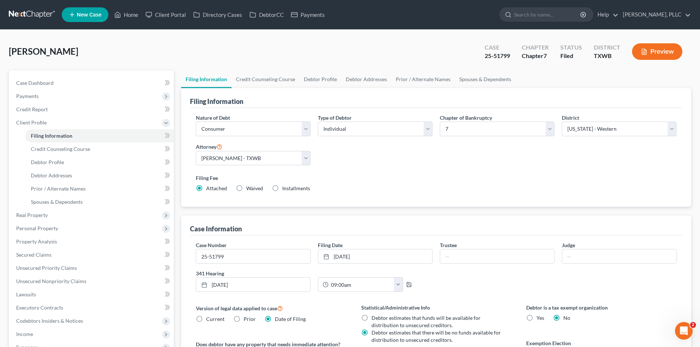
click at [478, 89] on div "Filing Information" at bounding box center [436, 98] width 492 height 20
click at [470, 80] on link "Spouses & Dependents" at bounding box center [485, 80] width 61 height 18
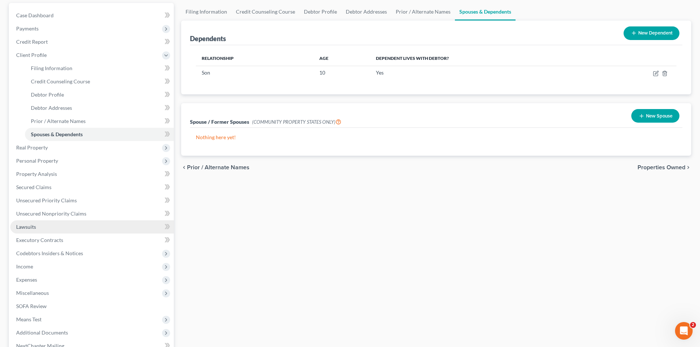
scroll to position [110, 0]
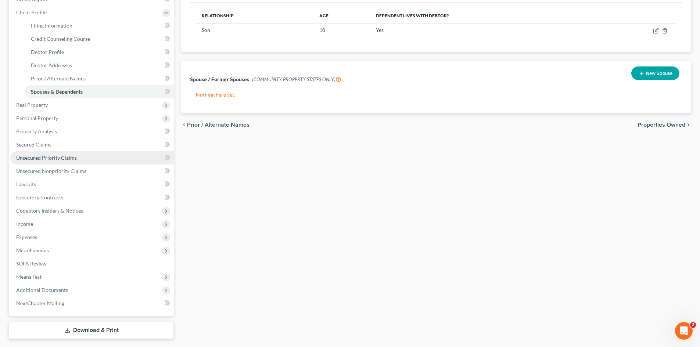
click at [58, 158] on span "Unsecured Priority Claims" at bounding box center [46, 158] width 61 height 6
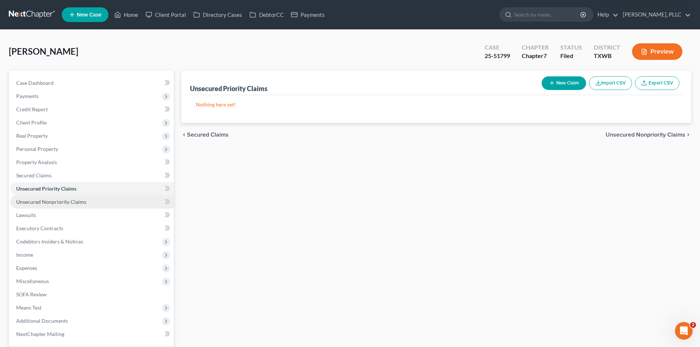
click at [53, 205] on link "Unsecured Nonpriority Claims" at bounding box center [91, 201] width 163 height 13
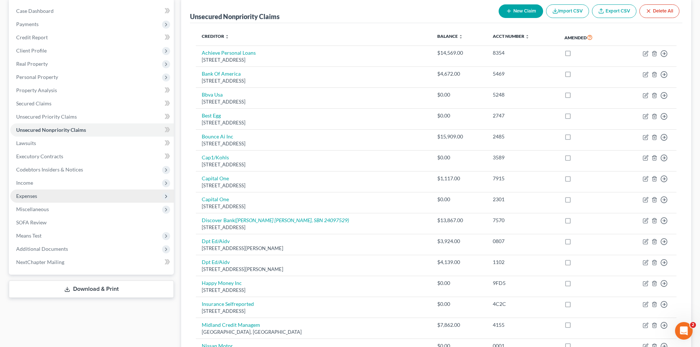
scroll to position [73, 0]
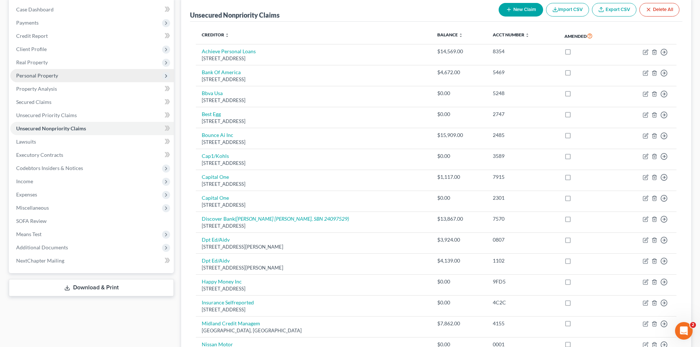
click at [39, 74] on span "Personal Property" at bounding box center [37, 75] width 42 height 6
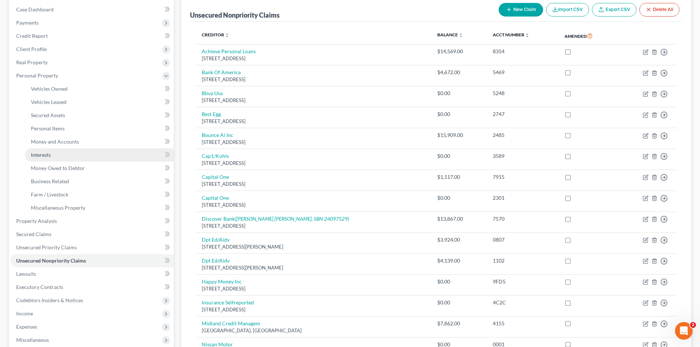
click at [46, 156] on span "Interests" at bounding box center [41, 155] width 20 height 6
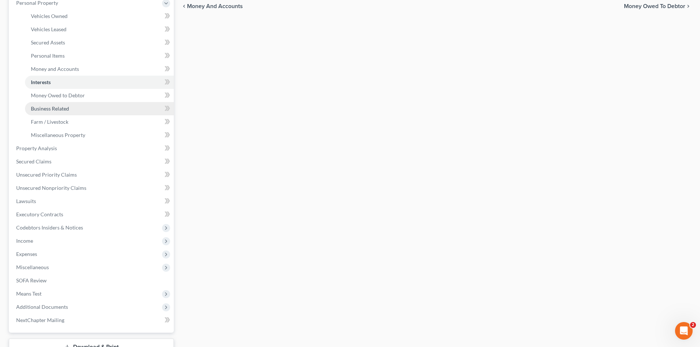
scroll to position [147, 0]
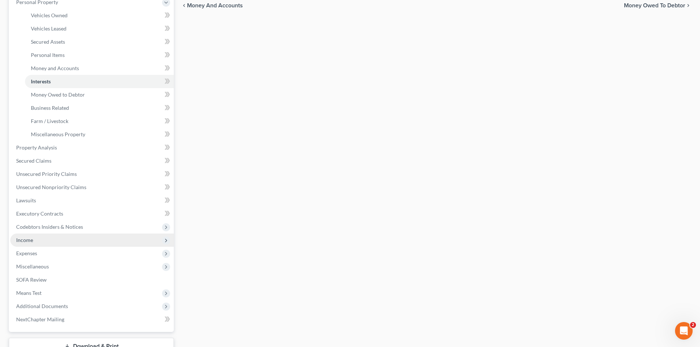
click at [42, 242] on span "Income" at bounding box center [91, 240] width 163 height 13
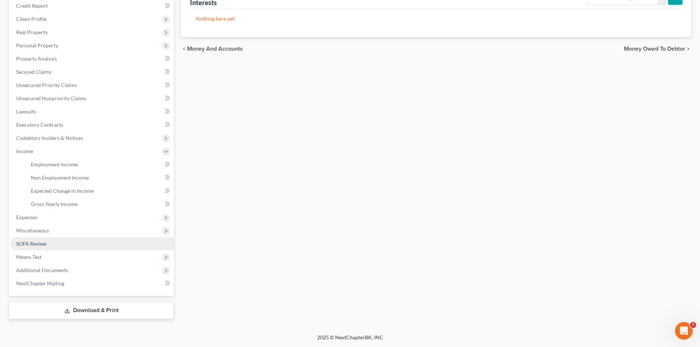
scroll to position [104, 0]
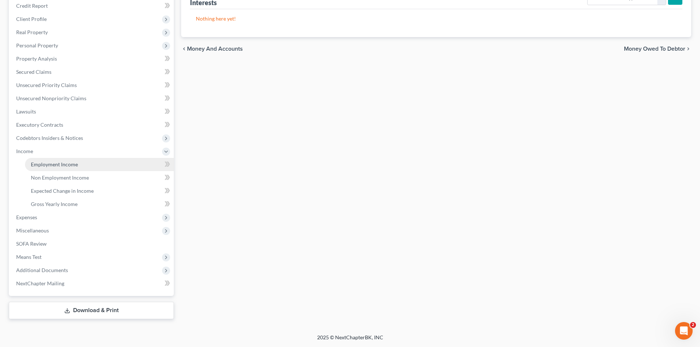
click at [80, 170] on link "Employment Income" at bounding box center [99, 164] width 149 height 13
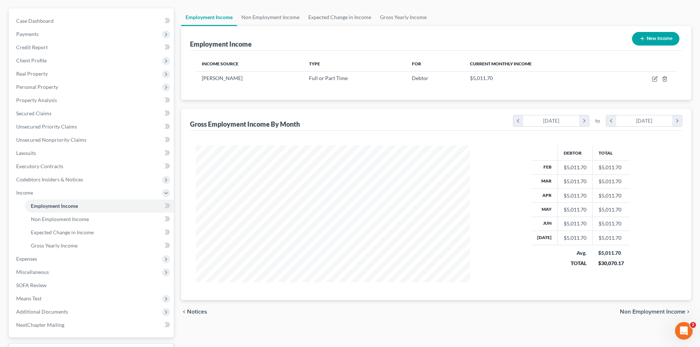
scroll to position [73, 0]
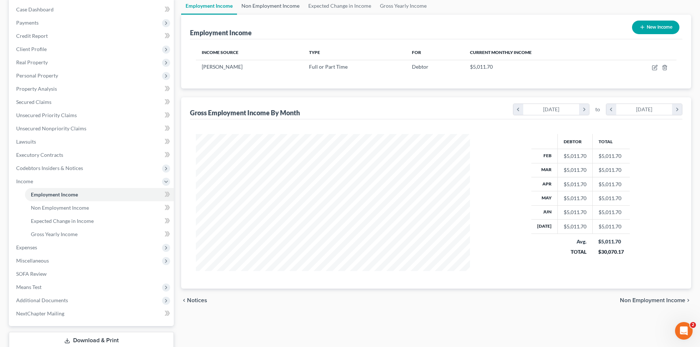
click at [265, 4] on link "Non Employment Income" at bounding box center [270, 6] width 67 height 18
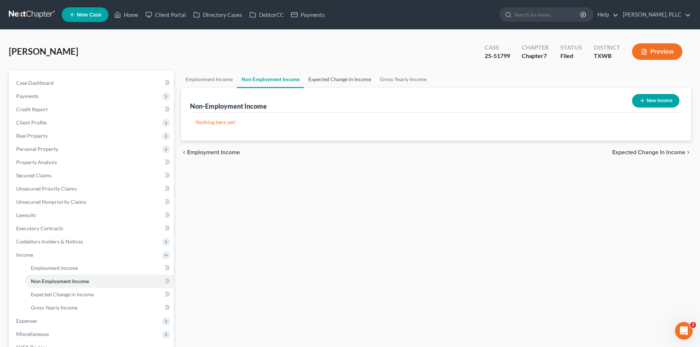
click at [339, 76] on link "Expected Change in Income" at bounding box center [340, 80] width 72 height 18
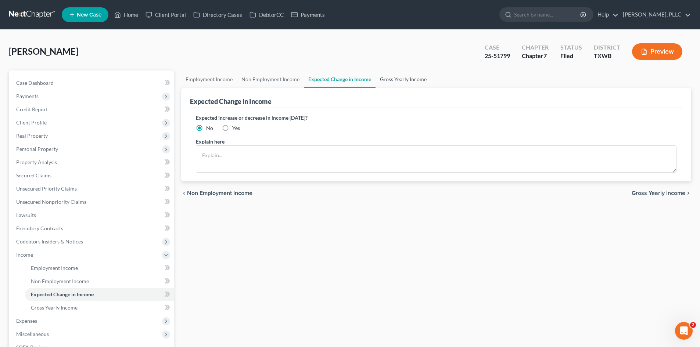
drag, startPoint x: 405, startPoint y: 80, endPoint x: 324, endPoint y: 75, distance: 82.1
click at [405, 80] on link "Gross Yearly Income" at bounding box center [402, 80] width 55 height 18
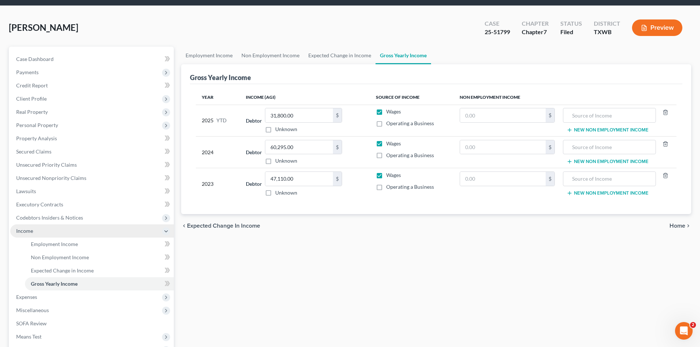
scroll to position [37, 0]
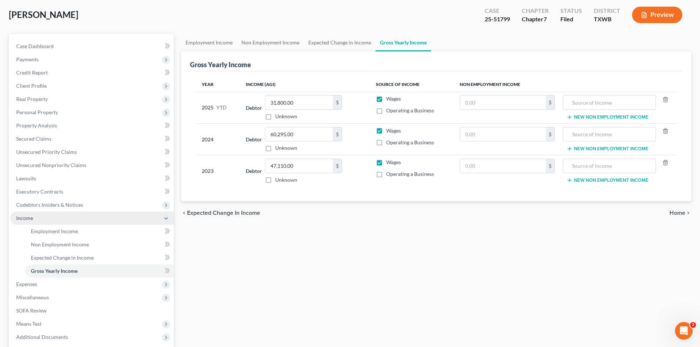
click at [43, 216] on span "Income" at bounding box center [91, 218] width 163 height 13
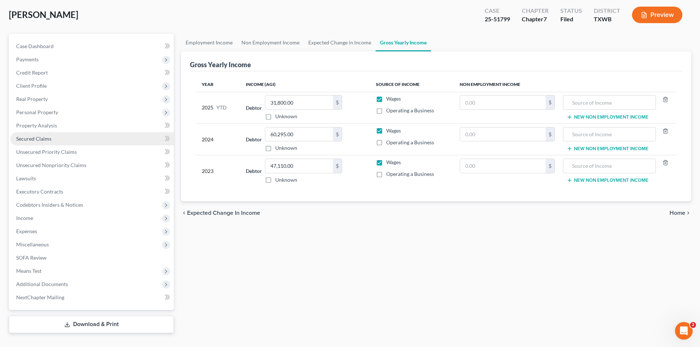
drag, startPoint x: 34, startPoint y: 137, endPoint x: 41, endPoint y: 133, distance: 8.5
click at [34, 137] on span "Secured Claims" at bounding box center [33, 139] width 35 height 6
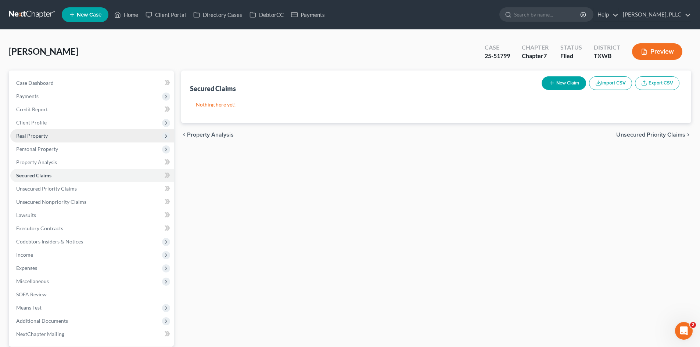
click at [48, 141] on span "Real Property" at bounding box center [91, 135] width 163 height 13
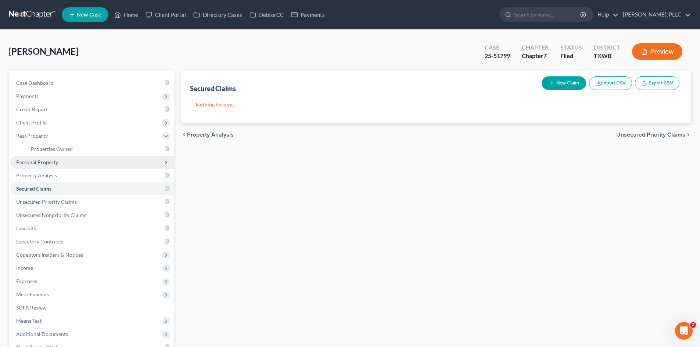
click at [51, 163] on span "Personal Property" at bounding box center [37, 162] width 42 height 6
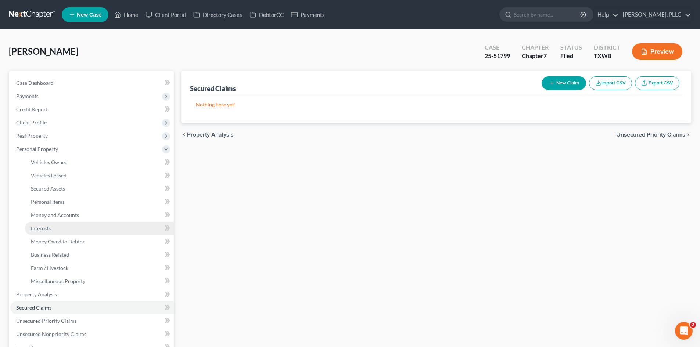
click at [59, 225] on link "Interests" at bounding box center [99, 228] width 149 height 13
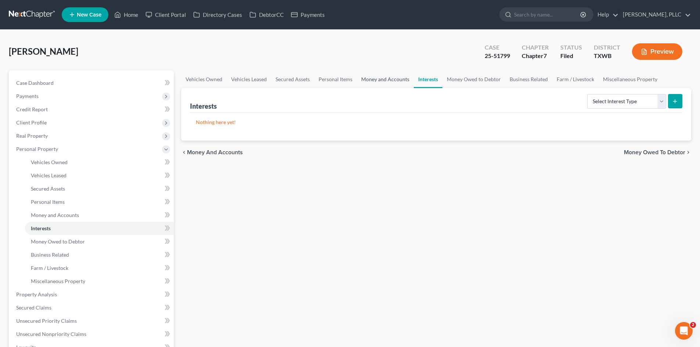
click at [366, 81] on link "Money and Accounts" at bounding box center [385, 80] width 57 height 18
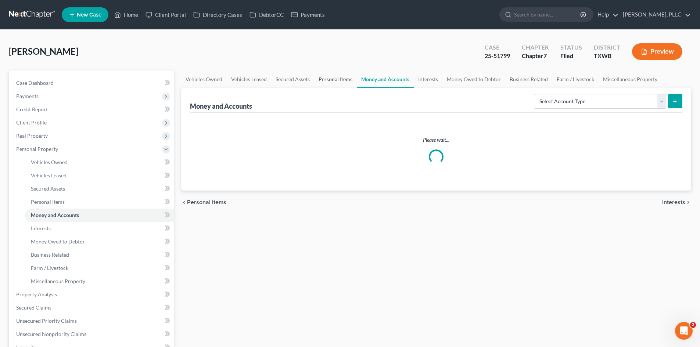
click at [333, 79] on link "Personal Items" at bounding box center [335, 80] width 43 height 18
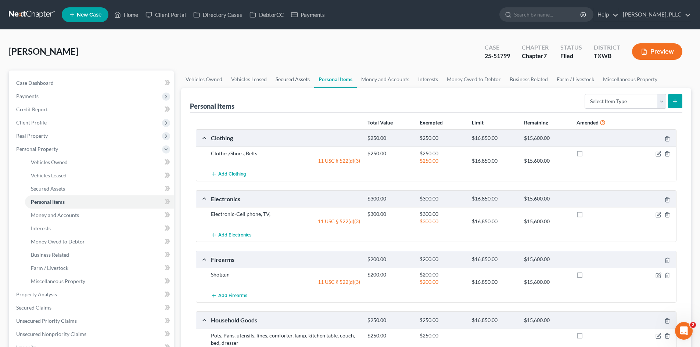
click at [304, 79] on link "Secured Assets" at bounding box center [292, 80] width 43 height 18
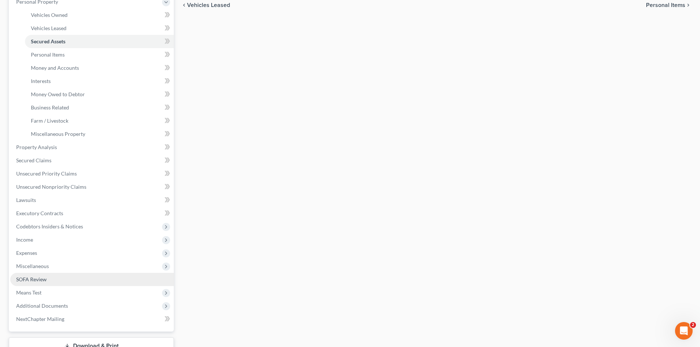
scroll to position [183, 0]
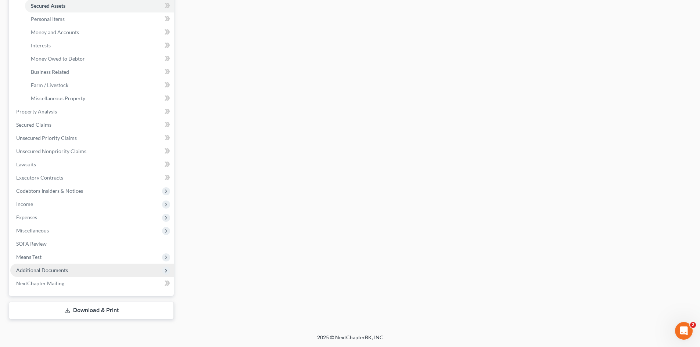
click at [47, 271] on span "Additional Documents" at bounding box center [42, 270] width 52 height 6
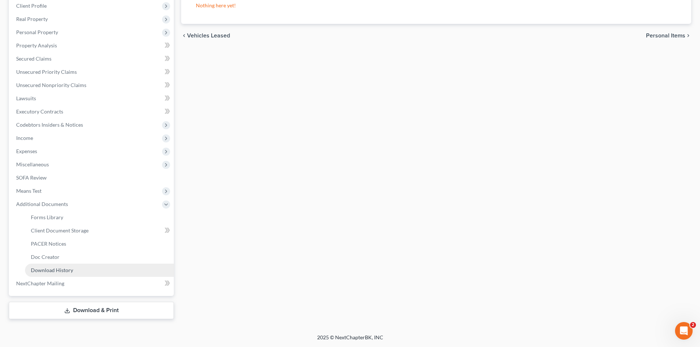
scroll to position [117, 0]
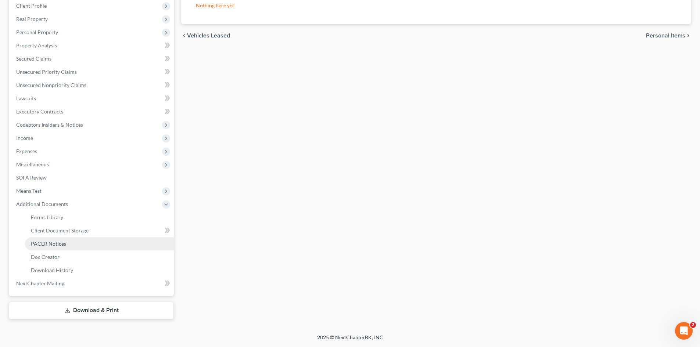
click at [59, 241] on span "PACER Notices" at bounding box center [48, 244] width 35 height 6
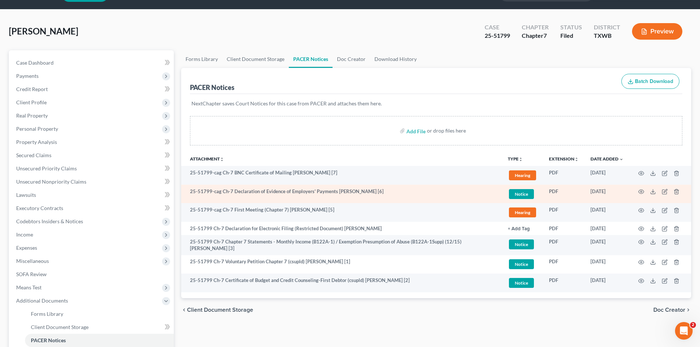
scroll to position [37, 0]
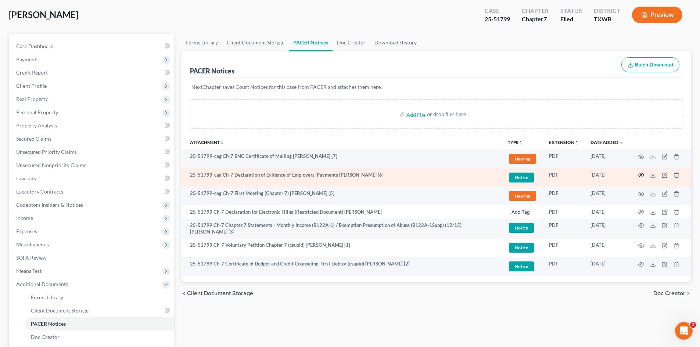
click at [641, 176] on icon "button" at bounding box center [641, 175] width 6 height 6
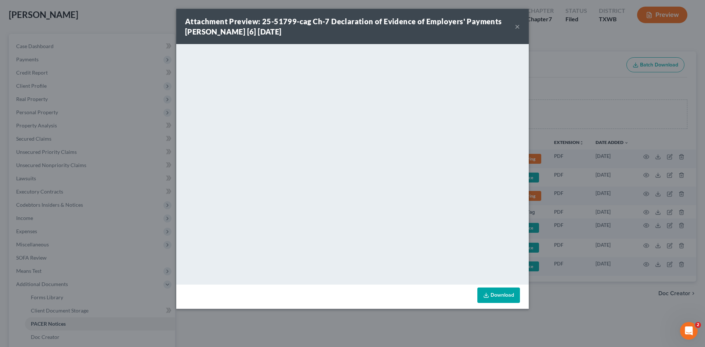
click at [518, 28] on button "×" at bounding box center [517, 26] width 5 height 9
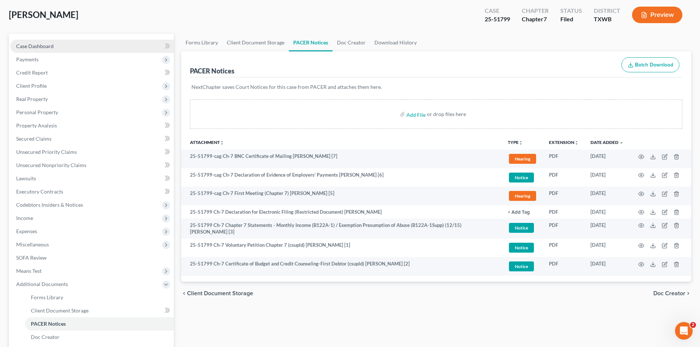
click at [53, 49] on link "Case Dashboard" at bounding box center [91, 46] width 163 height 13
select select "4"
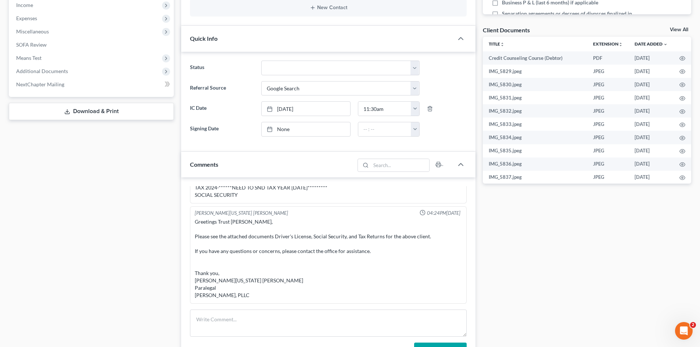
scroll to position [294, 0]
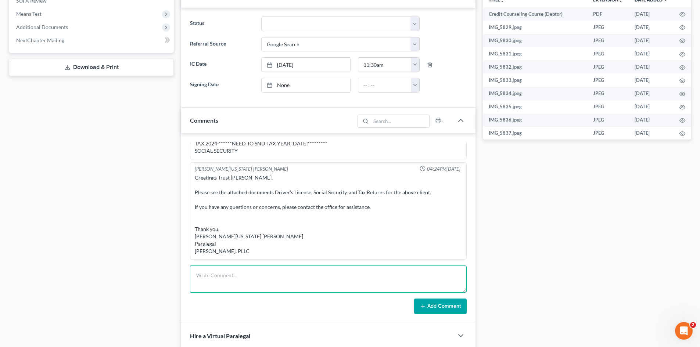
click at [239, 282] on textarea at bounding box center [328, 278] width 277 height 27
type textarea "341 prepped"
click at [438, 306] on button "Add Comment" at bounding box center [440, 306] width 53 height 15
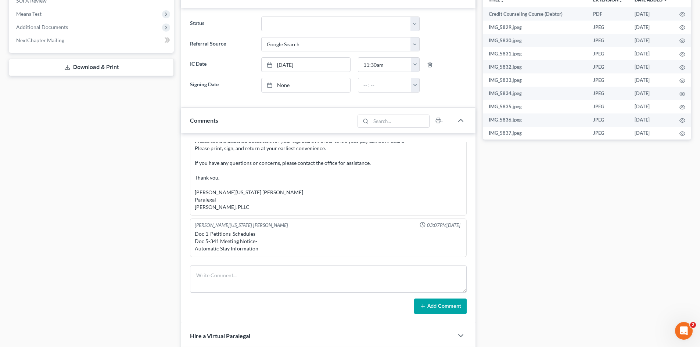
scroll to position [881, 0]
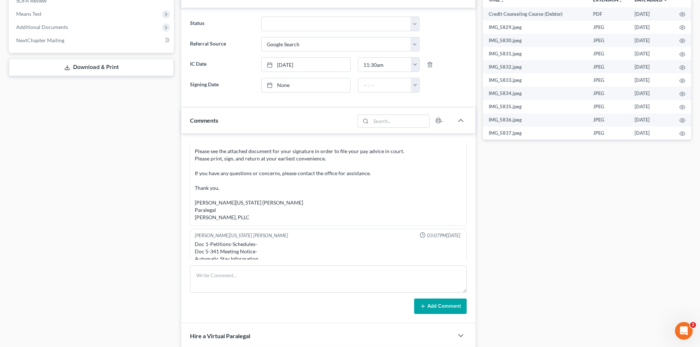
drag, startPoint x: 148, startPoint y: 226, endPoint x: 676, endPoint y: 293, distance: 532.6
click at [152, 227] on div "Case Dashboard Payments Invoices Payments Payments Credit Report Client Profile" at bounding box center [91, 140] width 172 height 727
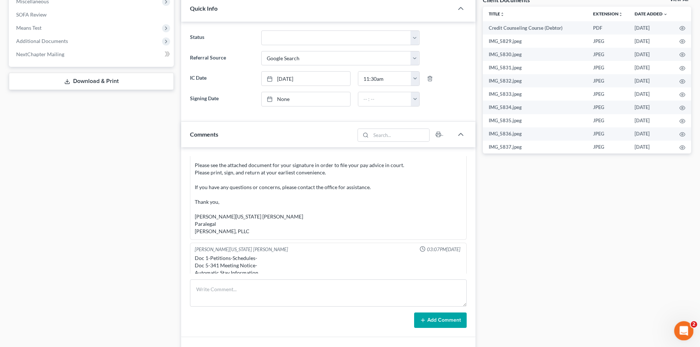
scroll to position [257, 0]
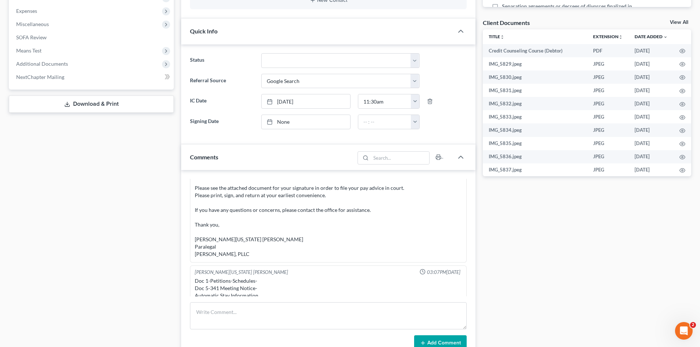
click at [543, 259] on div "Docs Tasks Events Timer 0% Completed Nothing here yet! Signed Engagement Debtor…" at bounding box center [587, 176] width 216 height 727
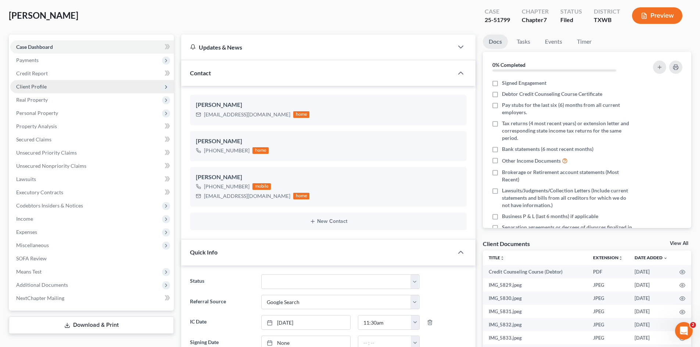
scroll to position [0, 0]
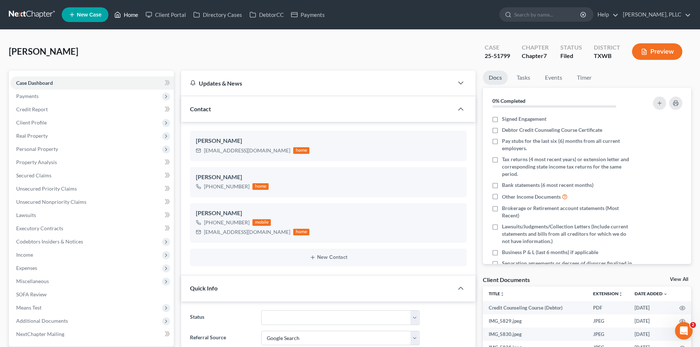
click at [132, 10] on link "Home" at bounding box center [126, 14] width 31 height 13
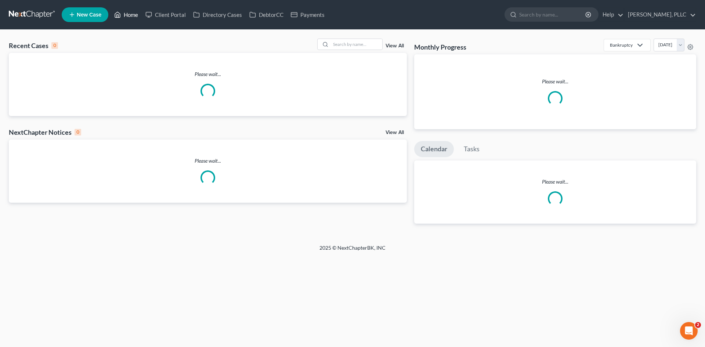
click at [133, 15] on link "Home" at bounding box center [126, 14] width 31 height 13
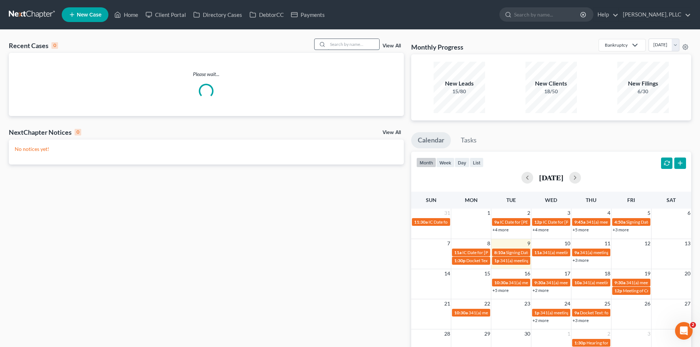
click at [339, 44] on input "search" at bounding box center [353, 44] width 51 height 11
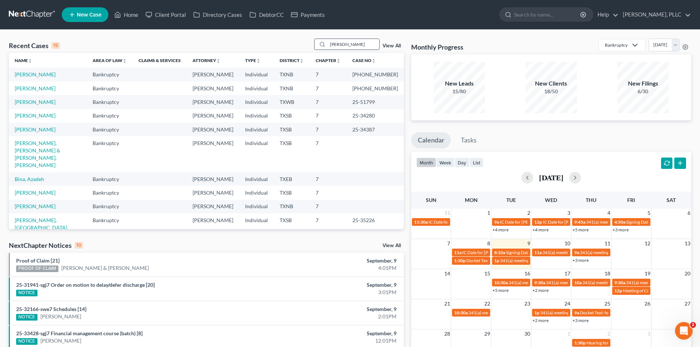
type input "[PERSON_NAME]"
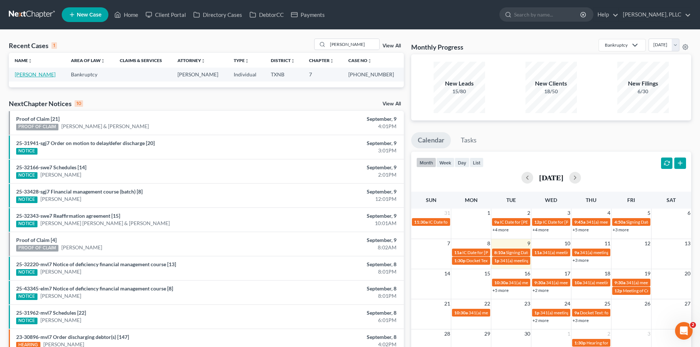
click at [26, 77] on link "[PERSON_NAME]" at bounding box center [35, 74] width 41 height 6
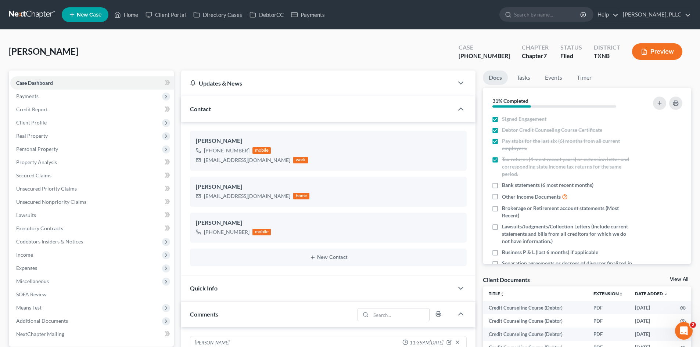
scroll to position [608, 0]
click at [392, 50] on div "[PERSON_NAME] Upgraded Case [PHONE_NUMBER] Chapter Chapter 7 Status [GEOGRAPHIC…" at bounding box center [350, 55] width 682 height 32
click at [342, 208] on ng-include "[PERSON_NAME] [PHONE_NUMBER] mobile [EMAIL_ADDRESS][DOMAIN_NAME] work [PERSON_N…" at bounding box center [328, 199] width 277 height 136
click at [247, 239] on div "[PERSON_NAME] [PHONE_NUMBER] mobile" at bounding box center [328, 228] width 277 height 30
click at [228, 288] on div "Quick Info" at bounding box center [317, 287] width 272 height 25
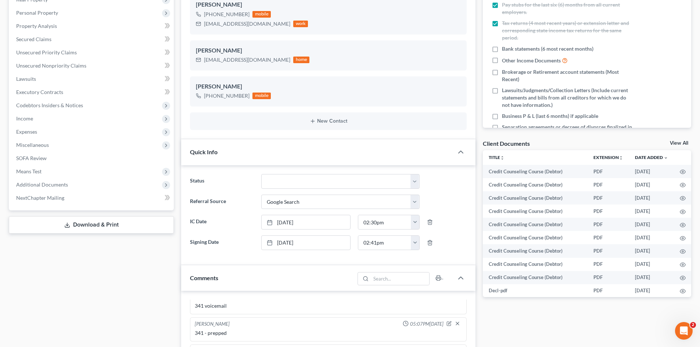
scroll to position [184, 0]
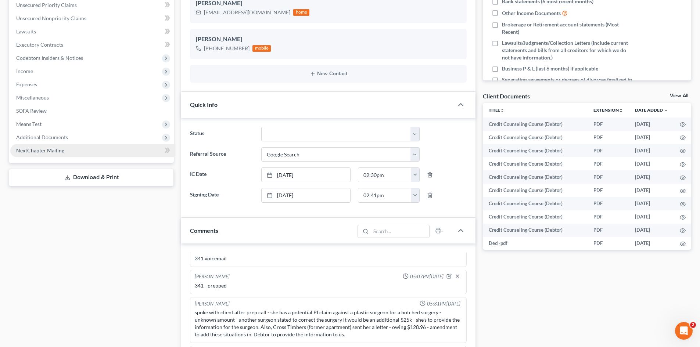
drag, startPoint x: 60, startPoint y: 135, endPoint x: 84, endPoint y: 156, distance: 32.2
click at [60, 135] on span "Additional Documents" at bounding box center [42, 137] width 52 height 6
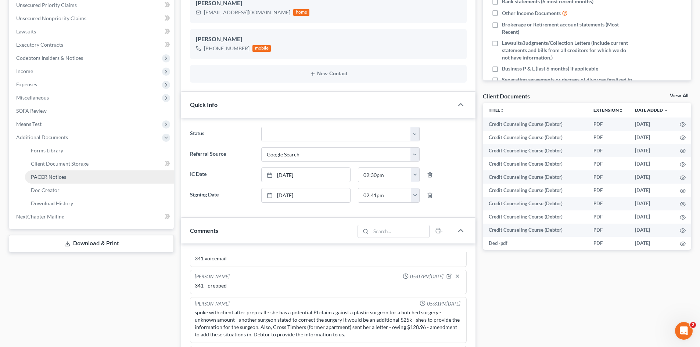
click at [52, 180] on link "PACER Notices" at bounding box center [99, 176] width 149 height 13
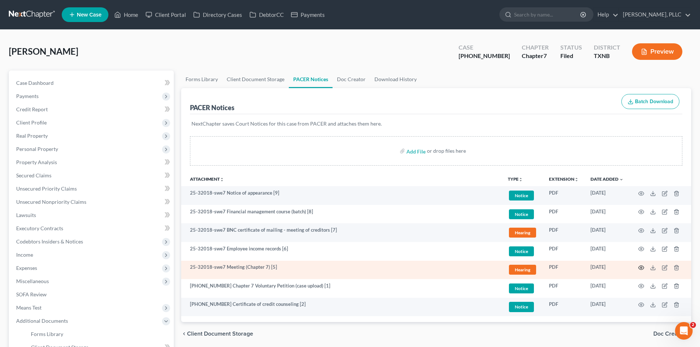
click at [641, 267] on icon "button" at bounding box center [641, 268] width 6 height 6
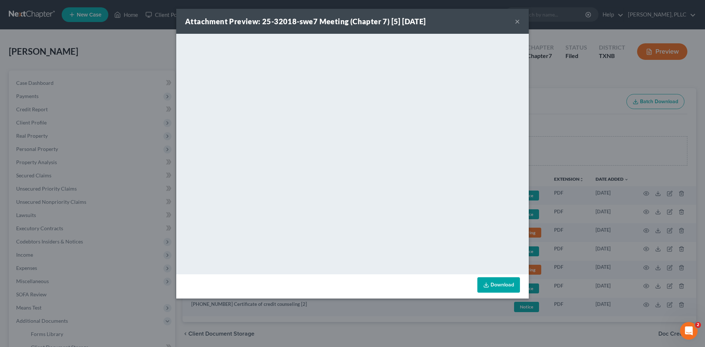
click at [516, 22] on button "×" at bounding box center [517, 21] width 5 height 9
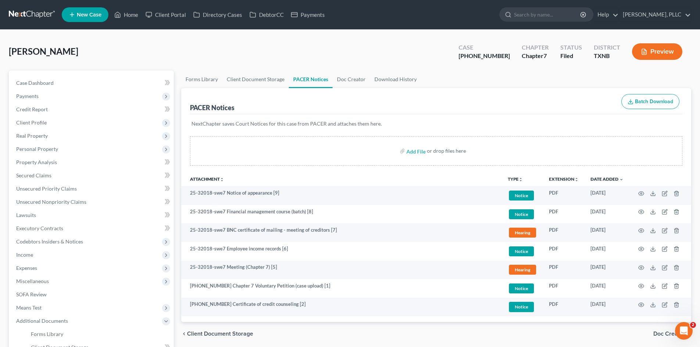
click at [83, 15] on span "New Case" at bounding box center [89, 15] width 25 height 6
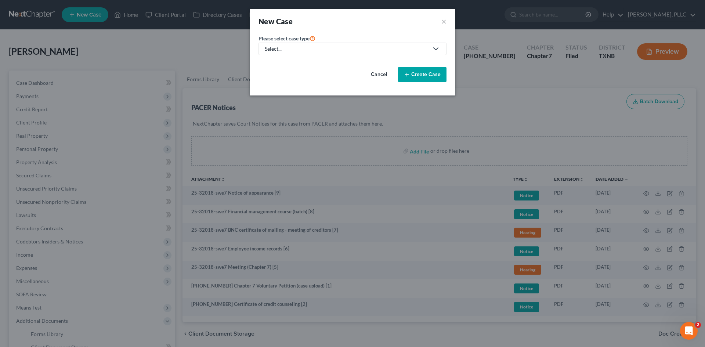
click at [304, 48] on div "Select..." at bounding box center [347, 48] width 164 height 7
click at [295, 60] on div "Bankruptcy" at bounding box center [295, 63] width 60 height 7
select select "78"
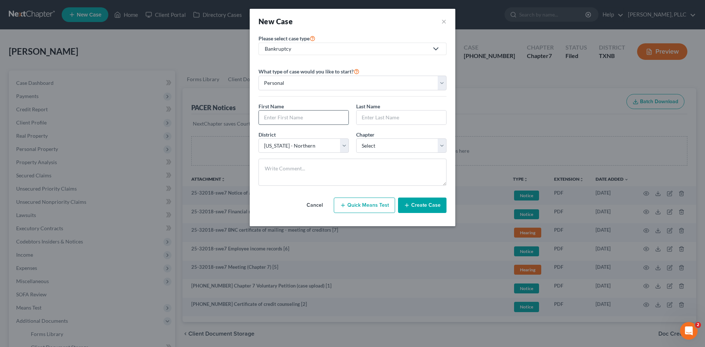
drag, startPoint x: 286, startPoint y: 120, endPoint x: 296, endPoint y: 117, distance: 11.0
click at [286, 120] on input "text" at bounding box center [304, 118] width 90 height 14
type input "[PERSON_NAME]"
drag, startPoint x: 367, startPoint y: 118, endPoint x: 362, endPoint y: 116, distance: 4.8
click at [367, 118] on input "text" at bounding box center [402, 118] width 90 height 14
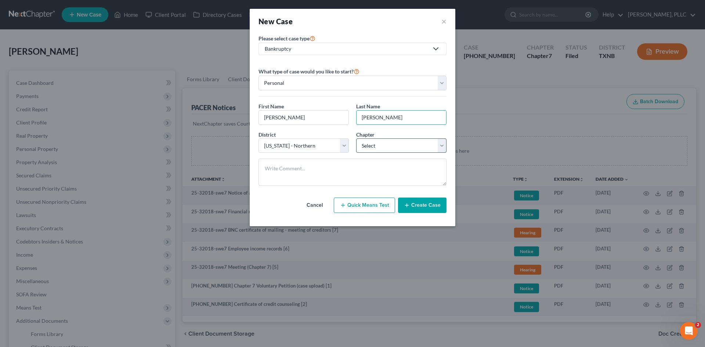
type input "[PERSON_NAME]"
click at [390, 141] on select "Select 7 11 12 13" at bounding box center [401, 145] width 90 height 15
drag, startPoint x: 364, startPoint y: 145, endPoint x: 371, endPoint y: 152, distance: 9.9
click at [364, 145] on select "Select 7 11 12 13" at bounding box center [401, 145] width 90 height 15
select select "0"
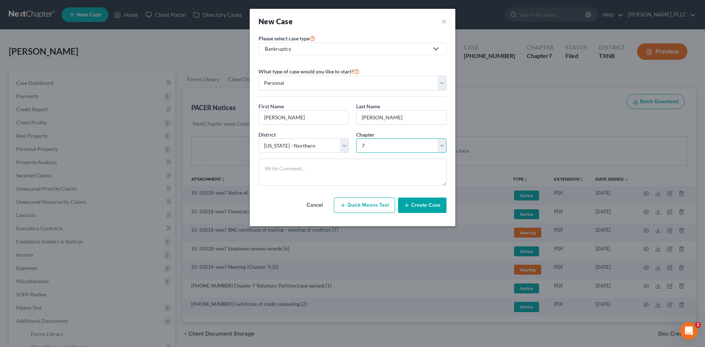
click at [356, 138] on select "Select 7 11 12 13" at bounding box center [401, 145] width 90 height 15
click at [434, 207] on button "Create Case" at bounding box center [422, 205] width 48 height 15
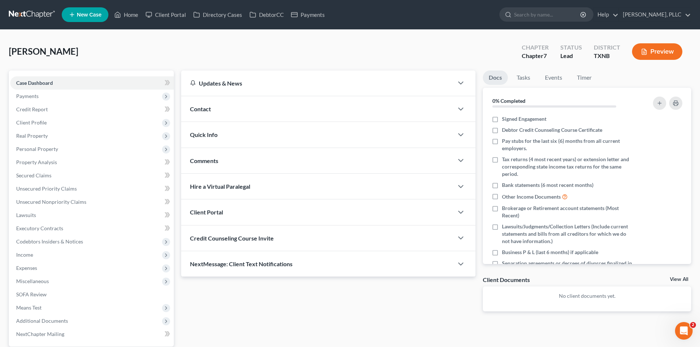
click at [242, 116] on div "Contact" at bounding box center [317, 108] width 272 height 25
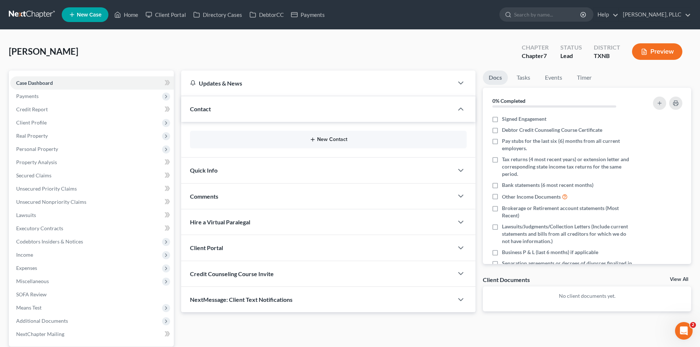
click at [322, 140] on button "New Contact" at bounding box center [328, 140] width 265 height 6
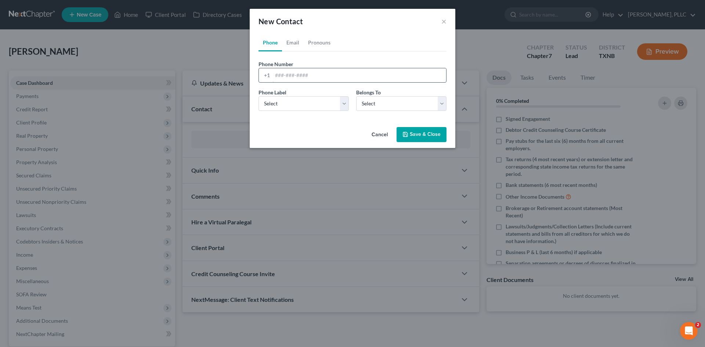
click at [296, 76] on input "tel" at bounding box center [359, 75] width 174 height 14
type input "[PHONE_NUMBER]"
drag, startPoint x: 314, startPoint y: 103, endPoint x: 306, endPoint y: 111, distance: 11.4
click at [314, 103] on select "Select Mobile Home Work Other" at bounding box center [304, 103] width 90 height 15
select select "0"
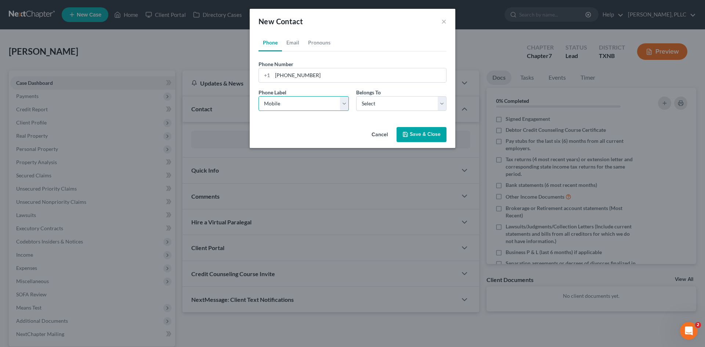
click at [259, 96] on select "Select Mobile Home Work Other" at bounding box center [304, 103] width 90 height 15
click at [386, 104] on select "Select Client Other" at bounding box center [401, 103] width 90 height 15
select select "0"
click at [356, 96] on select "Select Client Other" at bounding box center [401, 103] width 90 height 15
select select "0"
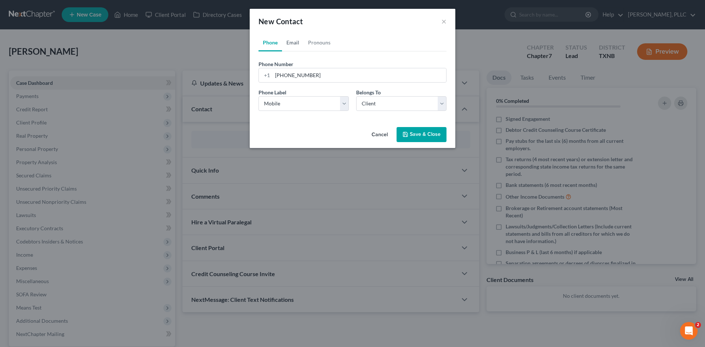
click at [293, 39] on link "Email" at bounding box center [293, 43] width 22 height 18
click at [289, 76] on input "email" at bounding box center [359, 75] width 174 height 14
type input "[PERSON_NAME]"
drag, startPoint x: 290, startPoint y: 78, endPoint x: 268, endPoint y: 72, distance: 22.4
click at [268, 72] on div "[PERSON_NAME]" at bounding box center [353, 75] width 188 height 15
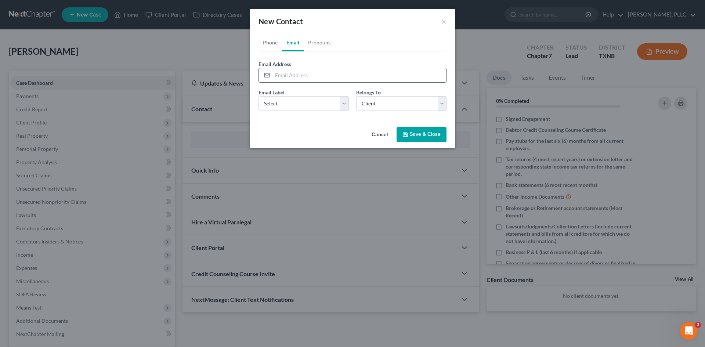
paste input "[EMAIL_ADDRESS][DOMAIN_NAME]"
type input "[EMAIL_ADDRESS][DOMAIN_NAME]"
click at [294, 102] on select "Select Home Work Other" at bounding box center [304, 103] width 90 height 15
select select "0"
click at [259, 96] on select "Select Home Work Other" at bounding box center [304, 103] width 90 height 15
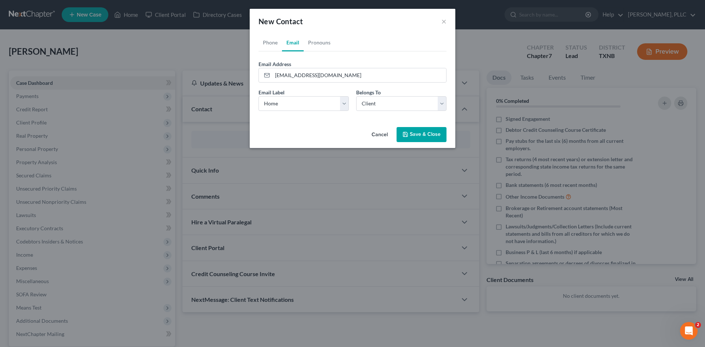
click at [419, 137] on button "Save & Close" at bounding box center [422, 134] width 50 height 15
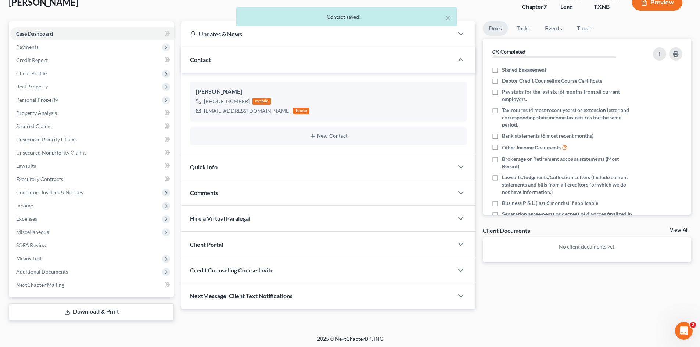
scroll to position [51, 0]
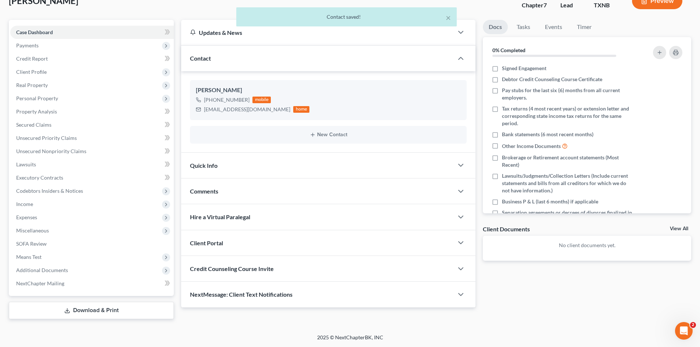
click at [221, 163] on div "Quick Info" at bounding box center [317, 165] width 272 height 25
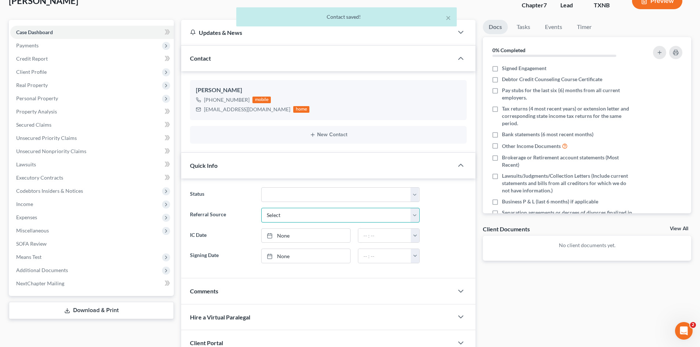
drag, startPoint x: 293, startPoint y: 216, endPoint x: 301, endPoint y: 213, distance: 7.9
click at [293, 216] on select "Select Word Of Mouth Previous Clients Direct Mail Website Google Search Modern …" at bounding box center [340, 215] width 158 height 15
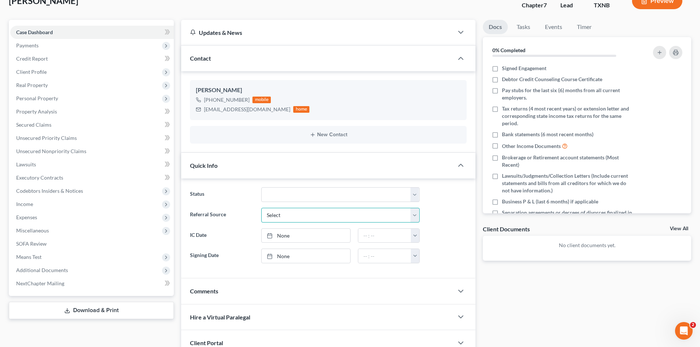
select select "6"
click at [261, 208] on select "Select Word Of Mouth Previous Clients Direct Mail Website Google Search Modern …" at bounding box center [340, 215] width 158 height 15
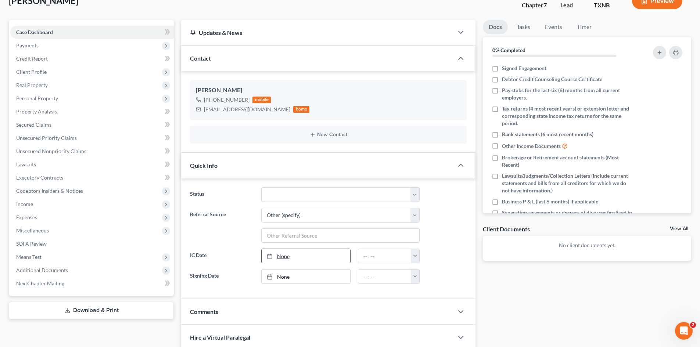
type input "[DATE]"
click at [303, 260] on link "None" at bounding box center [305, 256] width 88 height 14
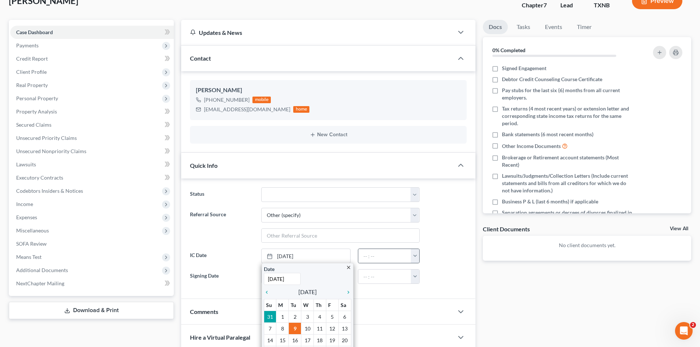
click at [416, 258] on button "button" at bounding box center [415, 256] width 8 height 14
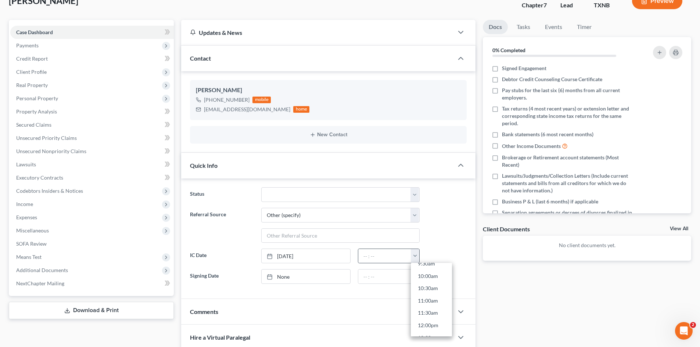
scroll to position [257, 0]
click at [433, 311] on link "12:00pm" at bounding box center [431, 311] width 41 height 12
type input "12:00pm"
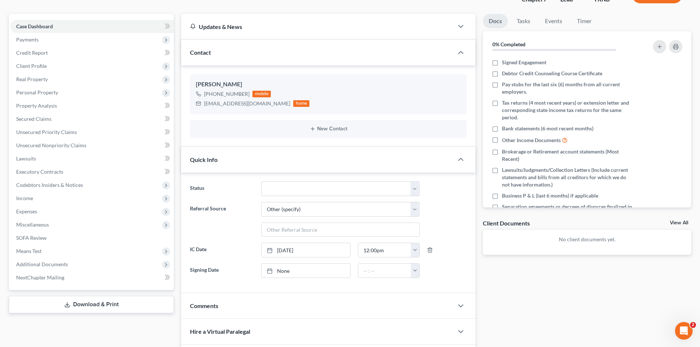
scroll to position [160, 0]
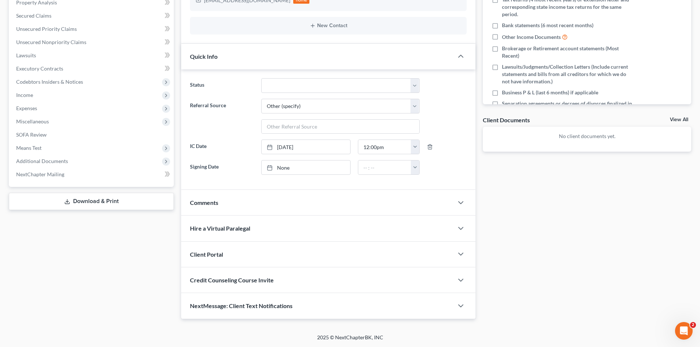
click at [201, 255] on span "Client Portal" at bounding box center [206, 254] width 33 height 7
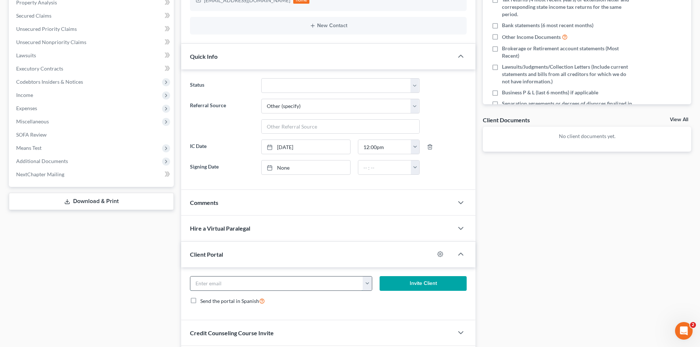
click at [241, 283] on input "email" at bounding box center [276, 284] width 173 height 14
paste input "[EMAIL_ADDRESS][DOMAIN_NAME]"
type input "[EMAIL_ADDRESS][DOMAIN_NAME]"
click at [418, 287] on button "Invite Client" at bounding box center [422, 283] width 87 height 15
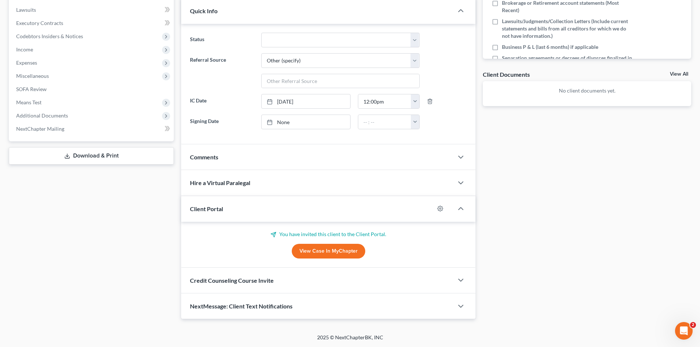
click at [208, 284] on div "Credit Counseling Course Invite" at bounding box center [317, 280] width 272 height 25
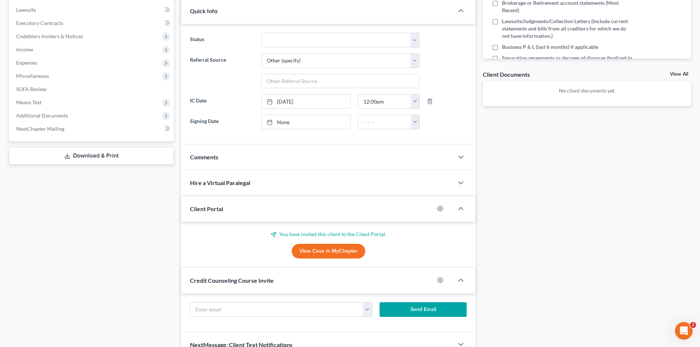
scroll to position [241, 0]
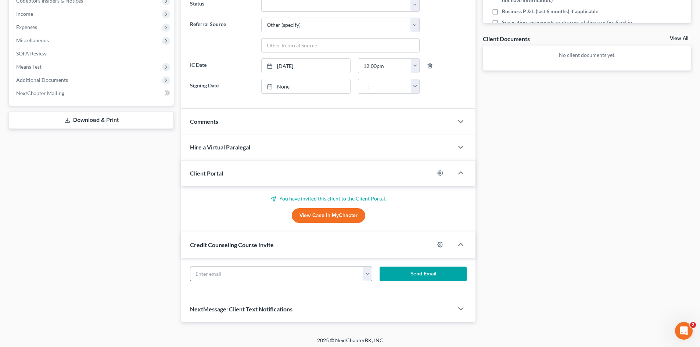
click at [275, 275] on input "text" at bounding box center [276, 274] width 173 height 14
paste input "[EMAIL_ADDRESS][DOMAIN_NAME]"
type input "[EMAIL_ADDRESS][DOMAIN_NAME]"
click at [432, 281] on button "Send Email" at bounding box center [422, 274] width 87 height 15
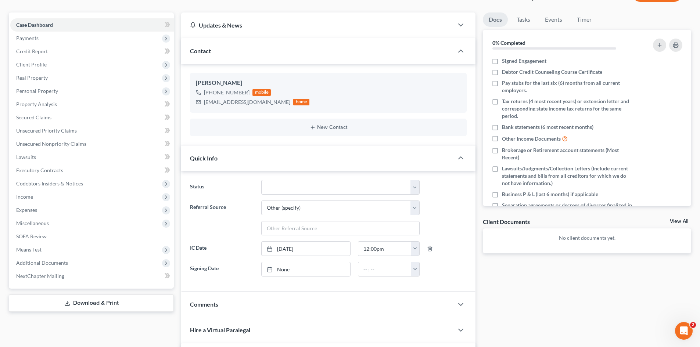
scroll to position [57, 0]
drag, startPoint x: 44, startPoint y: 33, endPoint x: 62, endPoint y: 45, distance: 22.3
click at [44, 33] on span "Payments" at bounding box center [91, 38] width 163 height 13
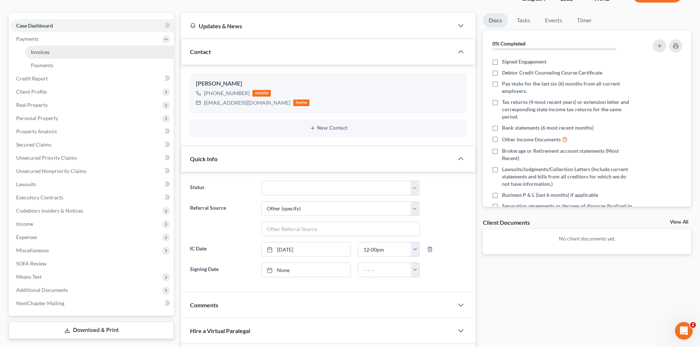
click at [57, 50] on link "Invoices" at bounding box center [99, 52] width 149 height 13
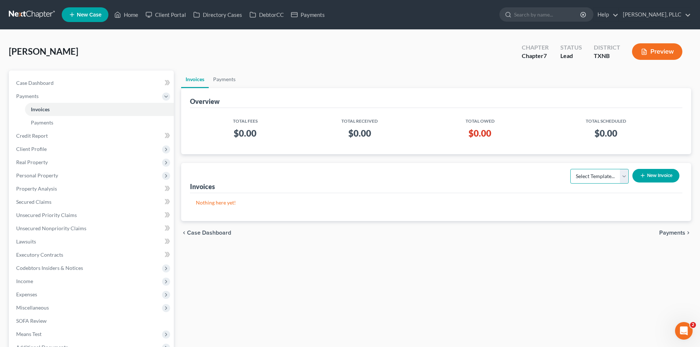
drag, startPoint x: 604, startPoint y: 174, endPoint x: 596, endPoint y: 182, distance: 10.6
click at [603, 175] on select "Select Template... Invoice" at bounding box center [599, 176] width 58 height 15
select select "0"
click at [570, 169] on select "Select Template... Invoice" at bounding box center [599, 176] width 58 height 15
click at [650, 176] on button "New Invoice" at bounding box center [655, 176] width 47 height 14
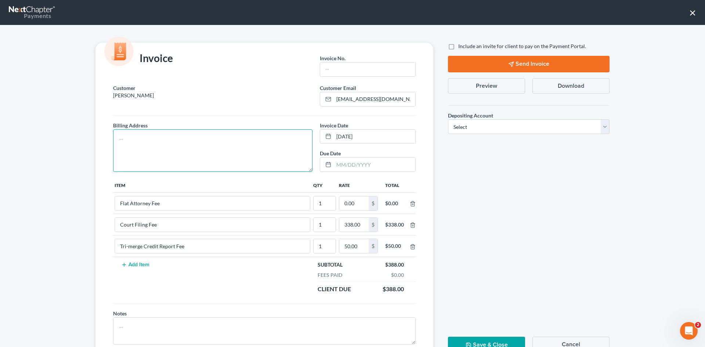
click at [212, 136] on textarea at bounding box center [212, 150] width 199 height 43
type textarea "To be provided."
click at [353, 68] on input "text" at bounding box center [367, 69] width 95 height 14
type input "A0604"
click at [354, 207] on input "0.00" at bounding box center [353, 203] width 29 height 14
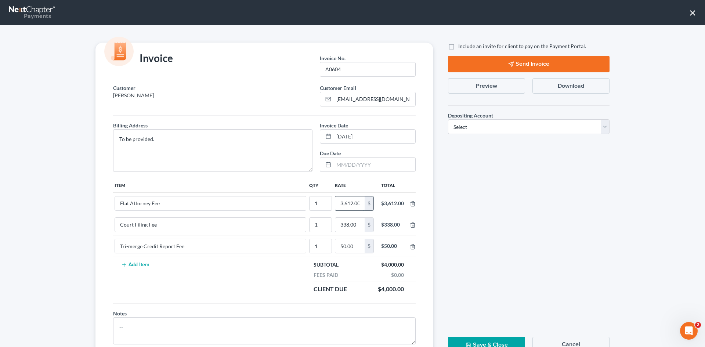
scroll to position [0, 1]
type input "3,612.00"
click at [458, 46] on label "Include an invite for client to pay on the Payment Portal." at bounding box center [522, 46] width 128 height 7
click at [461, 46] on input "Include an invite for client to pay on the Payment Portal." at bounding box center [463, 45] width 5 height 5
checkbox input "true"
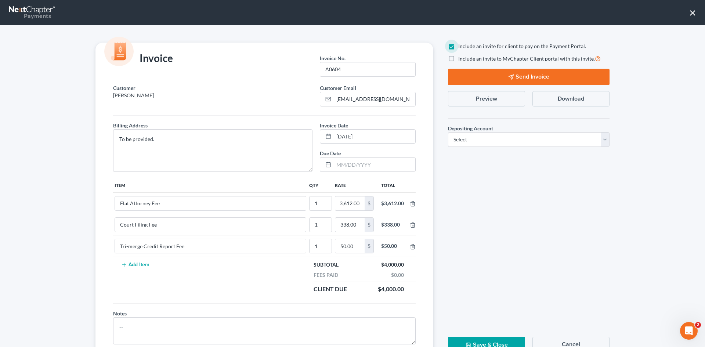
scroll to position [0, 0]
drag, startPoint x: 502, startPoint y: 141, endPoint x: 500, endPoint y: 145, distance: 4.3
click at [502, 141] on select "Select Operation Trust" at bounding box center [529, 139] width 162 height 15
select select "1"
click at [448, 132] on select "Select Operation Trust" at bounding box center [529, 139] width 162 height 15
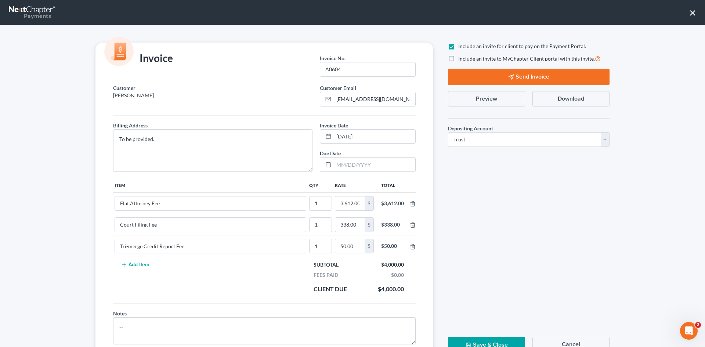
click at [536, 76] on button "Send Invoice" at bounding box center [529, 77] width 162 height 17
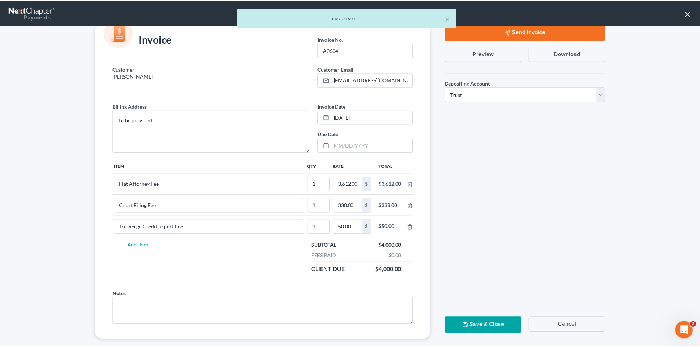
scroll to position [30, 0]
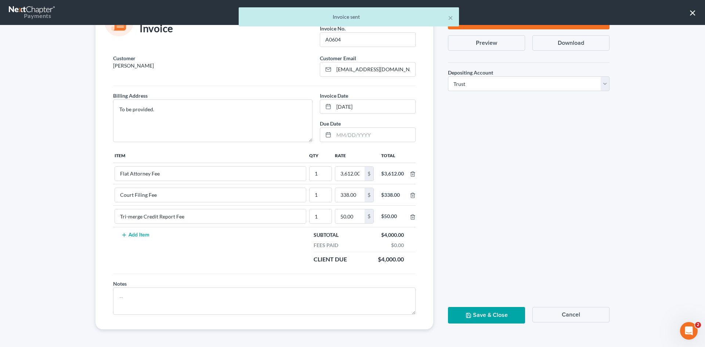
drag, startPoint x: 484, startPoint y: 316, endPoint x: 6, endPoint y: 150, distance: 506.4
click at [482, 316] on button "Save & Close" at bounding box center [486, 315] width 77 height 17
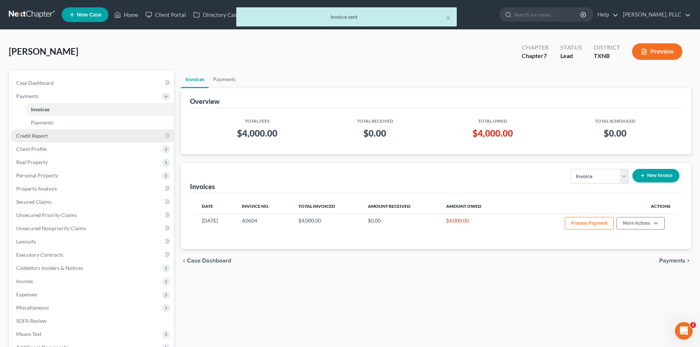
drag, startPoint x: 32, startPoint y: 152, endPoint x: 86, endPoint y: 138, distance: 56.1
click at [33, 152] on span "Client Profile" at bounding box center [31, 149] width 30 height 6
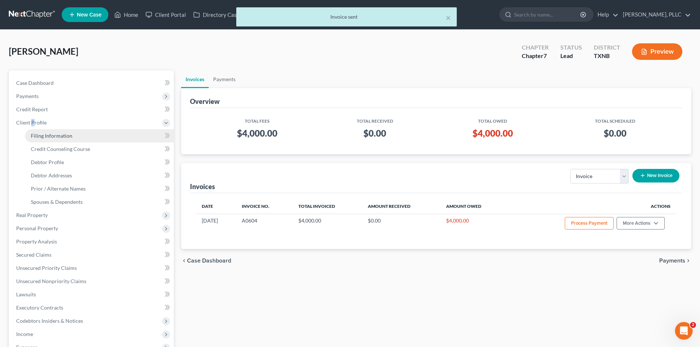
click at [61, 137] on span "Filing Information" at bounding box center [51, 136] width 41 height 6
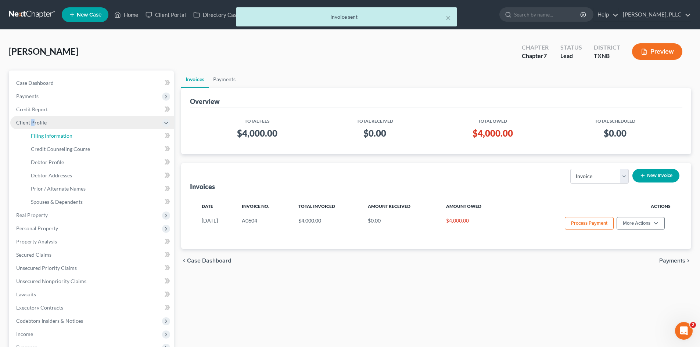
select select "1"
select select "0"
select select "78"
select select "45"
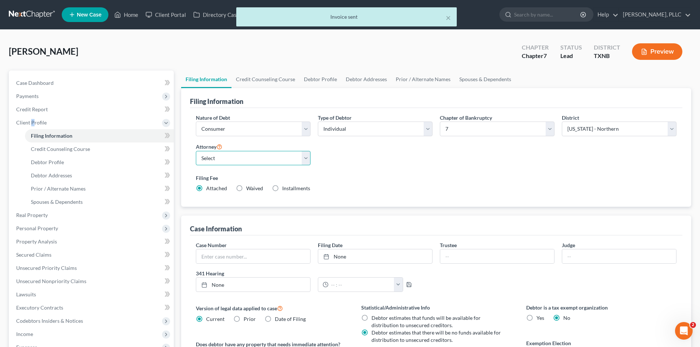
click at [273, 154] on select "Select [PERSON_NAME] - TXEB [PERSON_NAME] - [GEOGRAPHIC_DATA] [PERSON_NAME] - […" at bounding box center [253, 158] width 115 height 15
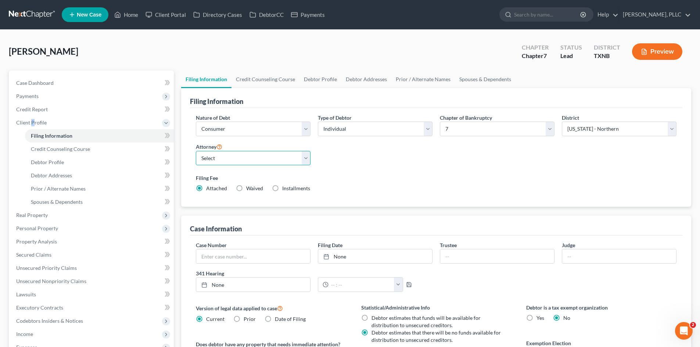
select select "1"
click at [196, 151] on select "Select [PERSON_NAME] - TXEB [PERSON_NAME] - [GEOGRAPHIC_DATA] [PERSON_NAME] - […" at bounding box center [253, 158] width 115 height 15
drag, startPoint x: 401, startPoint y: 134, endPoint x: 364, endPoint y: 156, distance: 43.5
click at [401, 134] on select "Select Individual Joint" at bounding box center [375, 129] width 115 height 15
select select "1"
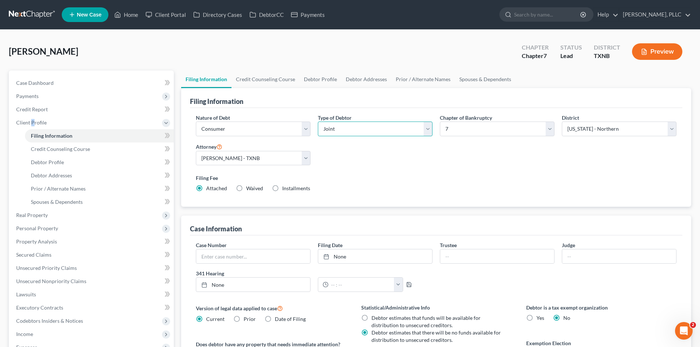
click at [318, 122] on select "Select Individual Joint" at bounding box center [375, 129] width 115 height 15
click at [404, 80] on link "Joint Debtor Profile" at bounding box center [418, 80] width 54 height 18
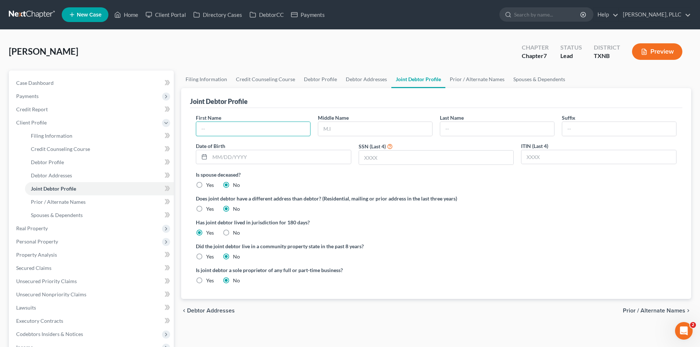
drag, startPoint x: 252, startPoint y: 126, endPoint x: 251, endPoint y: 105, distance: 21.7
click at [252, 126] on input "text" at bounding box center [253, 129] width 114 height 14
type input "[PERSON_NAME]"
click at [441, 135] on input "text" at bounding box center [497, 129] width 114 height 14
type input "[PERSON_NAME]"
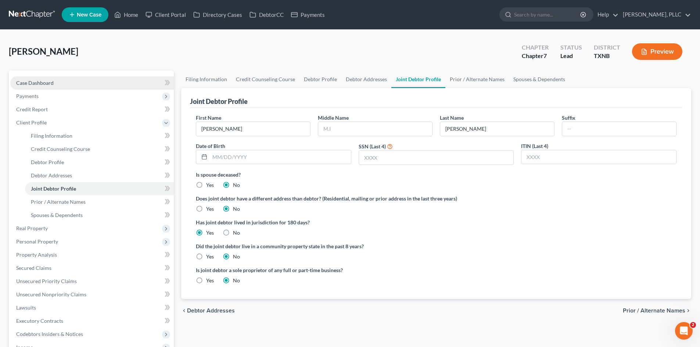
drag, startPoint x: 38, startPoint y: 85, endPoint x: 83, endPoint y: 86, distance: 44.8
click at [37, 86] on link "Case Dashboard" at bounding box center [91, 82] width 163 height 13
select select "6"
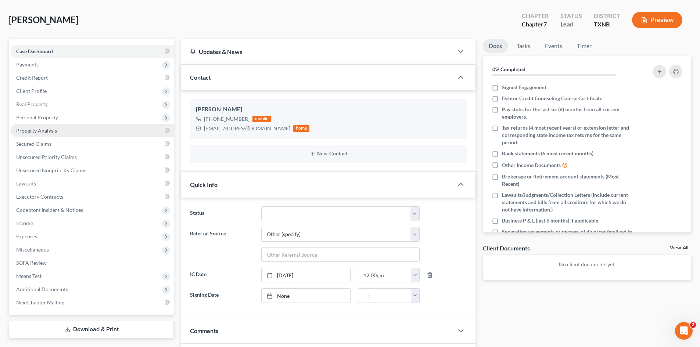
scroll to position [1, 0]
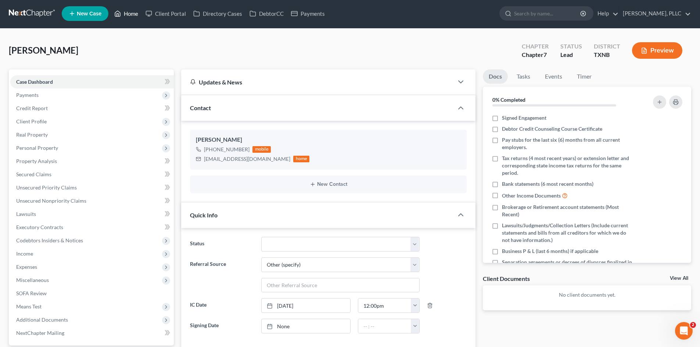
drag, startPoint x: 140, startPoint y: 17, endPoint x: 385, endPoint y: 44, distance: 246.8
click at [140, 17] on link "Home" at bounding box center [126, 13] width 31 height 13
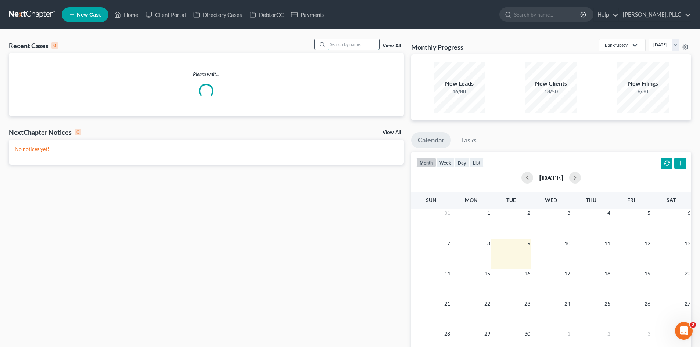
click at [352, 43] on input "search" at bounding box center [353, 44] width 51 height 11
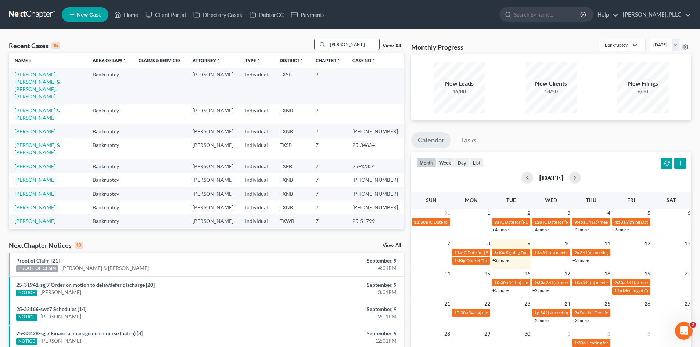
type input "[PERSON_NAME]"
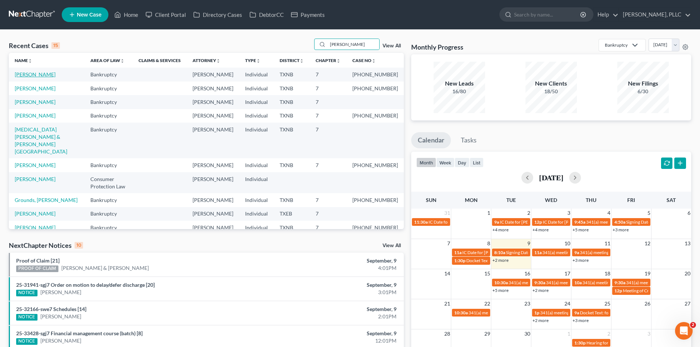
click at [32, 76] on link "[PERSON_NAME]" at bounding box center [35, 74] width 41 height 6
select select "4"
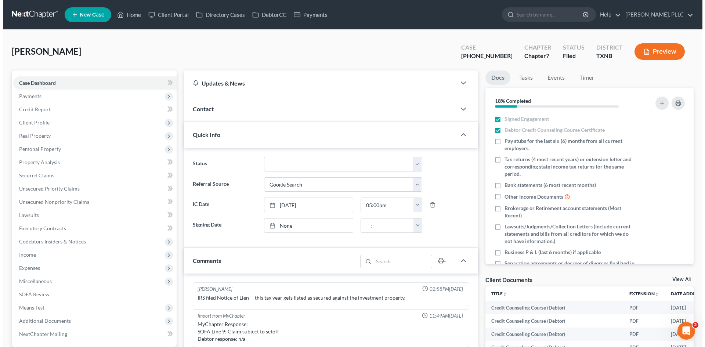
scroll to position [1141, 0]
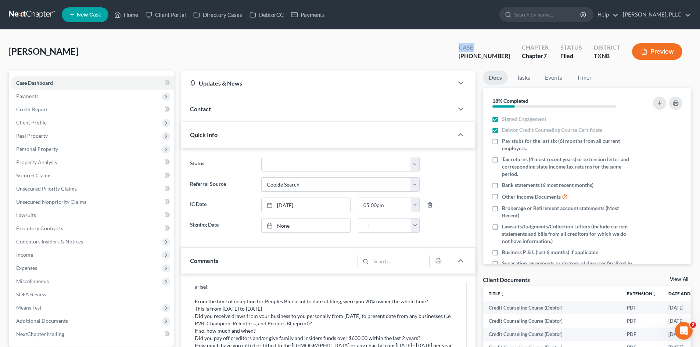
drag, startPoint x: 476, startPoint y: 51, endPoint x: 488, endPoint y: 67, distance: 19.8
click at [477, 52] on div "Case [PHONE_NUMBER]" at bounding box center [483, 52] width 63 height 22
click at [478, 57] on div "Case [PHONE_NUMBER]" at bounding box center [483, 52] width 63 height 22
click at [488, 67] on div "[PERSON_NAME] Upgraded Case [PHONE_NUMBER] Chapter Chapter 7 Status [GEOGRAPHIC…" at bounding box center [350, 55] width 682 height 32
drag, startPoint x: 501, startPoint y: 60, endPoint x: 510, endPoint y: 54, distance: 10.6
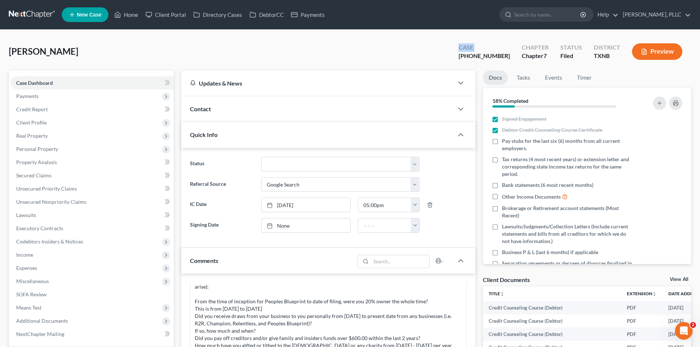
click at [502, 60] on div "[PHONE_NUMBER]" at bounding box center [483, 56] width 51 height 8
click at [480, 59] on div "Case [PHONE_NUMBER]" at bounding box center [483, 52] width 63 height 22
drag, startPoint x: 124, startPoint y: 18, endPoint x: 330, endPoint y: 170, distance: 255.4
click at [124, 18] on link "Home" at bounding box center [126, 14] width 31 height 13
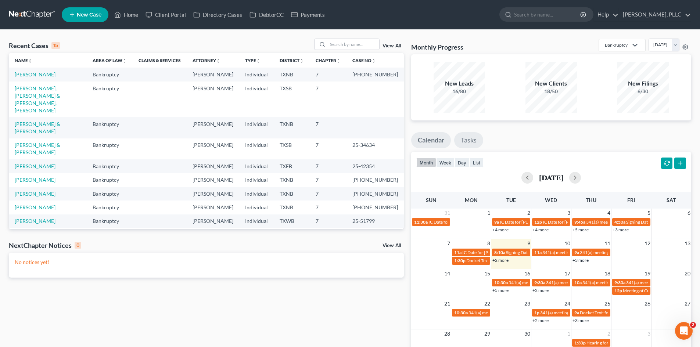
click at [476, 137] on link "Tasks" at bounding box center [468, 140] width 29 height 16
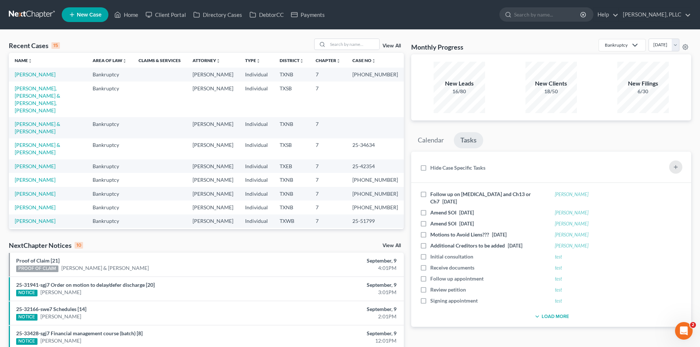
click at [93, 20] on link "New Case" at bounding box center [85, 14] width 47 height 15
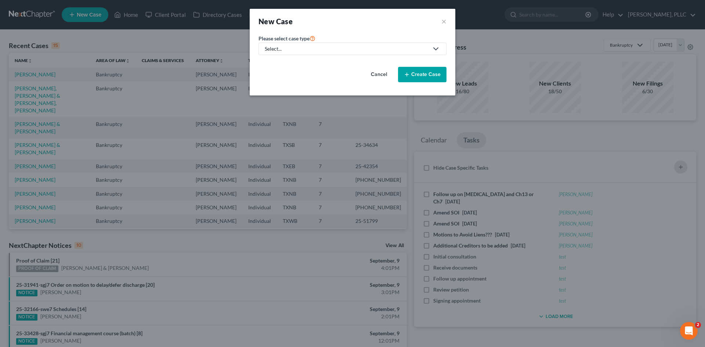
click at [314, 47] on div "Select..." at bounding box center [347, 48] width 164 height 7
click at [288, 63] on div "Bankruptcy" at bounding box center [295, 63] width 60 height 7
select select "78"
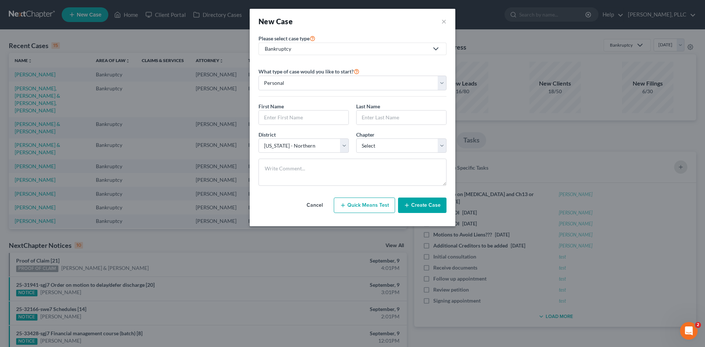
click at [292, 45] on div "Bankruptcy" at bounding box center [347, 48] width 164 height 7
click at [288, 71] on link "Consumer Protection Law" at bounding box center [296, 74] width 74 height 11
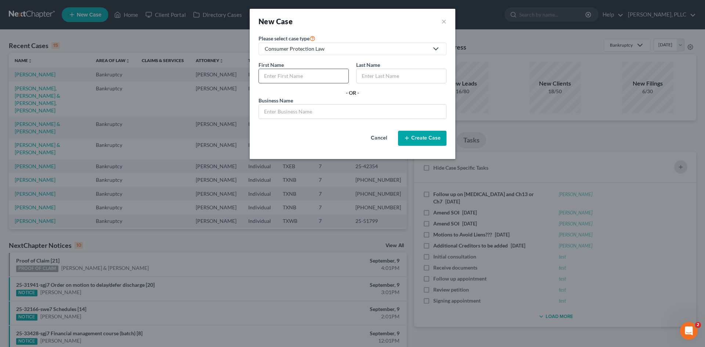
click at [272, 74] on input "text" at bounding box center [304, 76] width 90 height 14
type input "A"
type input "[PERSON_NAME]"
click at [404, 76] on input "text" at bounding box center [402, 76] width 90 height 14
type input "[PERSON_NAME]"
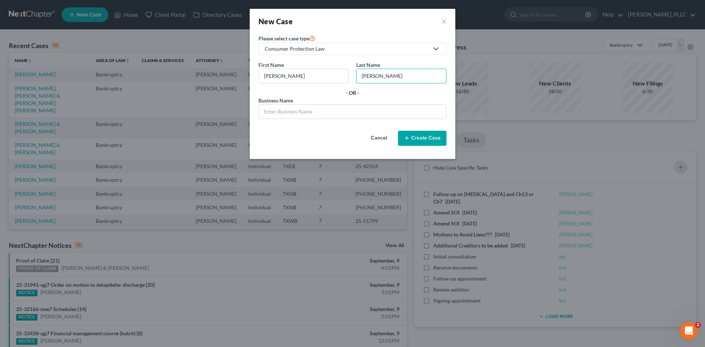
click at [380, 91] on div "- OR -" at bounding box center [353, 92] width 188 height 7
click at [419, 138] on button "Create Case" at bounding box center [422, 138] width 48 height 15
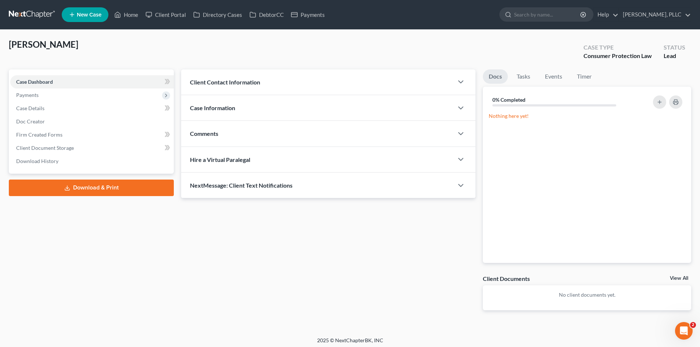
click at [266, 83] on div "Client Contact Information" at bounding box center [317, 81] width 272 height 25
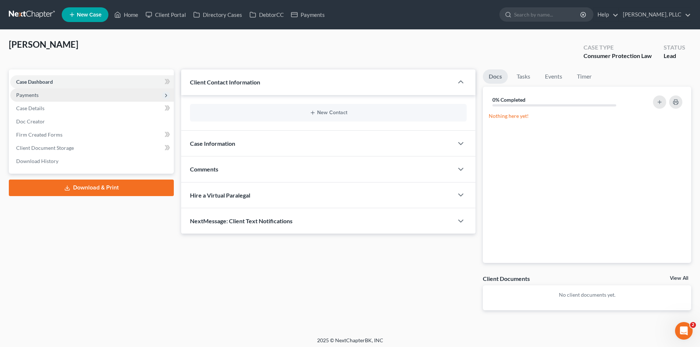
click at [44, 97] on span "Payments" at bounding box center [91, 94] width 163 height 13
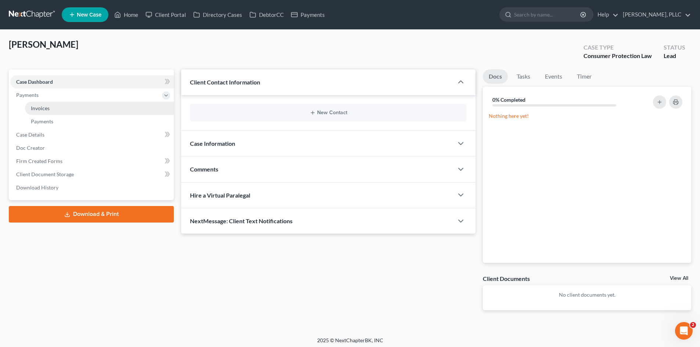
click at [33, 113] on link "Invoices" at bounding box center [99, 108] width 149 height 13
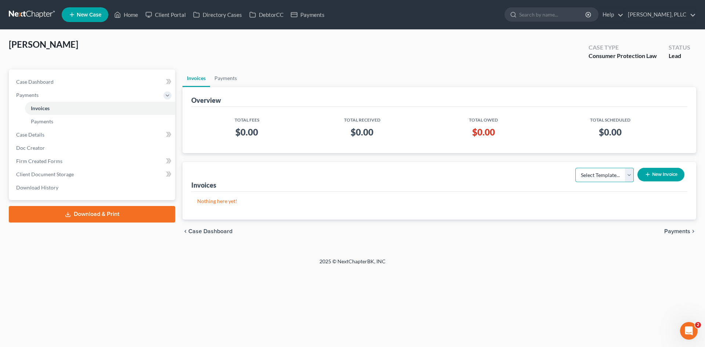
drag, startPoint x: 598, startPoint y: 171, endPoint x: 592, endPoint y: 181, distance: 11.7
click at [598, 171] on select "Select Template..." at bounding box center [604, 175] width 58 height 15
click at [653, 176] on button "New Invoice" at bounding box center [660, 175] width 47 height 14
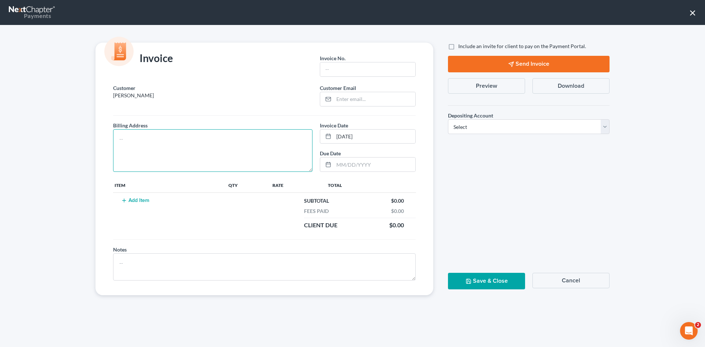
click at [213, 154] on textarea at bounding box center [212, 150] width 199 height 43
type textarea "To be provided."
click at [143, 200] on button "Add Item" at bounding box center [135, 201] width 32 height 6
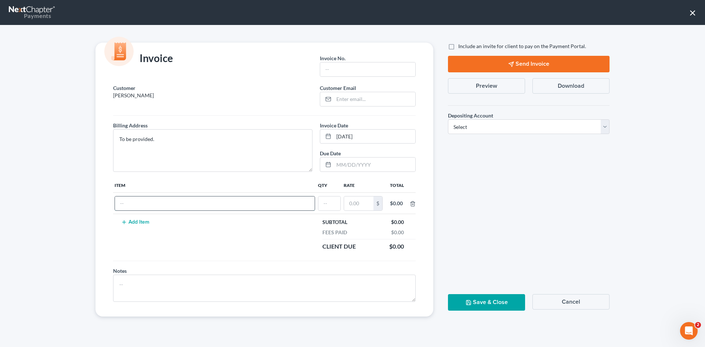
click at [144, 203] on input "text" at bounding box center [215, 203] width 200 height 14
paste input "dischargeability."
click at [243, 203] on input "Limited engagement to defend Objection to dischargeability." at bounding box center [215, 203] width 200 height 14
type input "Limited engagement to defend Objection to dischargeability."
click at [330, 204] on input "text" at bounding box center [329, 203] width 22 height 14
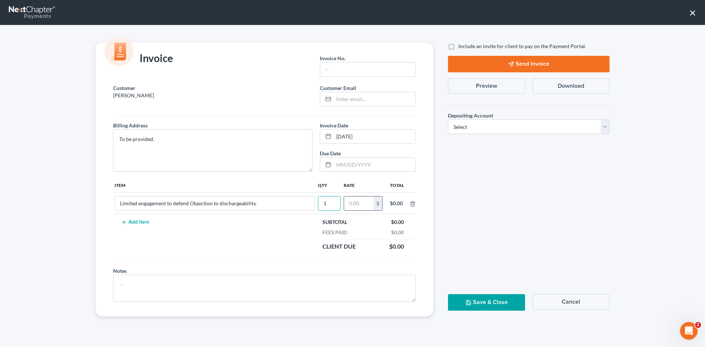
type input "1"
click at [355, 203] on input "text" at bounding box center [358, 203] width 29 height 14
type input "2,500.00"
click at [190, 288] on textarea at bounding box center [264, 288] width 303 height 27
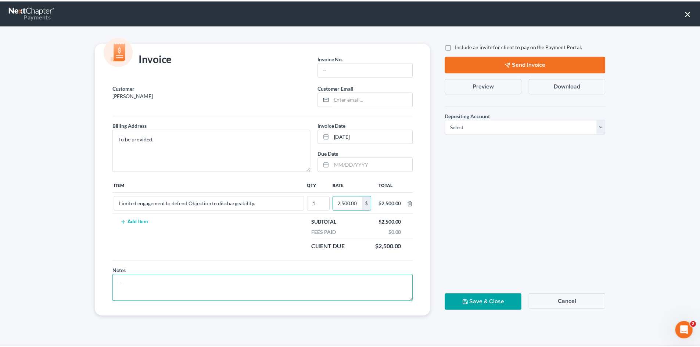
scroll to position [0, 0]
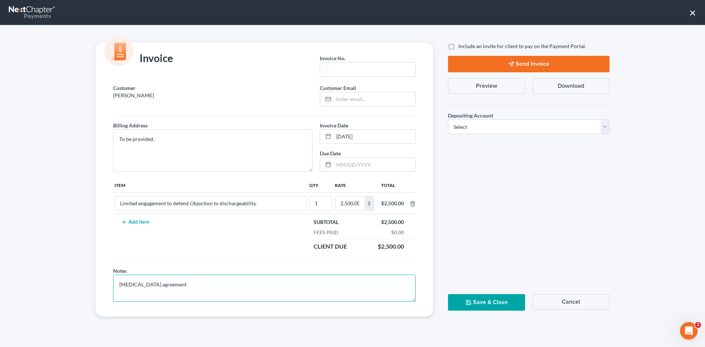
type textarea "[MEDICAL_DATA] agreement"
click at [333, 70] on input "text" at bounding box center [367, 69] width 95 height 14
type input "A0605"
click at [458, 44] on label "Include an invite for client to pay on the Payment Portal." at bounding box center [522, 46] width 128 height 7
click at [461, 44] on input "Include an invite for client to pay on the Payment Portal." at bounding box center [463, 45] width 5 height 5
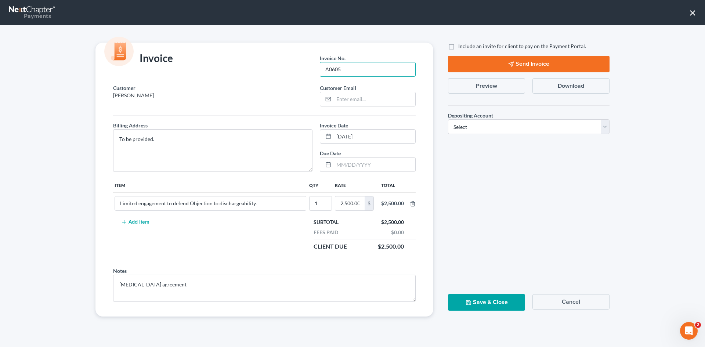
checkbox input "true"
click at [508, 129] on select "Select Operation Trust" at bounding box center [529, 126] width 162 height 15
select select "1"
click at [448, 119] on select "Select Operation Trust" at bounding box center [529, 126] width 162 height 15
click at [515, 71] on button "Send Invoice" at bounding box center [529, 64] width 162 height 17
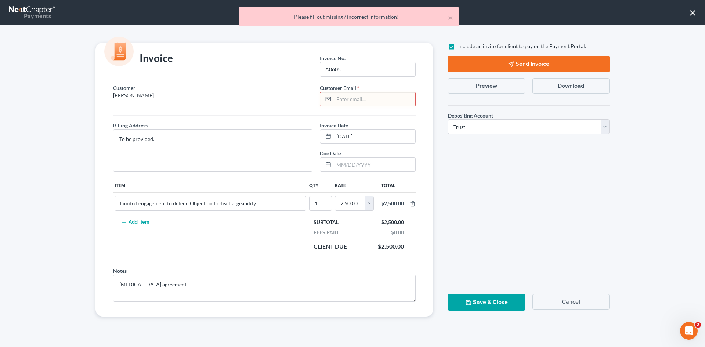
click at [373, 101] on input "email" at bounding box center [375, 99] width 82 height 14
paste input "dischargeability."
type input "dischargeability."
drag, startPoint x: 391, startPoint y: 99, endPoint x: 322, endPoint y: 98, distance: 68.7
click at [323, 98] on div "dischargeability." at bounding box center [368, 99] width 96 height 15
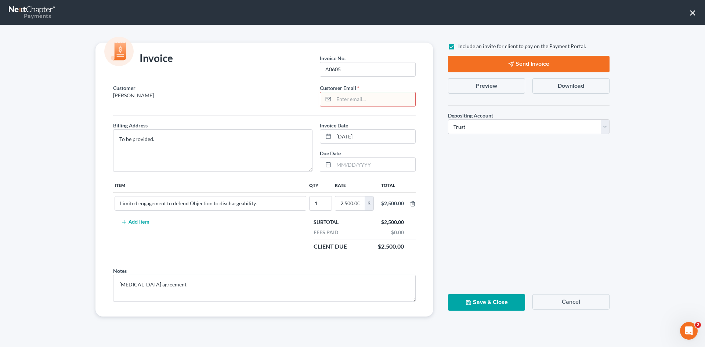
click at [373, 98] on input "email" at bounding box center [375, 99] width 82 height 14
paste input "[EMAIL_ADDRESS][DOMAIN_NAME]"
type input "[EMAIL_ADDRESS][DOMAIN_NAME]"
click at [512, 62] on icon "button" at bounding box center [511, 64] width 6 height 6
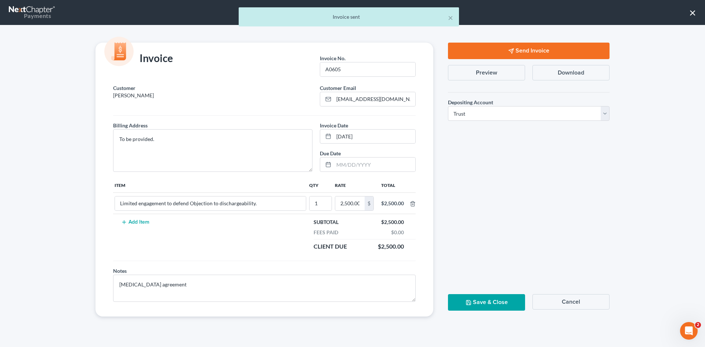
click at [489, 306] on button "Save & Close" at bounding box center [486, 302] width 77 height 17
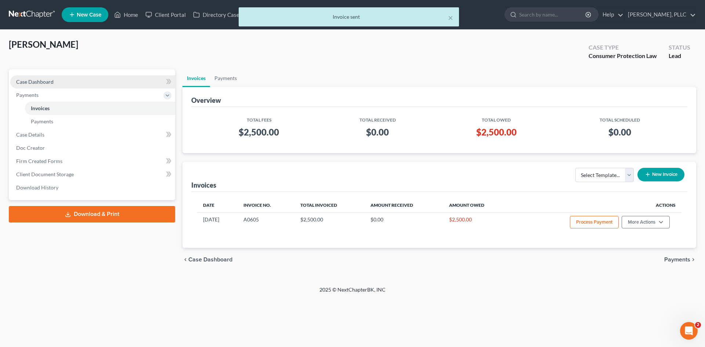
click at [26, 81] on span "Case Dashboard" at bounding box center [34, 82] width 37 height 6
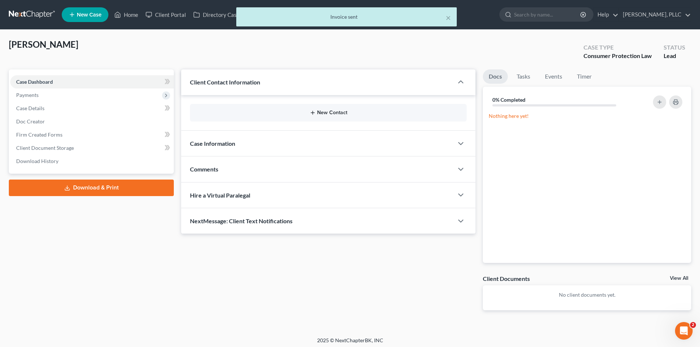
click at [326, 113] on button "New Contact" at bounding box center [328, 113] width 265 height 6
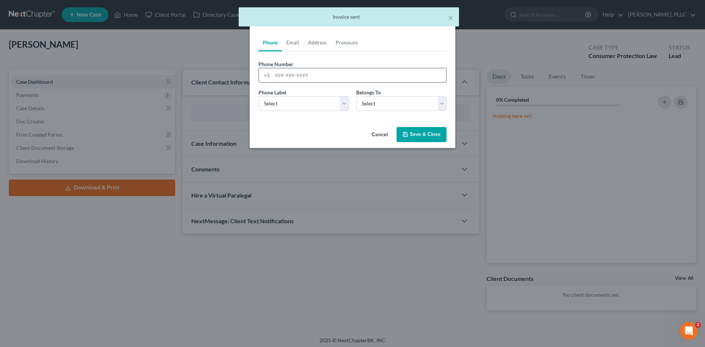
click at [293, 76] on input "tel" at bounding box center [359, 75] width 174 height 14
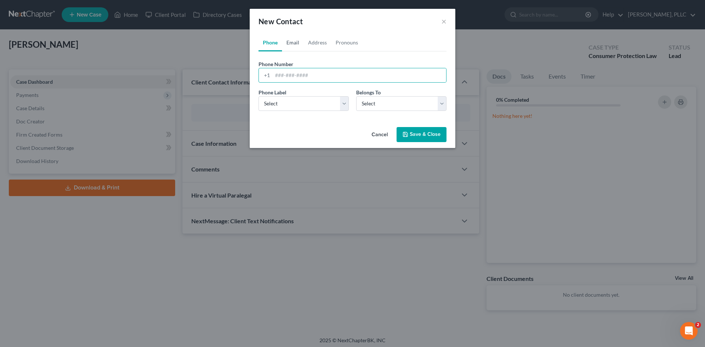
click at [293, 40] on link "Email" at bounding box center [293, 43] width 22 height 18
click at [282, 78] on input "email" at bounding box center [359, 75] width 174 height 14
paste input "[EMAIL_ADDRESS][DOMAIN_NAME]"
type input "[EMAIL_ADDRESS][DOMAIN_NAME]"
drag, startPoint x: 308, startPoint y: 102, endPoint x: 296, endPoint y: 108, distance: 13.5
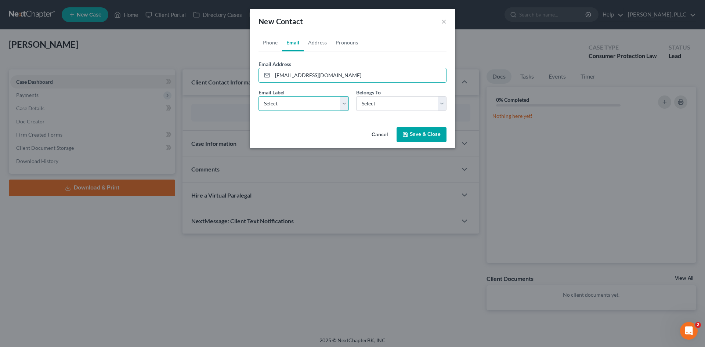
click at [308, 102] on select "Select Home Work Other" at bounding box center [304, 103] width 90 height 15
select select "0"
click at [259, 96] on select "Select Home Work Other" at bounding box center [304, 103] width 90 height 15
click at [402, 99] on select "Select Client Other" at bounding box center [401, 103] width 90 height 15
select select "0"
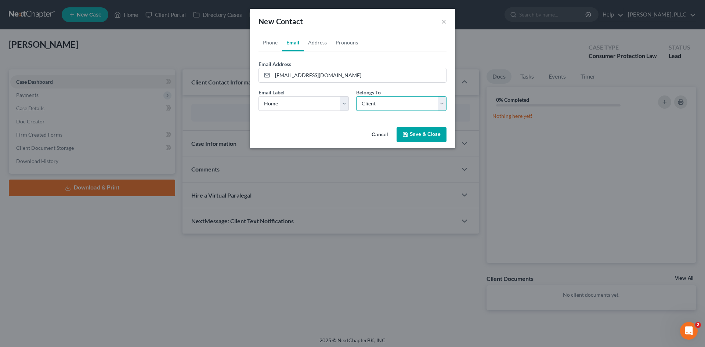
click at [356, 96] on select "Select Client Other" at bounding box center [401, 103] width 90 height 15
select select "0"
click at [265, 44] on link "Phone" at bounding box center [271, 43] width 24 height 18
click at [284, 105] on select "Select Mobile Home Work Other" at bounding box center [304, 103] width 90 height 15
select select "0"
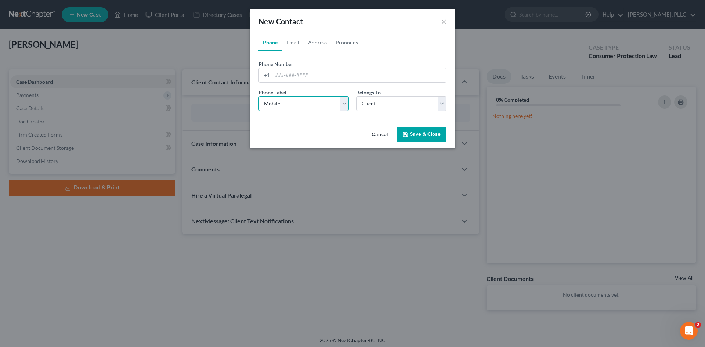
click at [259, 96] on select "Select Mobile Home Work Other" at bounding box center [304, 103] width 90 height 15
click at [298, 73] on input "tel" at bounding box center [359, 75] width 174 height 14
click at [419, 137] on button "Save & Close" at bounding box center [422, 134] width 50 height 15
click at [279, 74] on input "tel" at bounding box center [359, 75] width 174 height 14
paste input "[PHONE_NUMBER]"
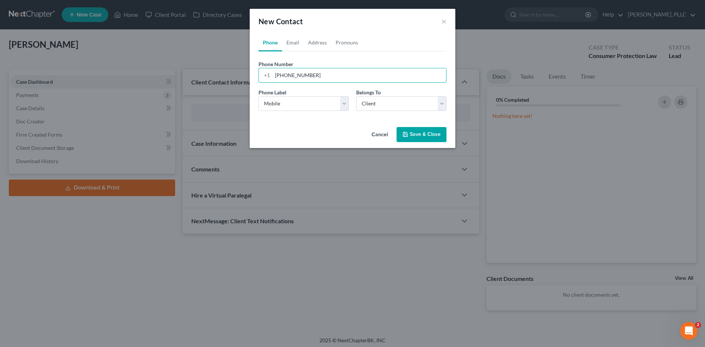
type input "[PHONE_NUMBER]"
click at [417, 135] on button "Save & Close" at bounding box center [422, 134] width 50 height 15
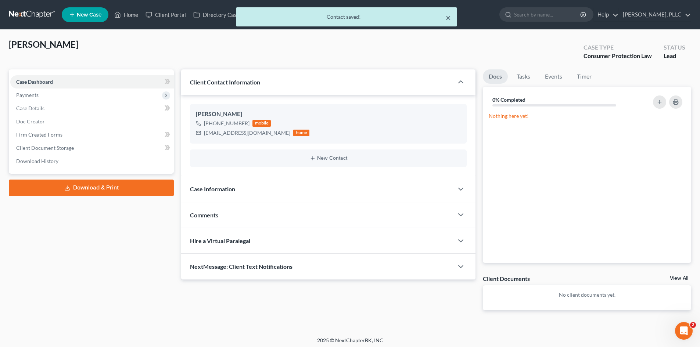
click at [447, 18] on button "×" at bounding box center [447, 17] width 5 height 9
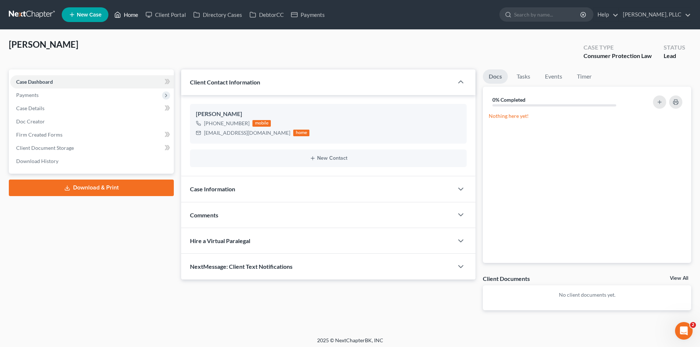
click at [137, 17] on link "Home" at bounding box center [126, 14] width 31 height 13
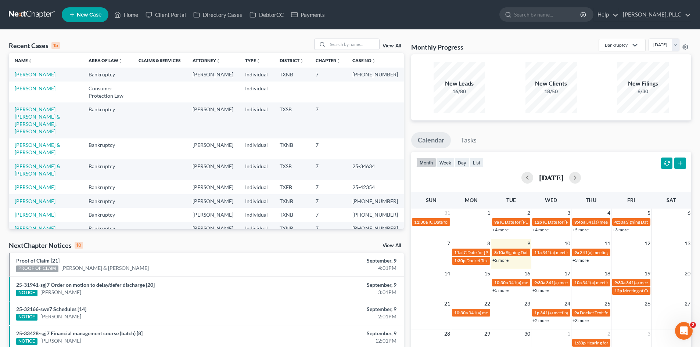
click at [33, 74] on link "[PERSON_NAME]" at bounding box center [35, 74] width 41 height 6
select select "4"
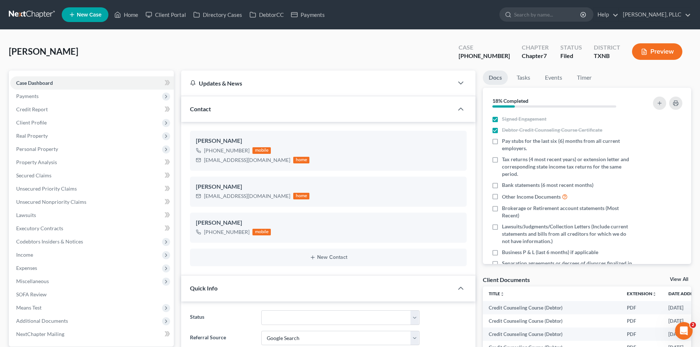
scroll to position [1141, 0]
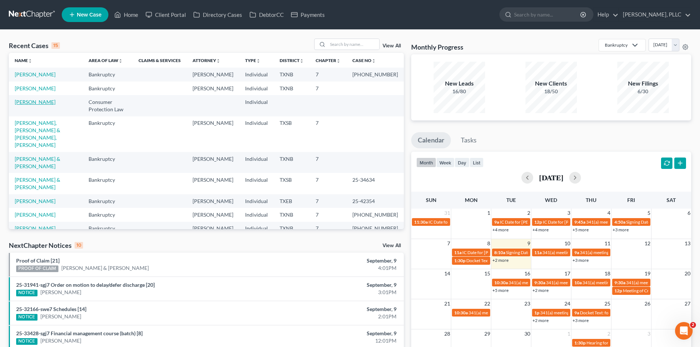
click at [49, 105] on link "[PERSON_NAME]" at bounding box center [35, 102] width 41 height 6
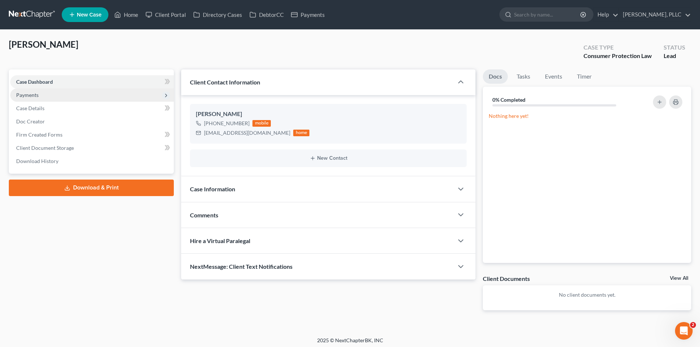
click at [46, 97] on span "Payments" at bounding box center [91, 94] width 163 height 13
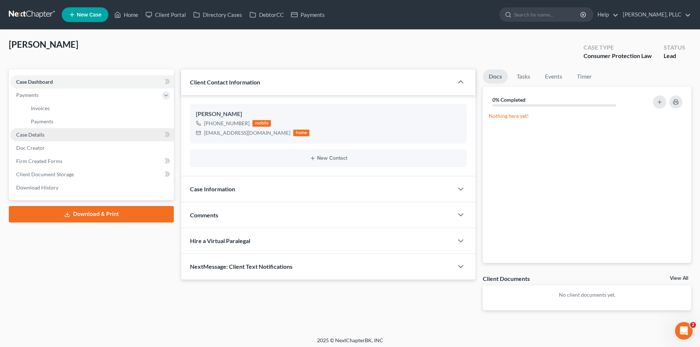
click at [43, 136] on span "Case Details" at bounding box center [30, 134] width 28 height 6
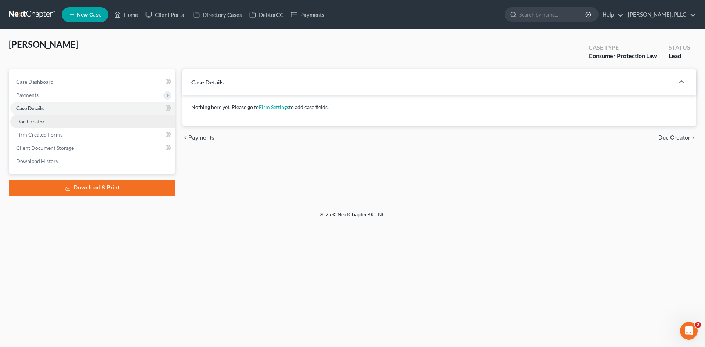
click at [62, 121] on link "Doc Creator" at bounding box center [92, 121] width 165 height 13
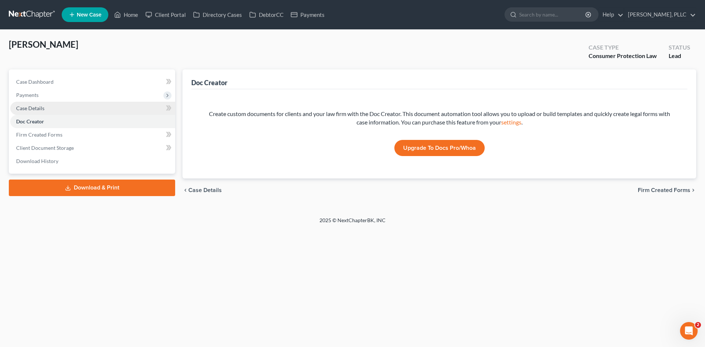
click at [100, 107] on link "Case Details" at bounding box center [92, 108] width 165 height 13
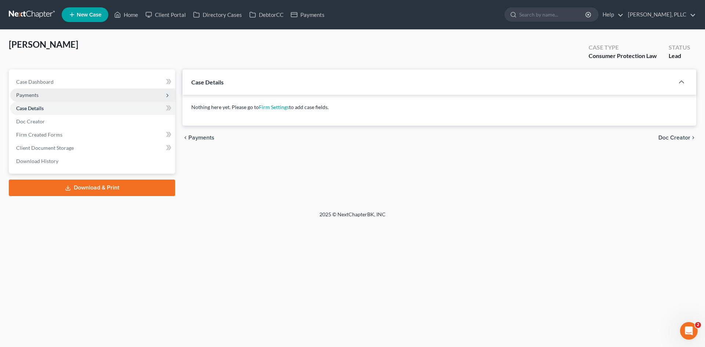
click at [94, 94] on span "Payments" at bounding box center [92, 94] width 165 height 13
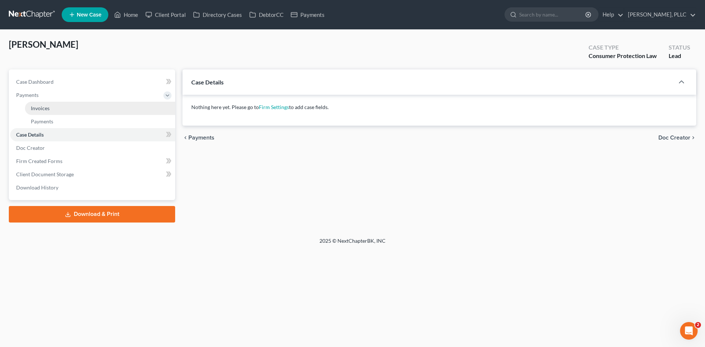
click at [87, 108] on link "Invoices" at bounding box center [100, 108] width 150 height 13
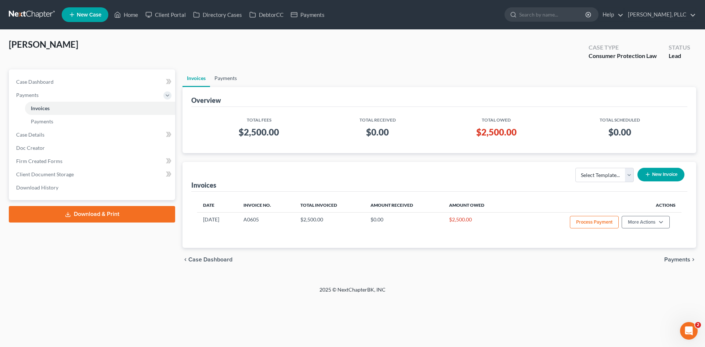
click at [231, 77] on link "Payments" at bounding box center [225, 78] width 31 height 18
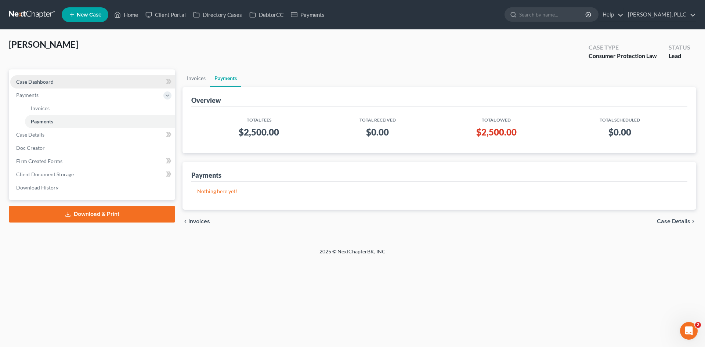
click at [61, 84] on link "Case Dashboard" at bounding box center [92, 81] width 165 height 13
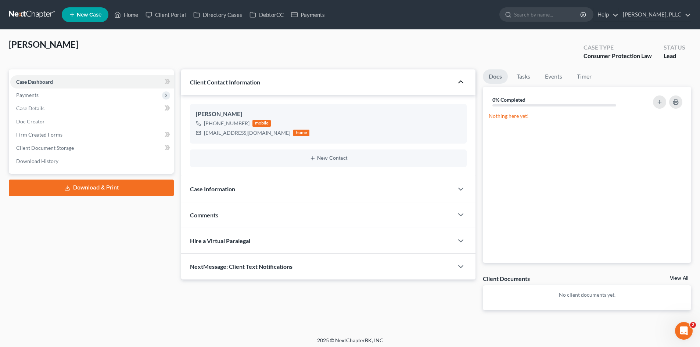
click at [457, 83] on icon "button" at bounding box center [460, 81] width 9 height 9
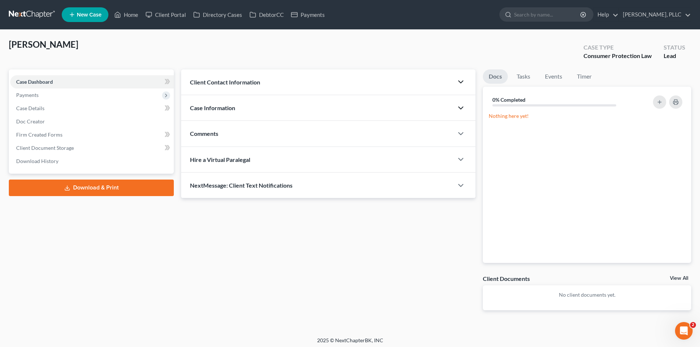
click at [460, 110] on icon "button" at bounding box center [460, 108] width 9 height 9
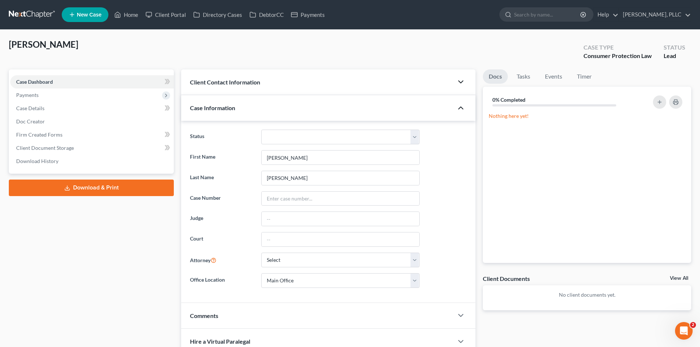
click at [461, 109] on icon "button" at bounding box center [460, 108] width 9 height 9
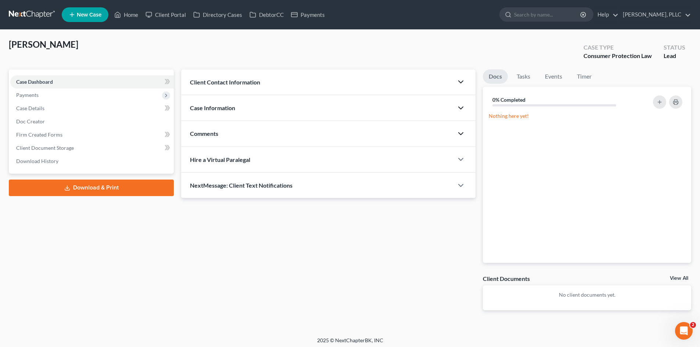
click at [463, 135] on icon "button" at bounding box center [460, 133] width 9 height 9
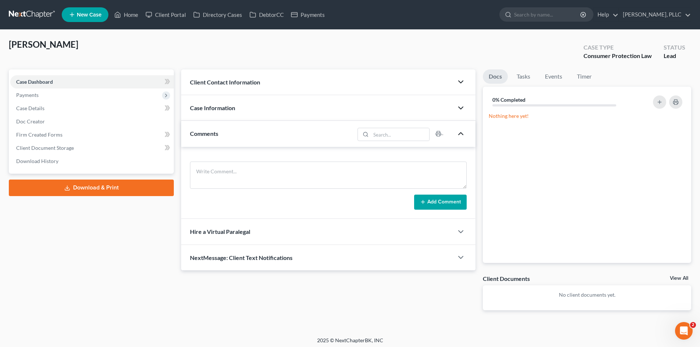
click at [463, 133] on icon "button" at bounding box center [460, 133] width 9 height 9
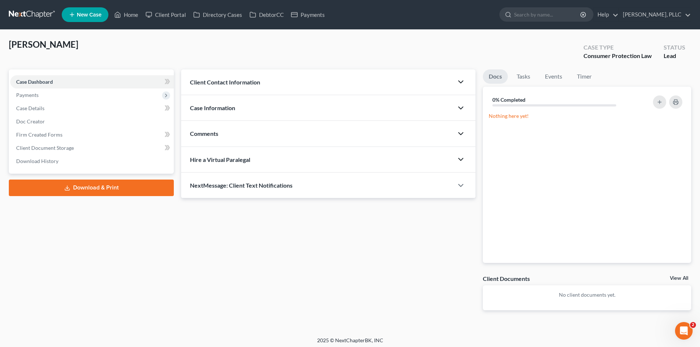
click at [460, 163] on icon "button" at bounding box center [460, 159] width 9 height 9
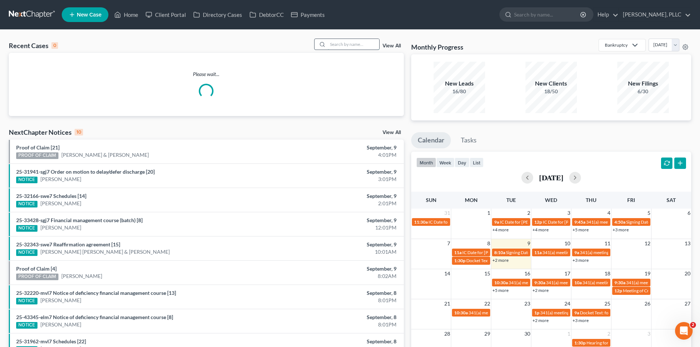
click at [340, 45] on input "search" at bounding box center [353, 44] width 51 height 11
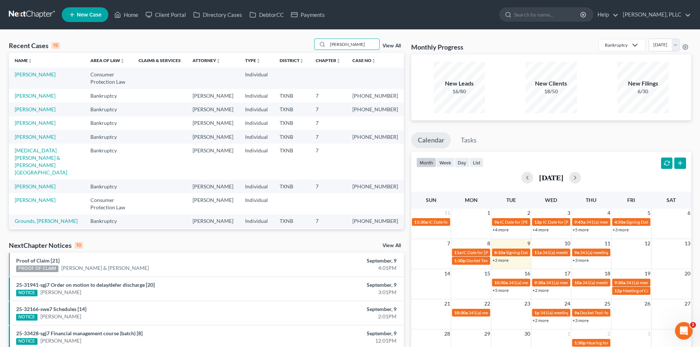
type input "[PERSON_NAME]"
click at [25, 75] on link "[PERSON_NAME]" at bounding box center [35, 74] width 41 height 6
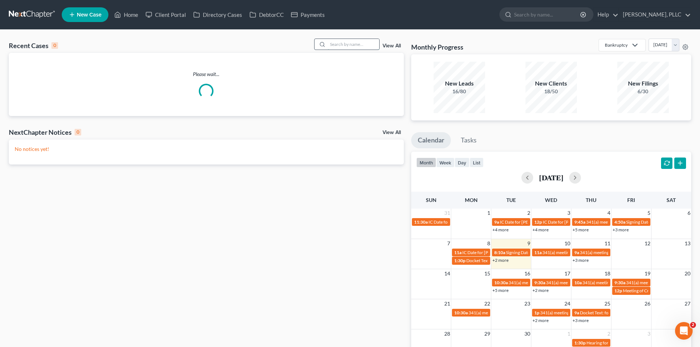
click at [339, 43] on input "search" at bounding box center [353, 44] width 51 height 11
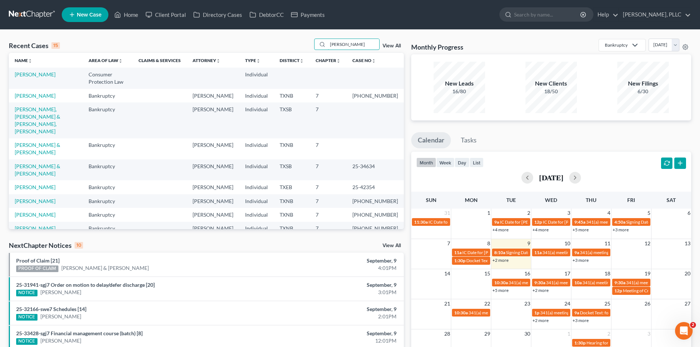
type input "[PERSON_NAME]"
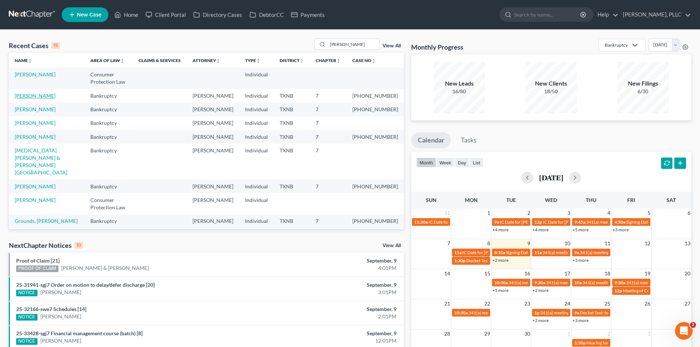
click at [37, 96] on link "[PERSON_NAME]" at bounding box center [35, 96] width 41 height 6
select select "4"
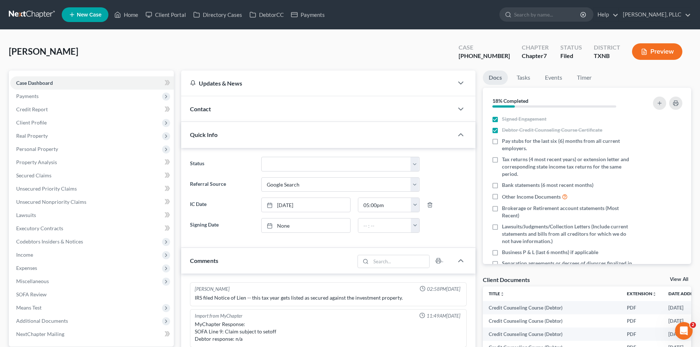
click at [261, 102] on div "Contact" at bounding box center [317, 108] width 272 height 25
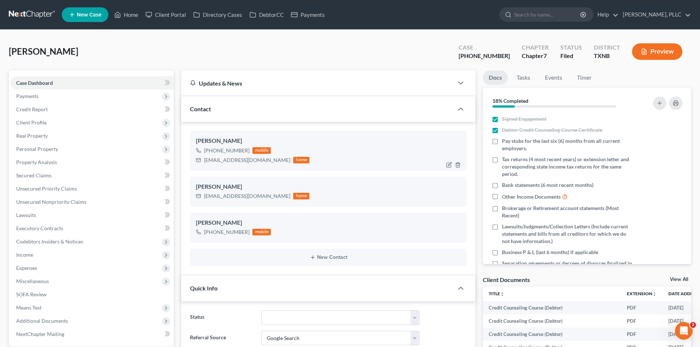
drag, startPoint x: 242, startPoint y: 150, endPoint x: 210, endPoint y: 150, distance: 32.3
click at [210, 150] on div "+1 (682) 449-2368 mobile" at bounding box center [252, 151] width 113 height 10
copy div "[PHONE_NUMBER]"
